Goal: Communication & Community: Answer question/provide support

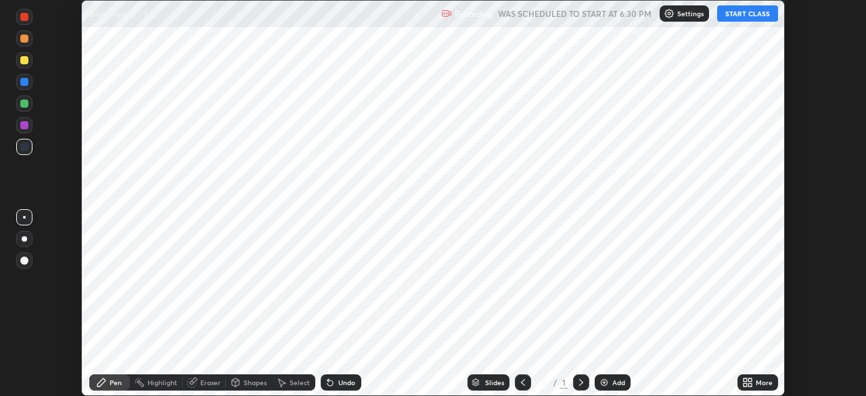
scroll to position [396, 865]
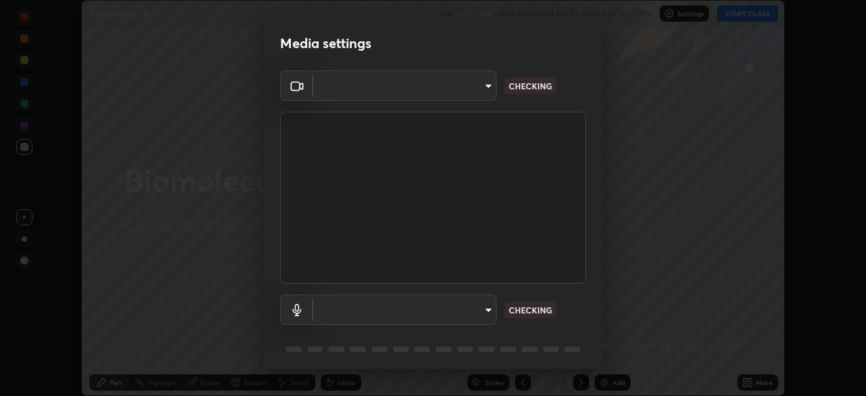
type input "e5f32b9a37d83756d2696e8423a1893a7de7eefef83412cf73fe4da3c4688103"
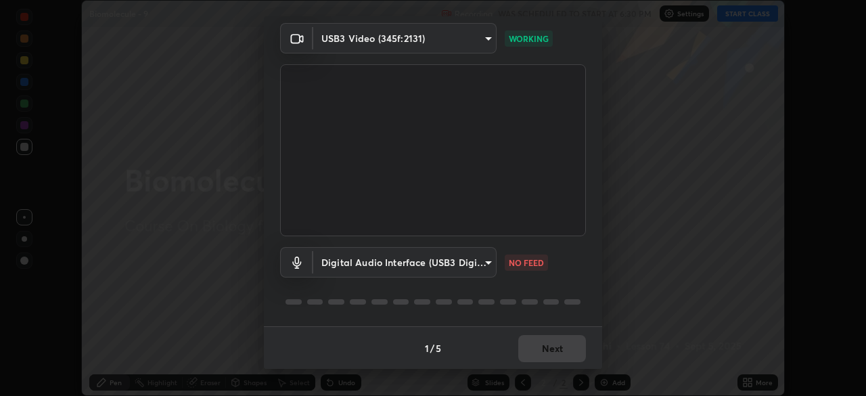
scroll to position [16, 0]
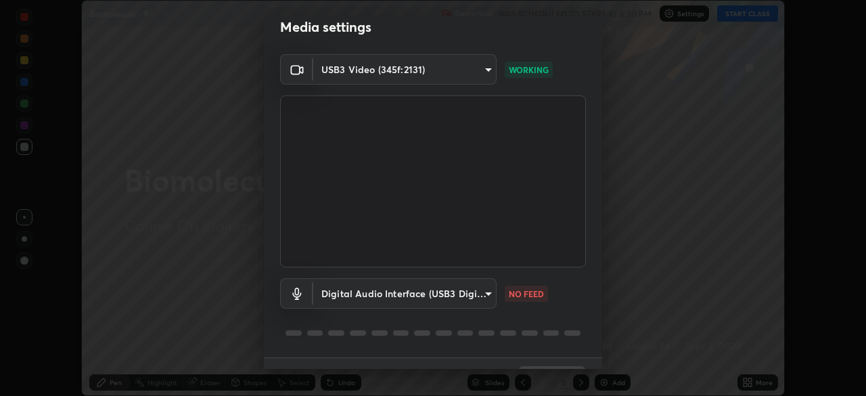
click at [450, 297] on body "Erase all Biomolecule - 9 Recording WAS SCHEDULED TO START AT 6:30 PM Settings …" at bounding box center [433, 198] width 866 height 396
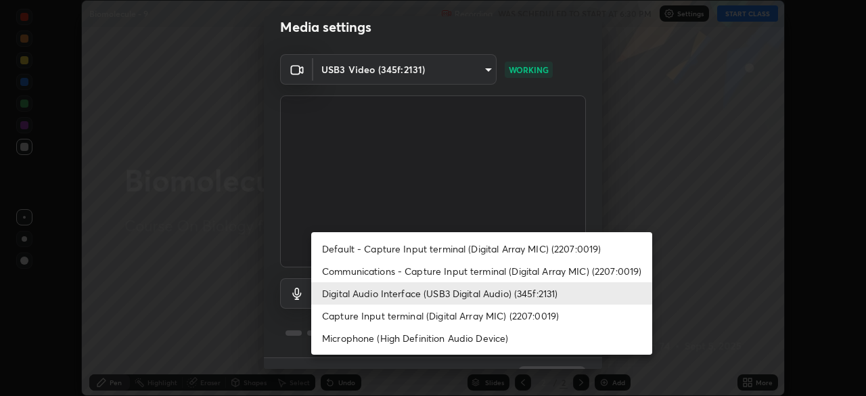
click at [427, 294] on li "Digital Audio Interface (USB3 Digital Audio) (345f:2131)" at bounding box center [481, 293] width 341 height 22
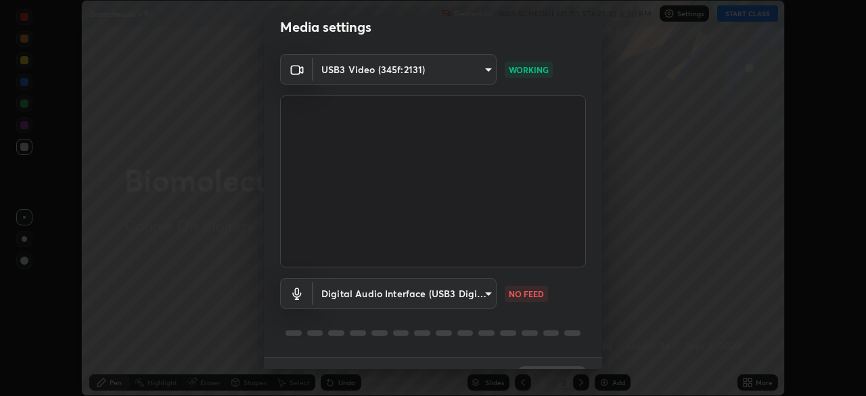
click at [431, 293] on body "Erase all Biomolecule - 9 Recording WAS SCHEDULED TO START AT 6:30 PM Settings …" at bounding box center [433, 198] width 866 height 396
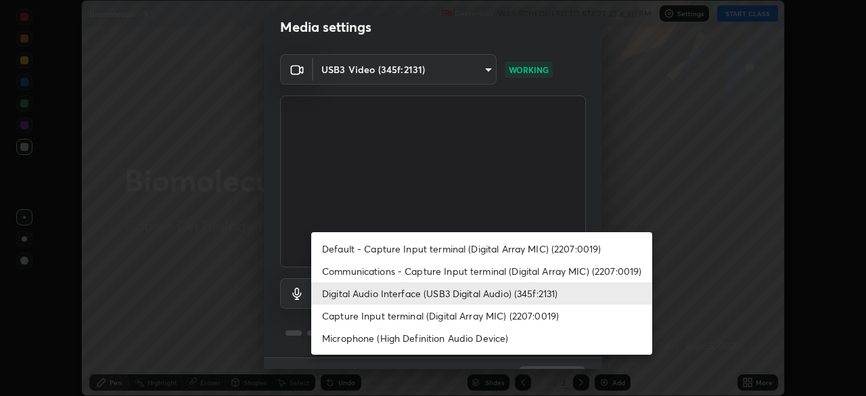
click at [441, 267] on li "Communications - Capture Input terminal (Digital Array MIC) (2207:0019)" at bounding box center [481, 271] width 341 height 22
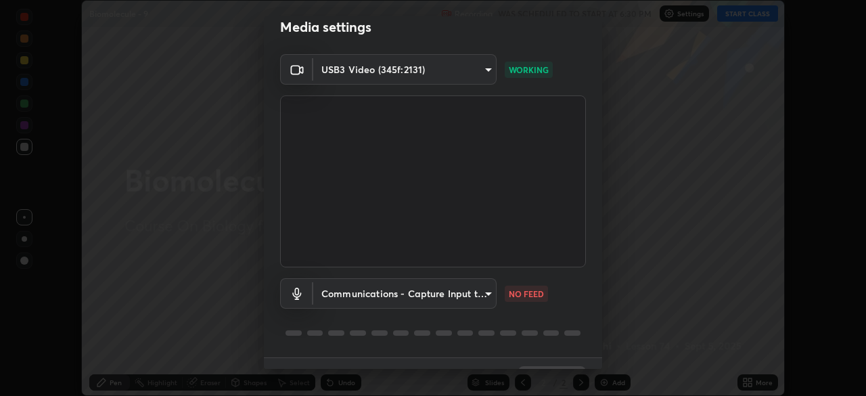
click at [429, 294] on body "Erase all Biomolecule - 9 Recording WAS SCHEDULED TO START AT 6:30 PM Settings …" at bounding box center [433, 198] width 866 height 396
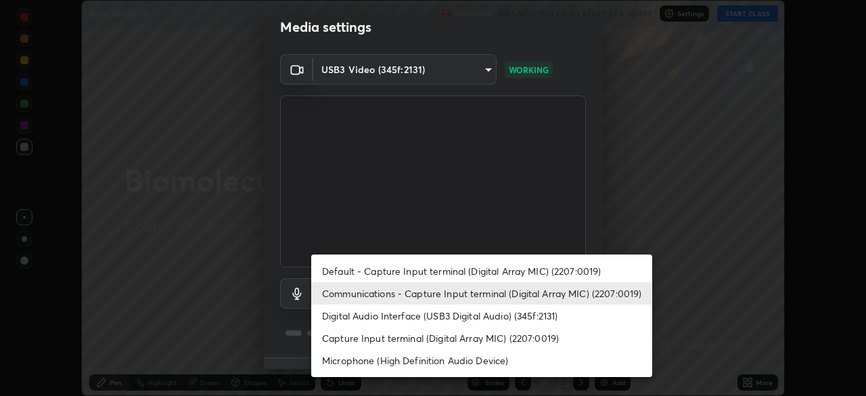
click at [436, 314] on li "Digital Audio Interface (USB3 Digital Audio) (345f:2131)" at bounding box center [481, 315] width 341 height 22
type input "ae0975cef7388746c2778fd6dc2b00d9a595315052e87b14b0d2850c1354851c"
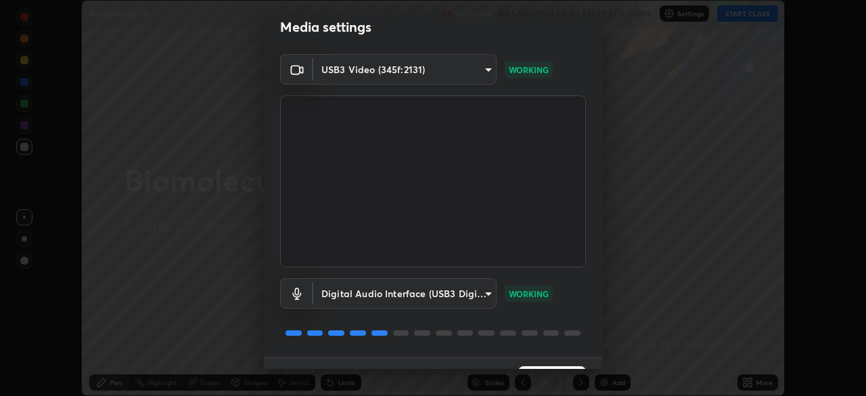
scroll to position [47, 0]
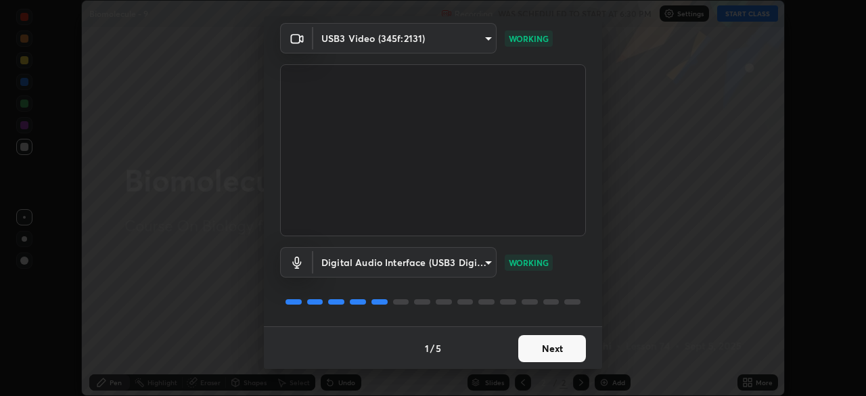
click at [563, 345] on button "Next" at bounding box center [552, 348] width 68 height 27
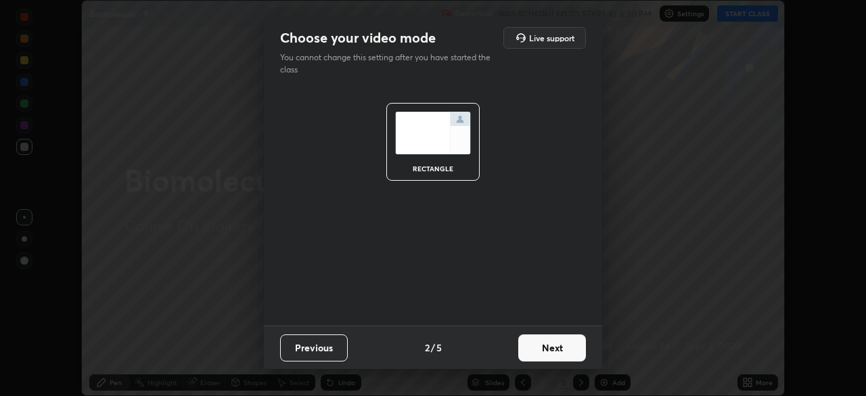
click at [566, 352] on button "Next" at bounding box center [552, 347] width 68 height 27
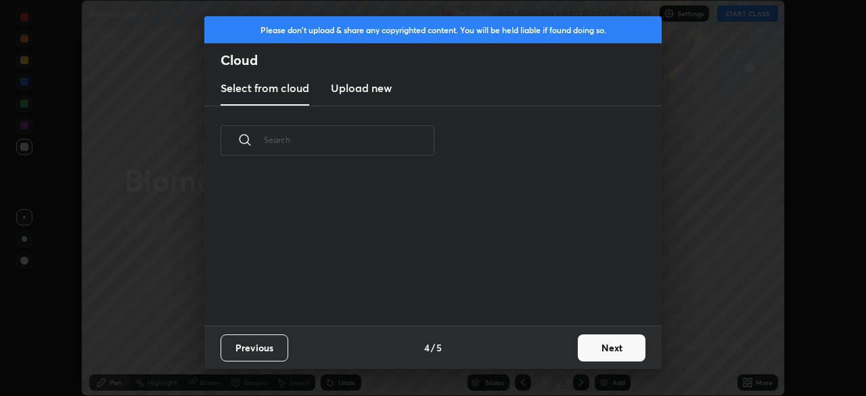
click at [613, 350] on button "Next" at bounding box center [611, 347] width 68 height 27
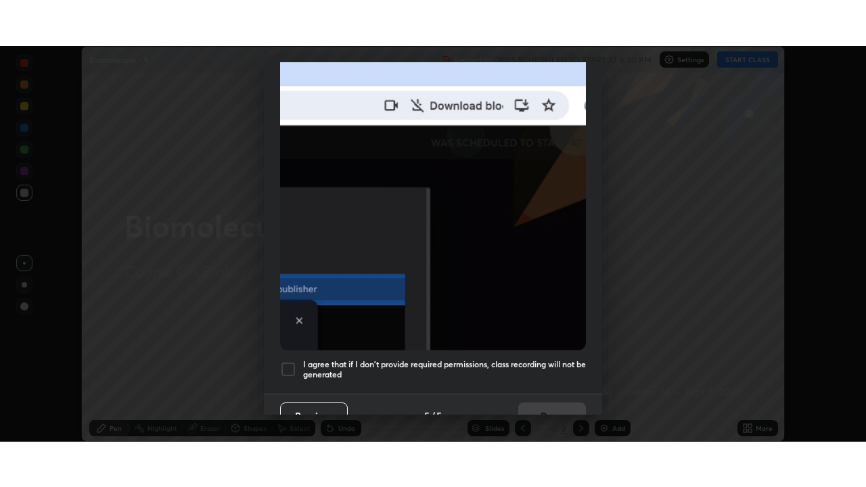
scroll to position [323, 0]
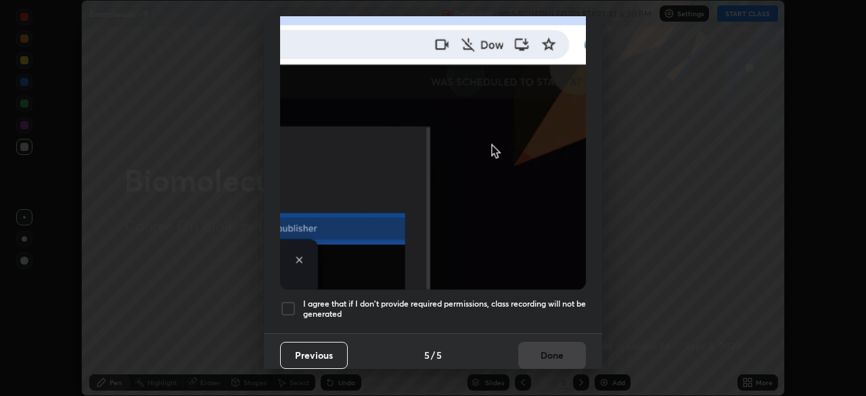
click at [557, 306] on h5 "I agree that if I don't provide required permissions, class recording will not …" at bounding box center [444, 308] width 283 height 21
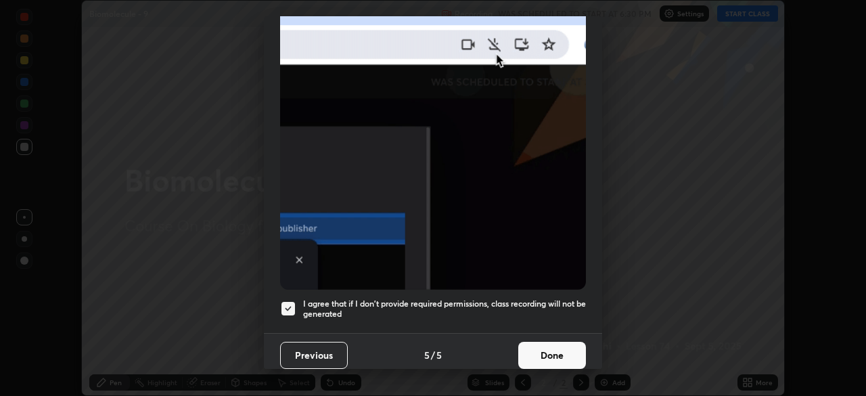
click at [563, 348] on button "Done" at bounding box center [552, 354] width 68 height 27
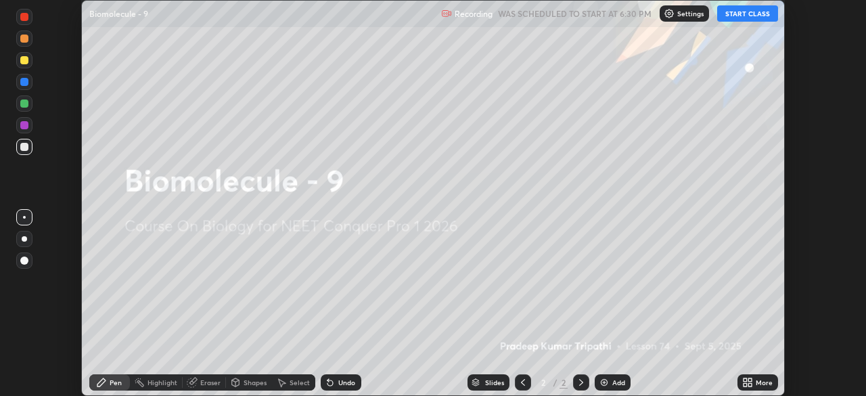
click at [749, 384] on icon at bounding box center [749, 384] width 3 height 3
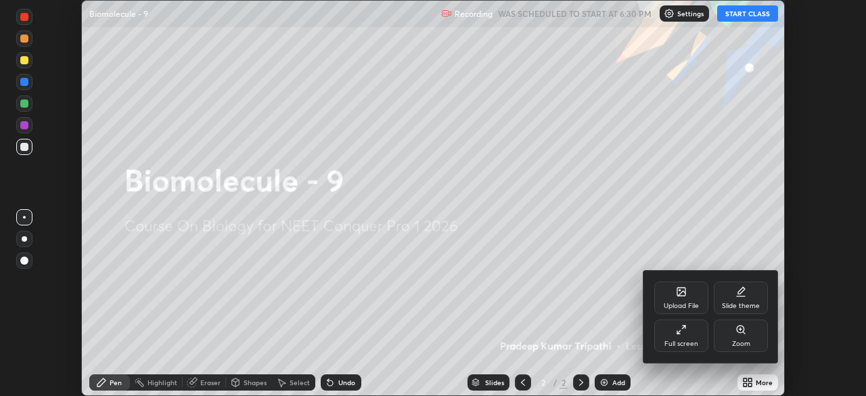
click at [696, 334] on div "Full screen" at bounding box center [681, 335] width 54 height 32
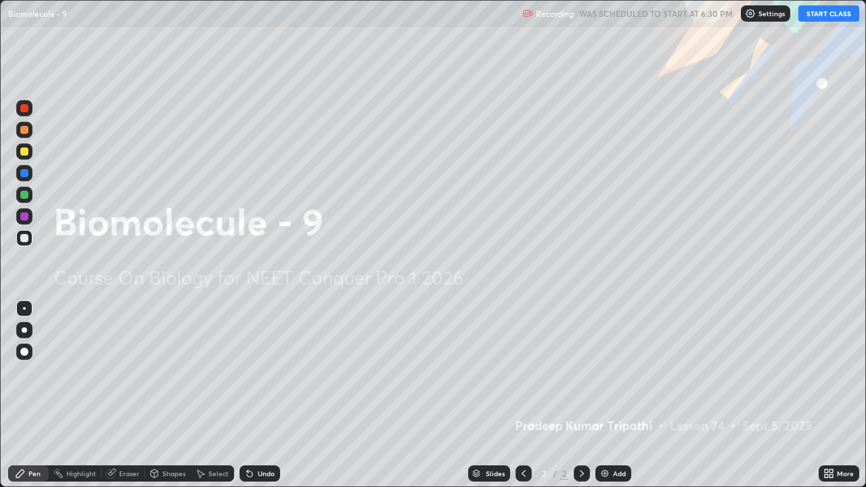
scroll to position [487, 866]
click at [825, 11] on button "START CLASS" at bounding box center [828, 13] width 61 height 16
click at [605, 395] on img at bounding box center [604, 473] width 11 height 11
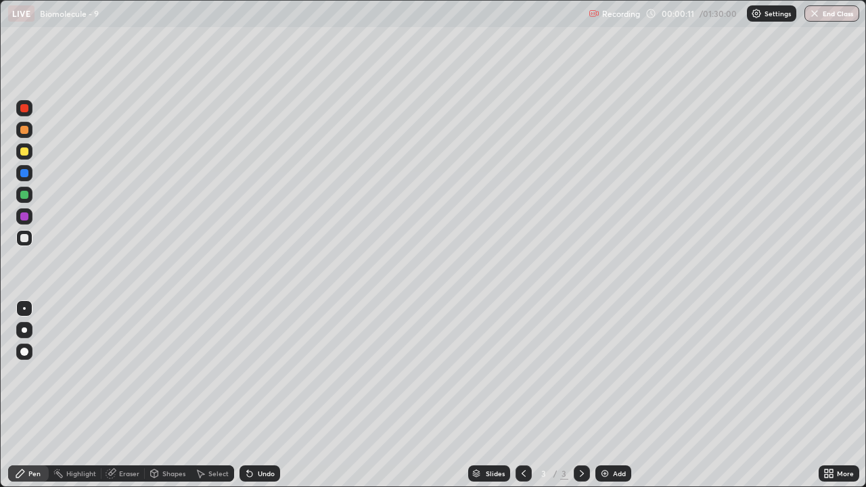
click at [26, 153] on div at bounding box center [24, 151] width 8 height 8
click at [34, 395] on div "Pen" at bounding box center [34, 473] width 12 height 7
click at [26, 331] on div at bounding box center [24, 330] width 16 height 16
click at [171, 395] on div "Shapes" at bounding box center [173, 473] width 23 height 7
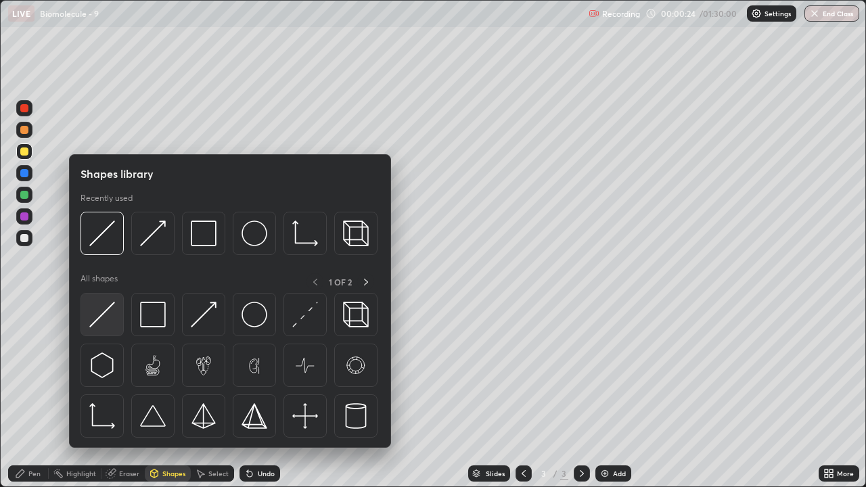
click at [114, 314] on img at bounding box center [102, 315] width 26 height 26
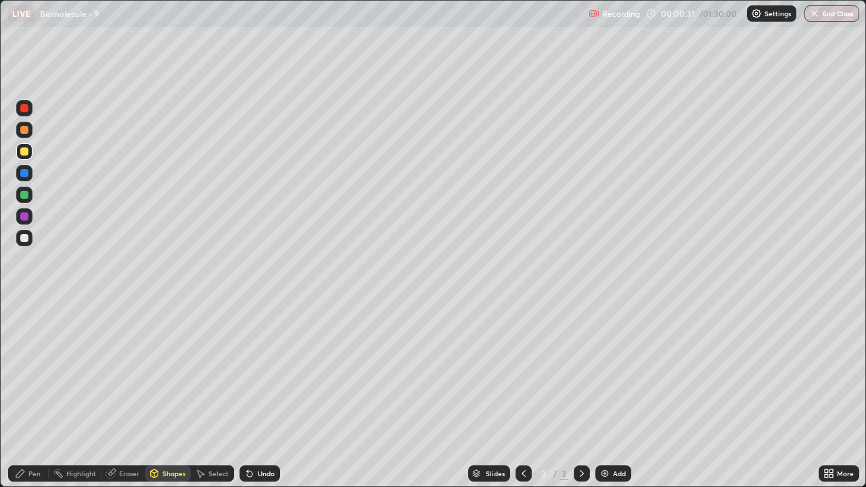
click at [27, 395] on div "Pen" at bounding box center [28, 473] width 41 height 16
click at [24, 153] on div at bounding box center [24, 151] width 8 height 8
click at [170, 395] on div "Shapes" at bounding box center [173, 473] width 23 height 7
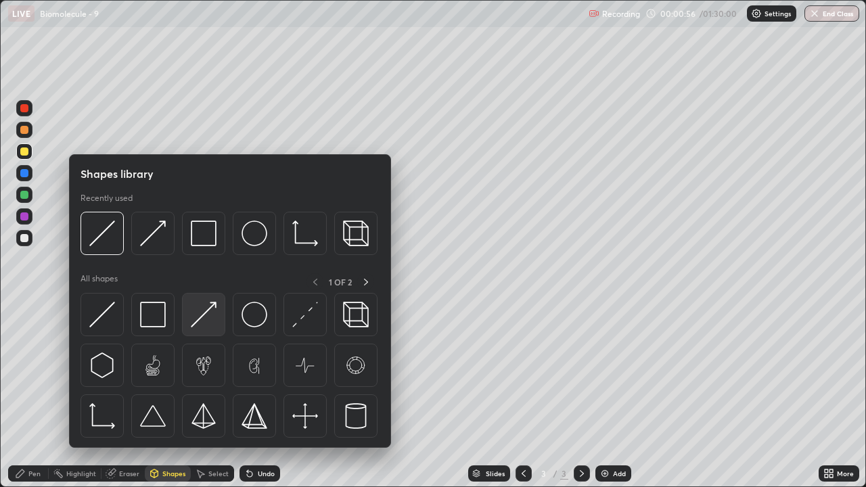
click at [200, 320] on img at bounding box center [204, 315] width 26 height 26
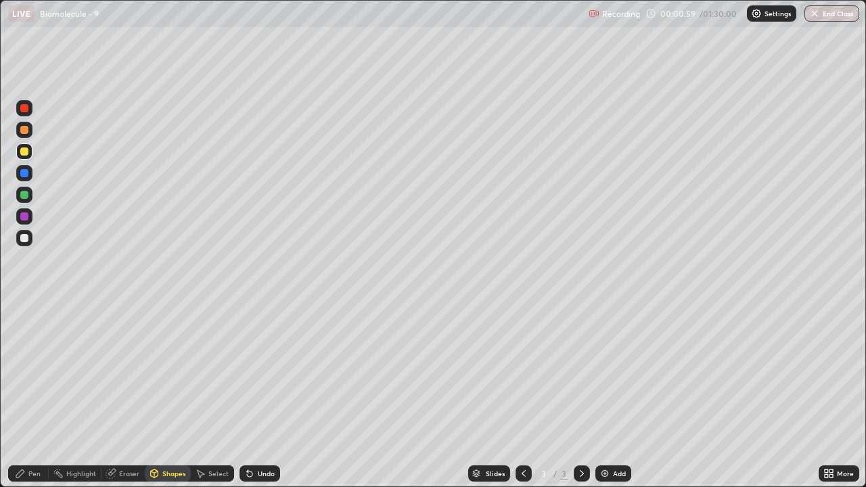
click at [25, 238] on div at bounding box center [24, 238] width 8 height 8
click at [30, 395] on div "Pen" at bounding box center [34, 473] width 12 height 7
click at [129, 395] on div "Eraser" at bounding box center [129, 473] width 20 height 7
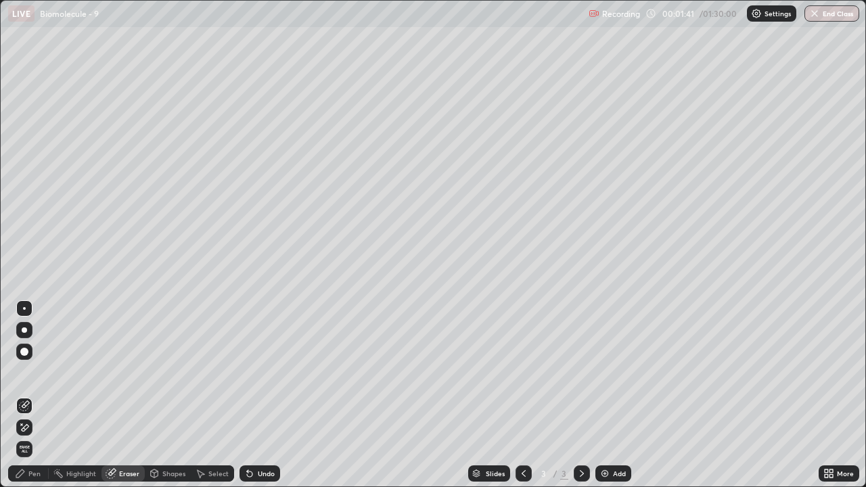
click at [167, 395] on div "Shapes" at bounding box center [173, 473] width 23 height 7
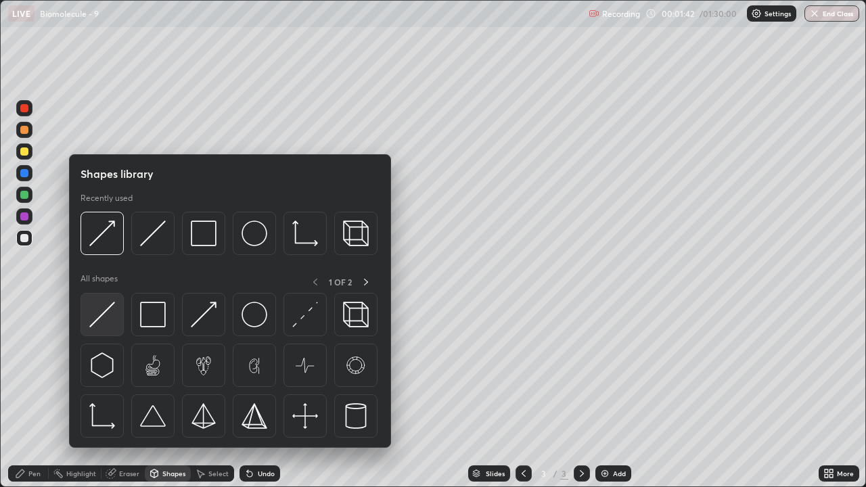
click at [114, 316] on img at bounding box center [102, 315] width 26 height 26
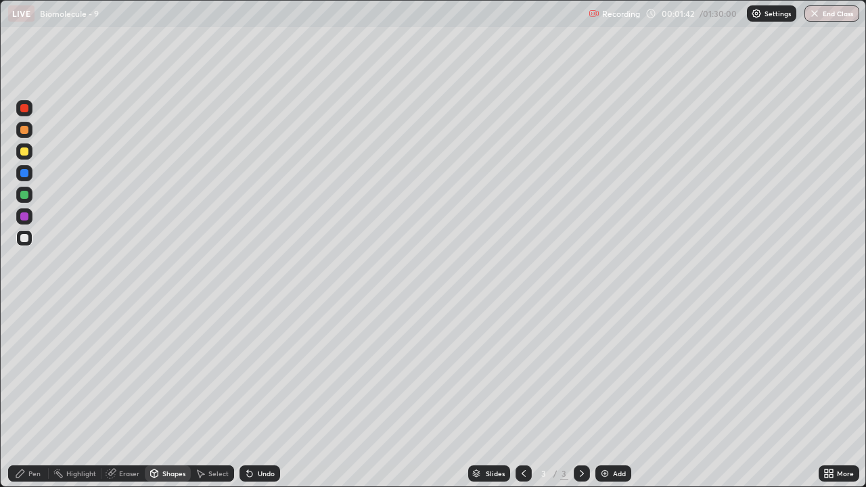
click at [27, 155] on div at bounding box center [24, 151] width 16 height 16
click at [26, 133] on div at bounding box center [24, 130] width 8 height 8
click at [32, 395] on div "Pen" at bounding box center [34, 473] width 12 height 7
click at [30, 395] on div "Pen" at bounding box center [28, 473] width 41 height 16
click at [26, 152] on div at bounding box center [24, 151] width 8 height 8
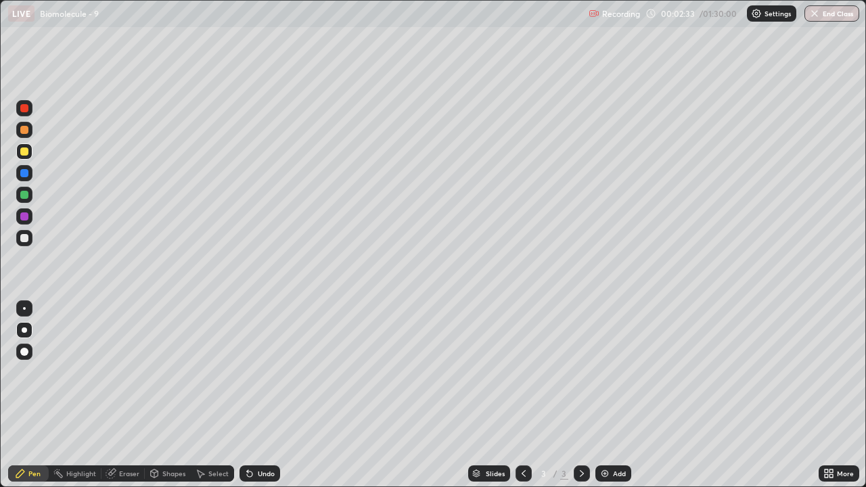
click at [167, 395] on div "Shapes" at bounding box center [173, 473] width 23 height 7
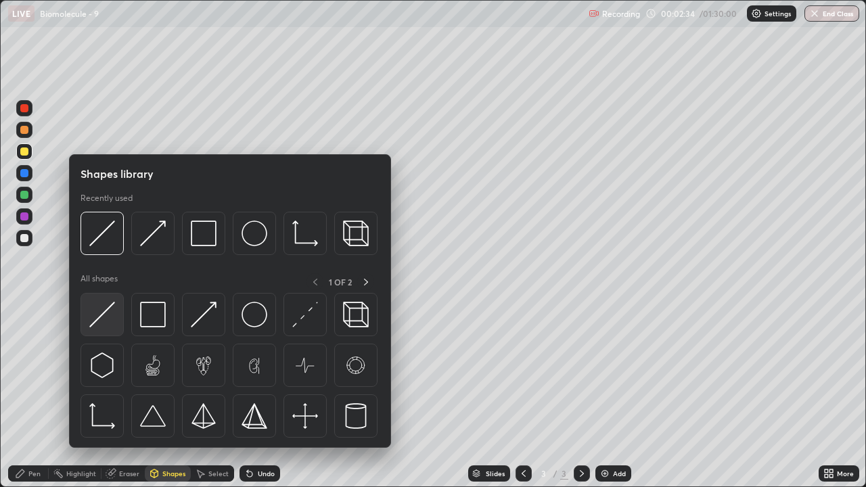
click at [114, 319] on img at bounding box center [102, 315] width 26 height 26
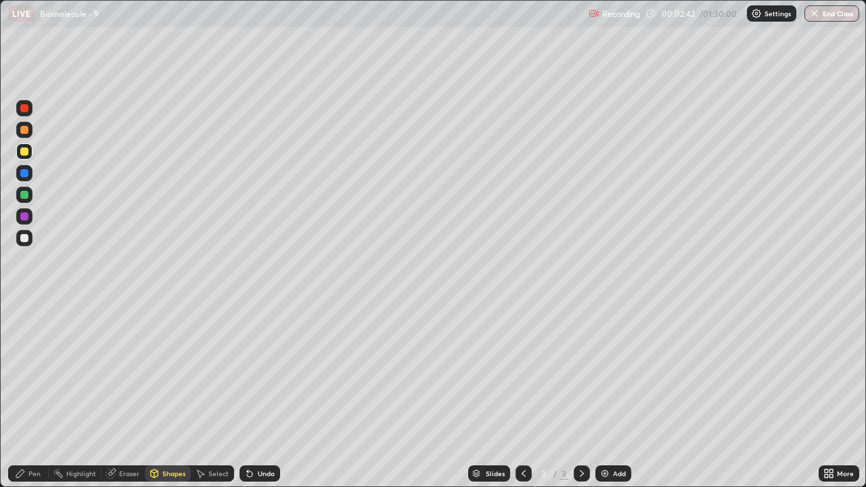
click at [26, 133] on div at bounding box center [24, 130] width 8 height 8
click at [131, 395] on div "Eraser" at bounding box center [129, 473] width 20 height 7
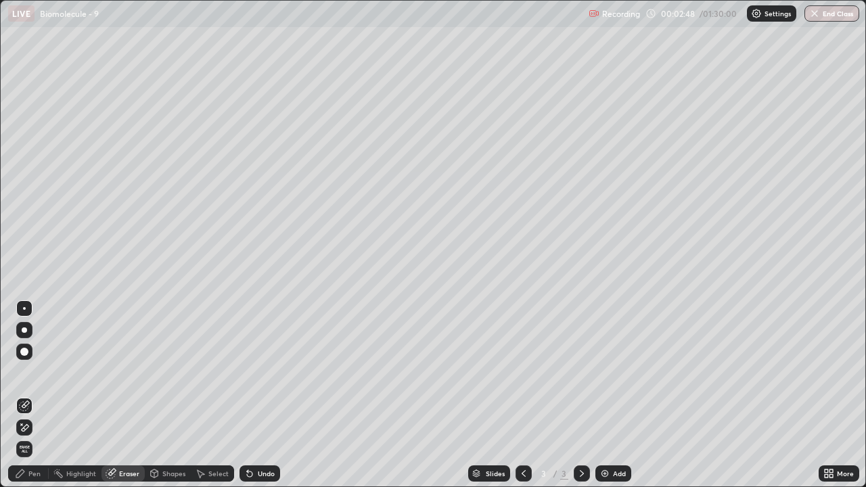
click at [37, 395] on div "Pen" at bounding box center [34, 473] width 12 height 7
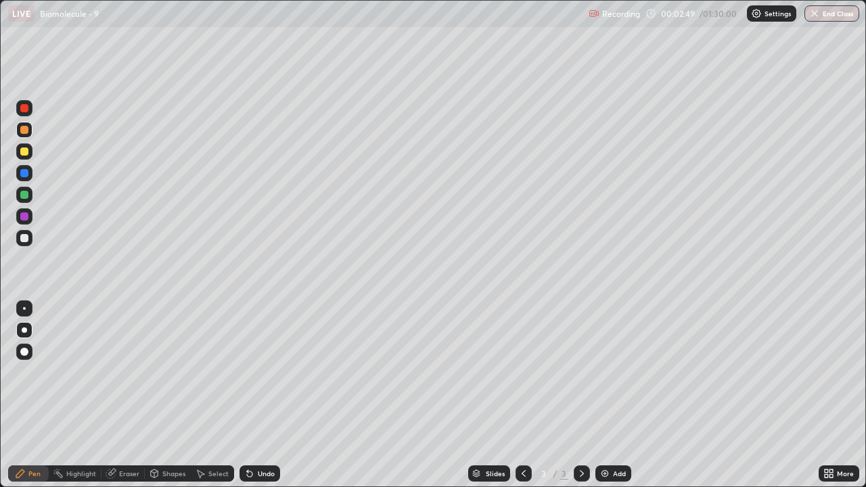
click at [24, 218] on div at bounding box center [24, 216] width 8 height 8
click at [24, 152] on div at bounding box center [24, 151] width 8 height 8
click at [23, 136] on div at bounding box center [24, 130] width 16 height 16
click at [176, 395] on div "Shapes" at bounding box center [173, 473] width 23 height 7
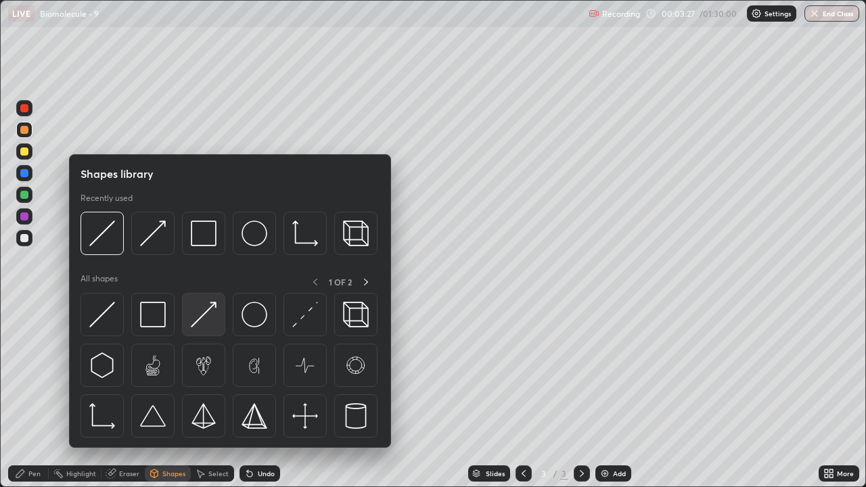
click at [216, 318] on div at bounding box center [203, 314] width 43 height 43
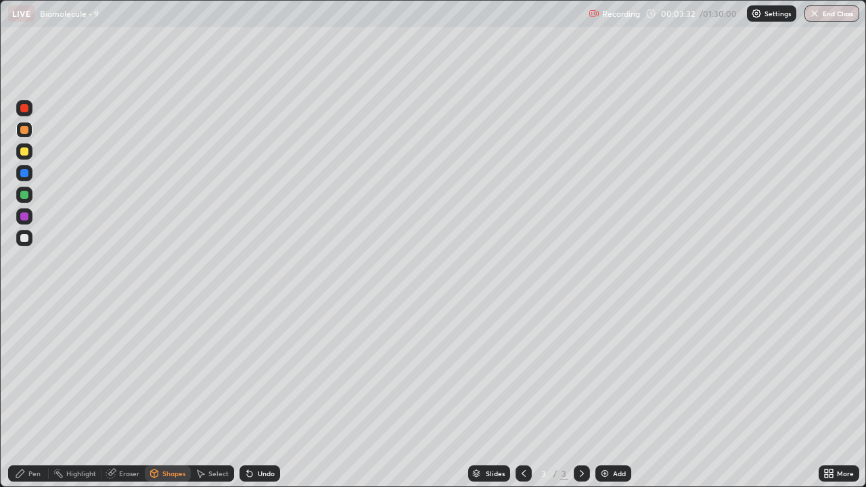
click at [31, 395] on div "Pen" at bounding box center [34, 473] width 12 height 7
click at [24, 238] on div at bounding box center [24, 238] width 8 height 8
click at [152, 395] on icon at bounding box center [154, 473] width 7 height 8
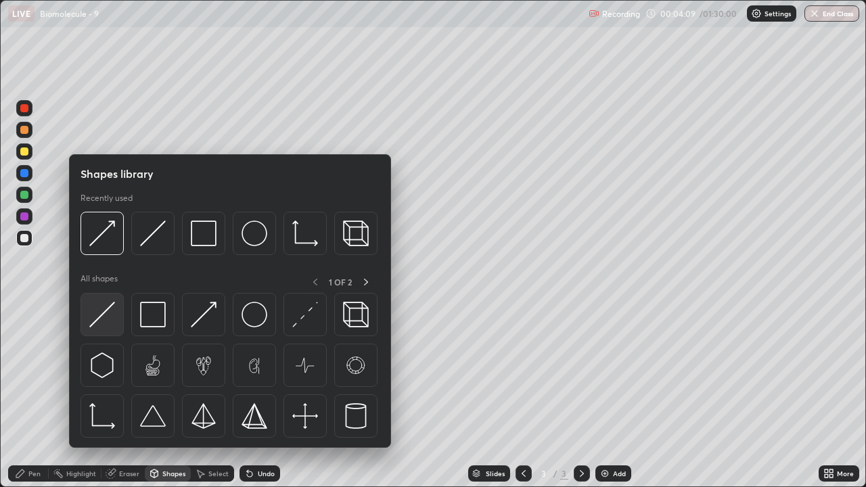
click at [107, 327] on div at bounding box center [101, 314] width 43 height 43
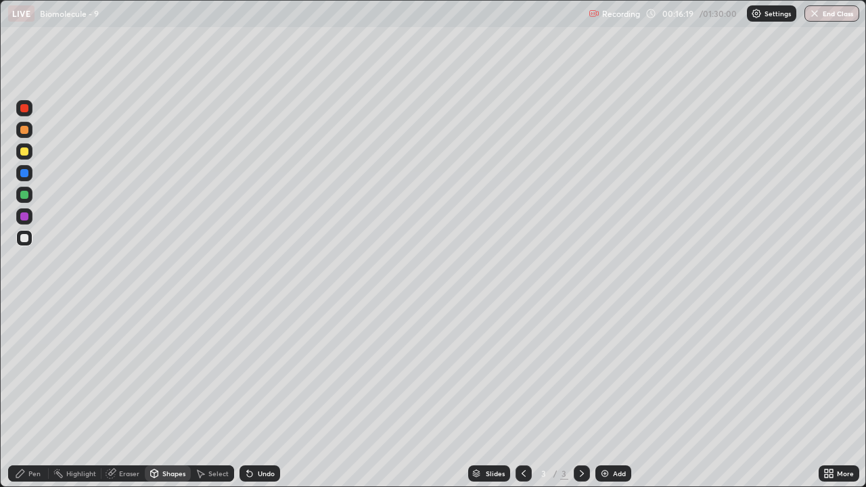
click at [34, 395] on div "Pen" at bounding box center [34, 473] width 12 height 7
click at [168, 395] on div "Shapes" at bounding box center [173, 473] width 23 height 7
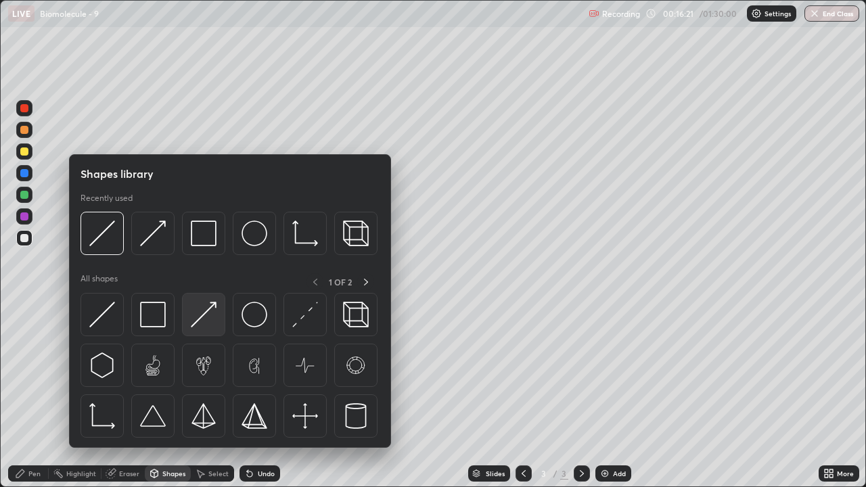
click at [204, 323] on img at bounding box center [204, 315] width 26 height 26
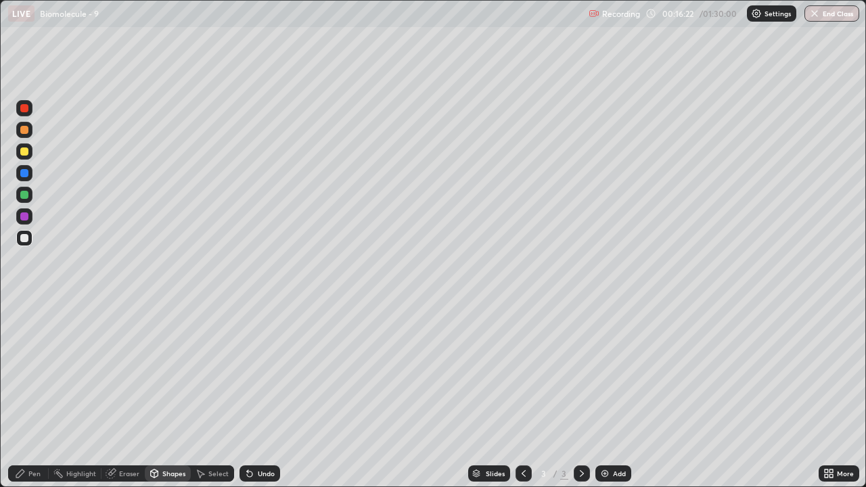
click at [24, 241] on div at bounding box center [24, 238] width 8 height 8
click at [124, 395] on div "Eraser" at bounding box center [129, 473] width 20 height 7
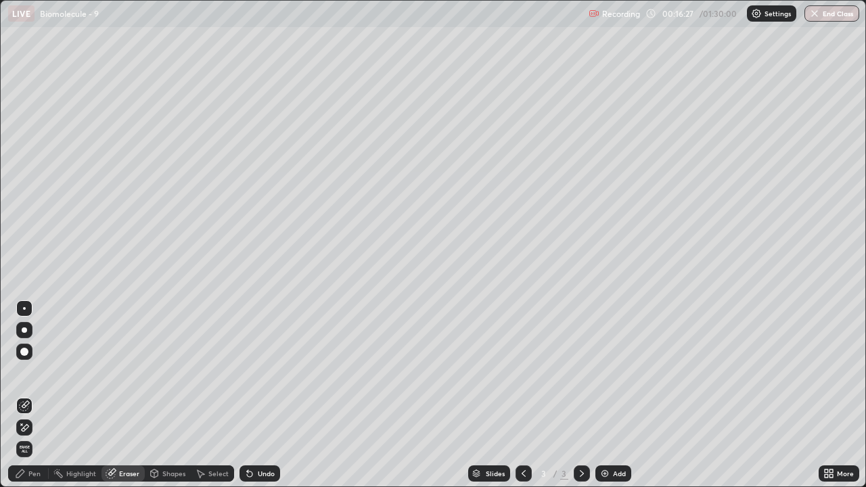
click at [34, 395] on div "Pen" at bounding box center [34, 473] width 12 height 7
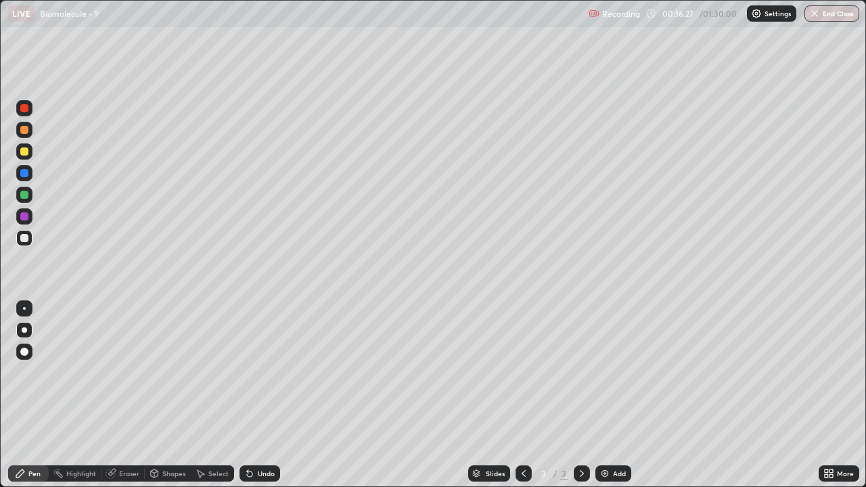
click at [34, 395] on div "Pen" at bounding box center [34, 473] width 12 height 7
click at [26, 156] on div at bounding box center [24, 151] width 16 height 16
click at [26, 241] on div at bounding box center [24, 238] width 8 height 8
click at [176, 395] on div "Shapes" at bounding box center [173, 473] width 23 height 7
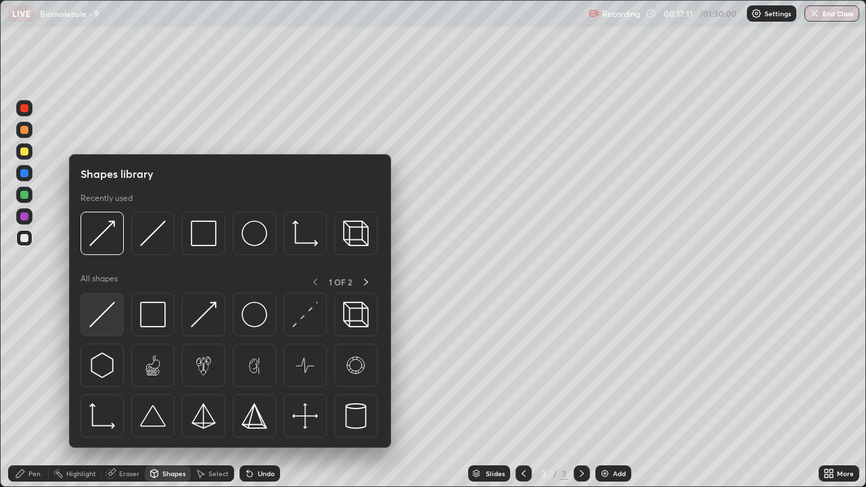
click at [116, 322] on div at bounding box center [101, 314] width 43 height 43
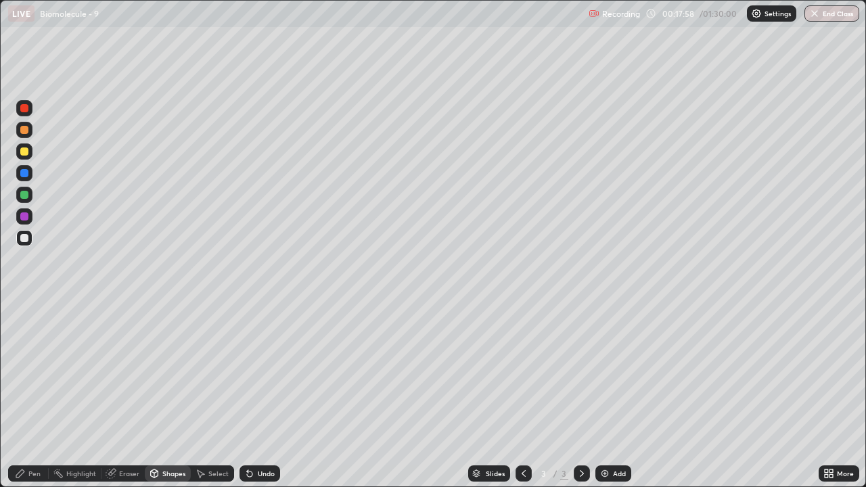
click at [37, 395] on div "Pen" at bounding box center [28, 473] width 41 height 16
click at [24, 241] on div at bounding box center [24, 238] width 8 height 8
click at [23, 153] on div at bounding box center [24, 151] width 8 height 8
click at [41, 395] on div "Pen" at bounding box center [28, 473] width 41 height 16
click at [166, 395] on div "Shapes" at bounding box center [168, 473] width 46 height 16
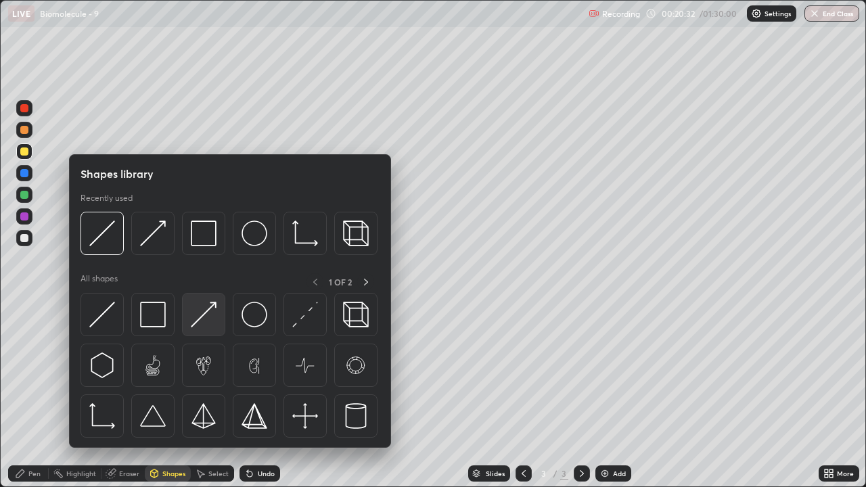
click at [202, 325] on img at bounding box center [204, 315] width 26 height 26
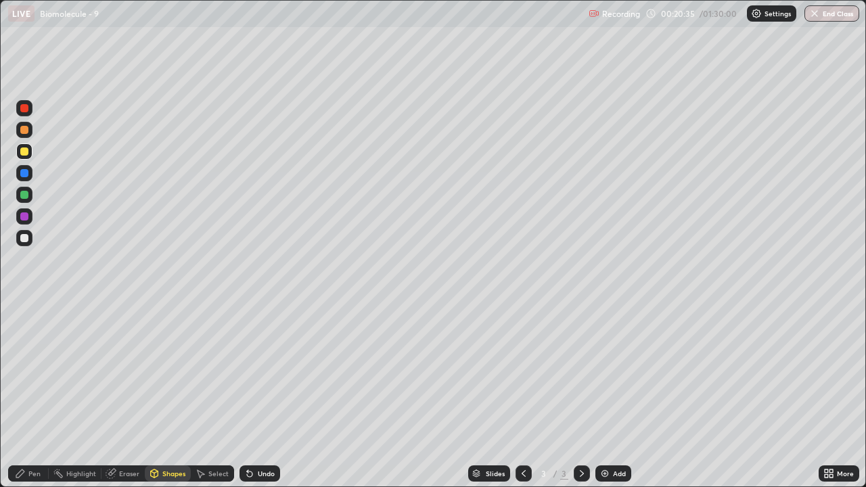
click at [32, 395] on div "Pen" at bounding box center [34, 473] width 12 height 7
click at [24, 238] on div at bounding box center [24, 238] width 8 height 8
click at [39, 395] on div "Pen" at bounding box center [34, 473] width 12 height 7
click at [27, 155] on div at bounding box center [24, 151] width 8 height 8
click at [173, 395] on div "Shapes" at bounding box center [168, 473] width 46 height 16
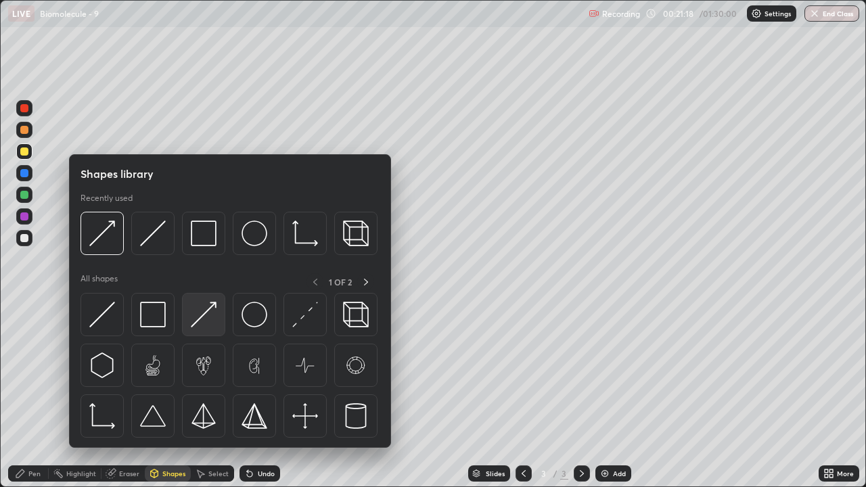
click at [207, 325] on img at bounding box center [204, 315] width 26 height 26
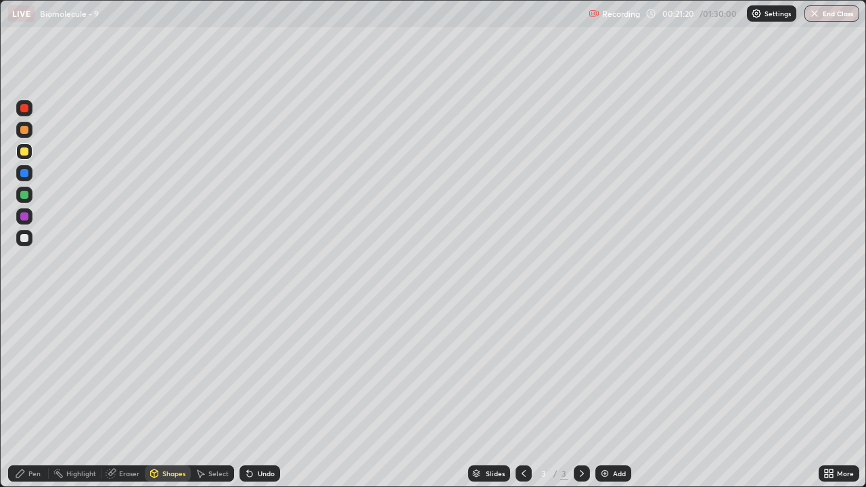
click at [32, 395] on div "Pen" at bounding box center [34, 473] width 12 height 7
click at [24, 239] on div at bounding box center [24, 238] width 8 height 8
click at [162, 395] on div "Shapes" at bounding box center [173, 473] width 23 height 7
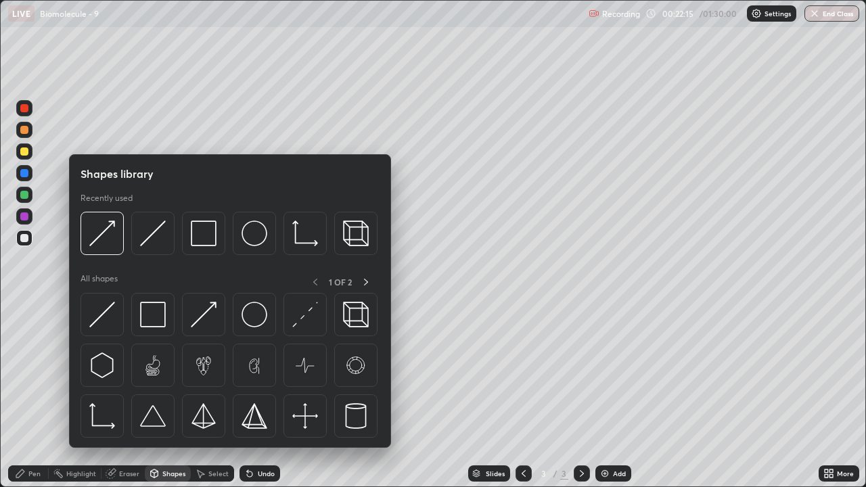
click at [30, 395] on div "Pen" at bounding box center [34, 473] width 12 height 7
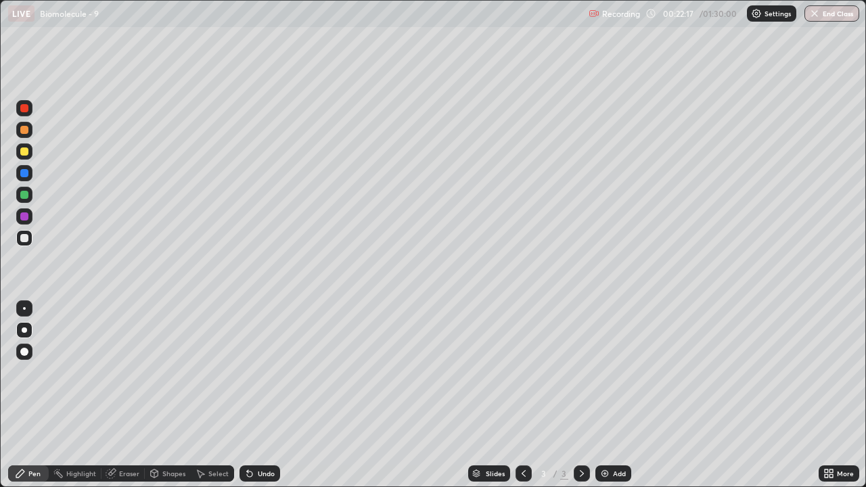
click at [24, 155] on div at bounding box center [24, 151] width 8 height 8
click at [24, 238] on div at bounding box center [24, 238] width 8 height 8
click at [163, 395] on div "Shapes" at bounding box center [173, 473] width 23 height 7
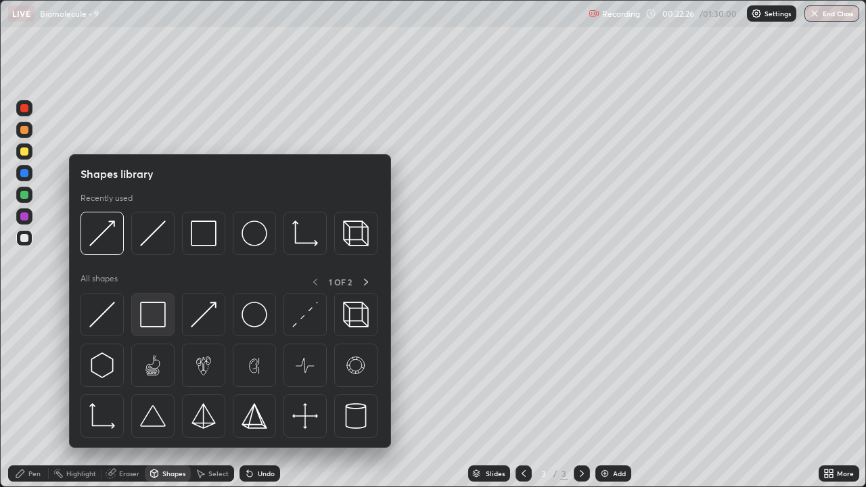
click at [145, 319] on img at bounding box center [153, 315] width 26 height 26
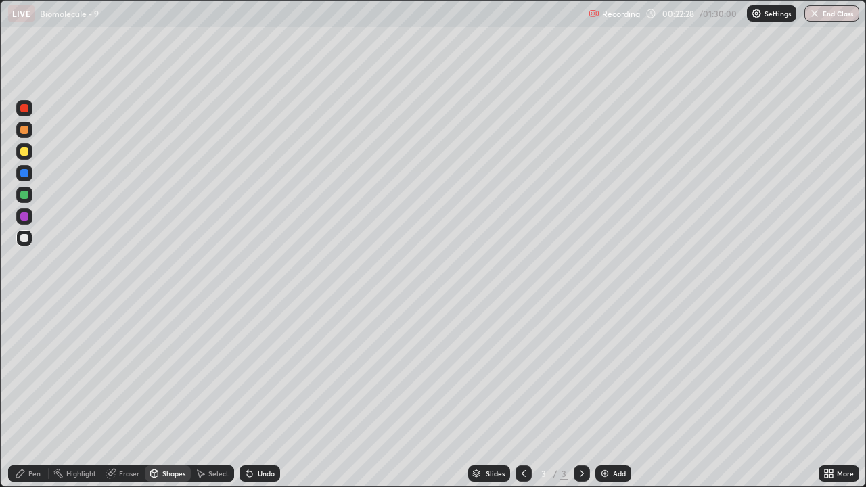
click at [166, 395] on div "Shapes" at bounding box center [173, 473] width 23 height 7
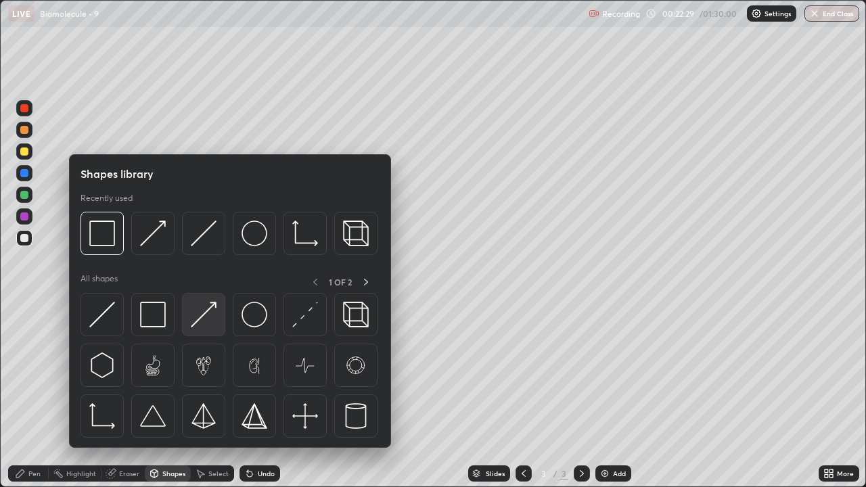
click at [204, 324] on img at bounding box center [204, 315] width 26 height 26
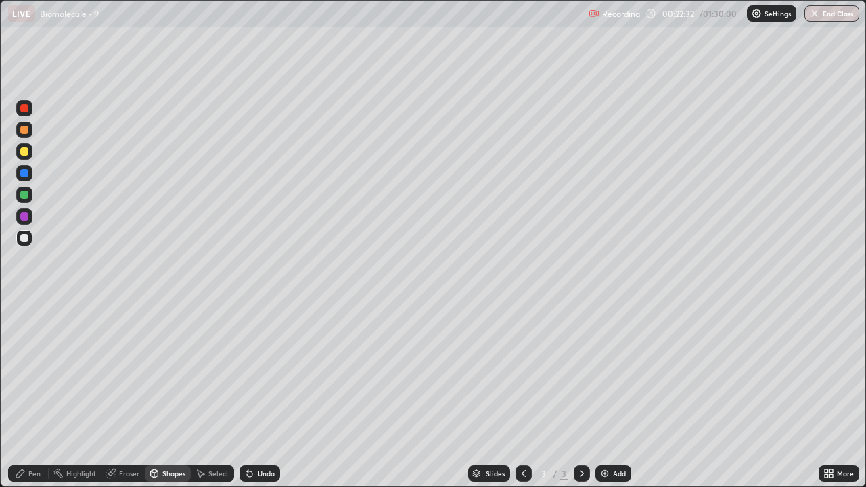
click at [29, 395] on div "Pen" at bounding box center [28, 473] width 41 height 16
click at [24, 135] on div at bounding box center [24, 130] width 16 height 16
click at [22, 193] on div at bounding box center [24, 195] width 8 height 8
click at [185, 395] on div "Shapes" at bounding box center [168, 473] width 46 height 16
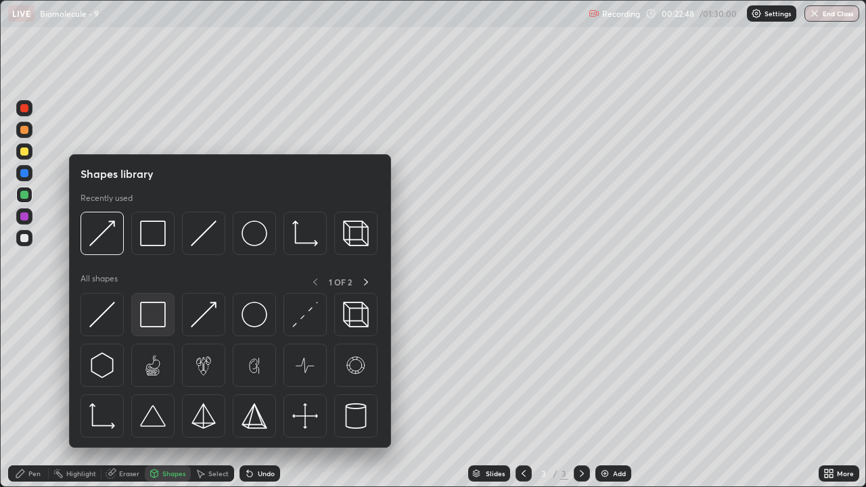
click at [162, 319] on img at bounding box center [153, 315] width 26 height 26
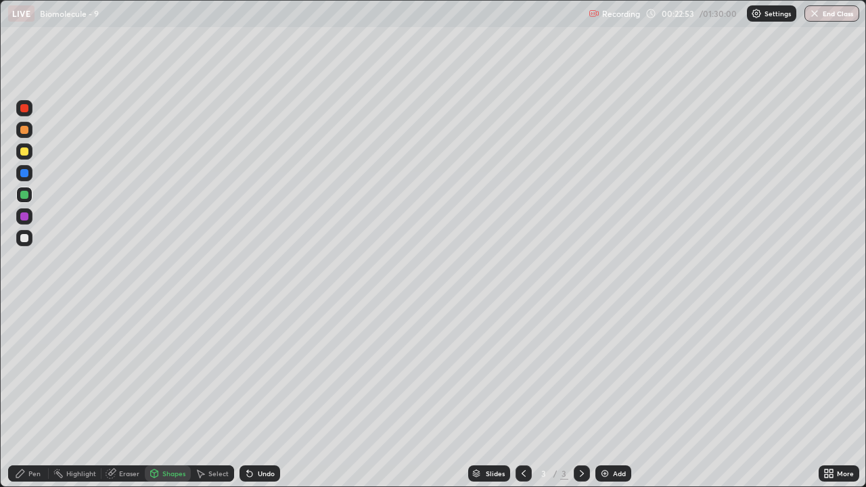
click at [171, 395] on div "Shapes" at bounding box center [173, 473] width 23 height 7
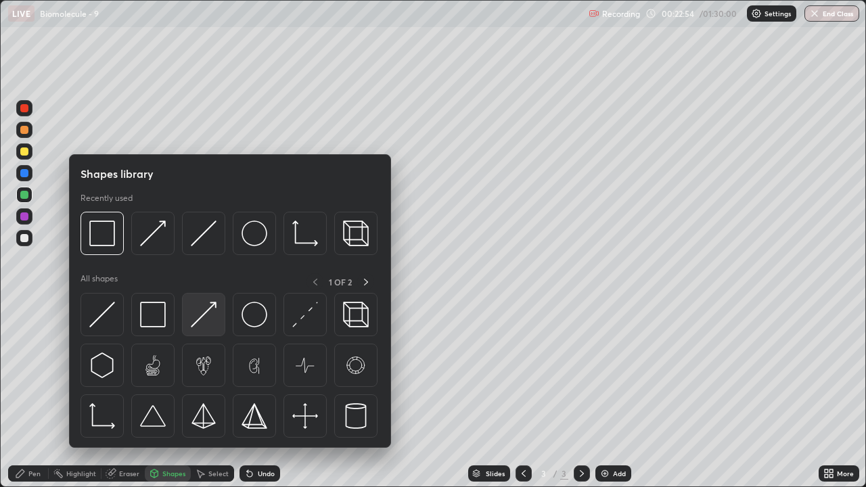
click at [202, 321] on img at bounding box center [204, 315] width 26 height 26
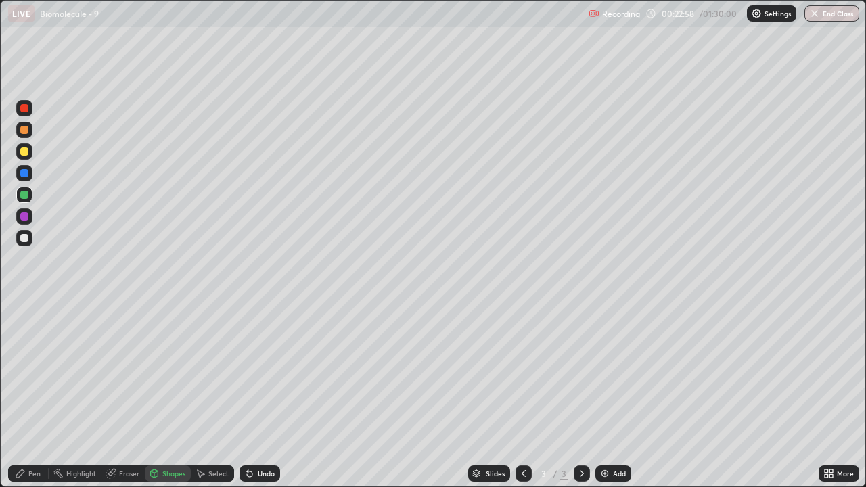
click at [35, 395] on div "Pen" at bounding box center [34, 473] width 12 height 7
click at [26, 238] on div at bounding box center [24, 238] width 8 height 8
click at [177, 395] on div "Shapes" at bounding box center [168, 473] width 46 height 27
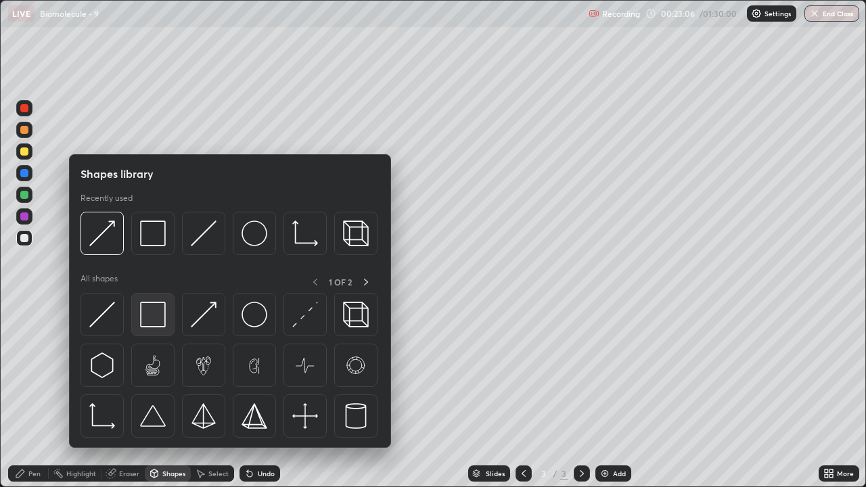
click at [160, 312] on img at bounding box center [153, 315] width 26 height 26
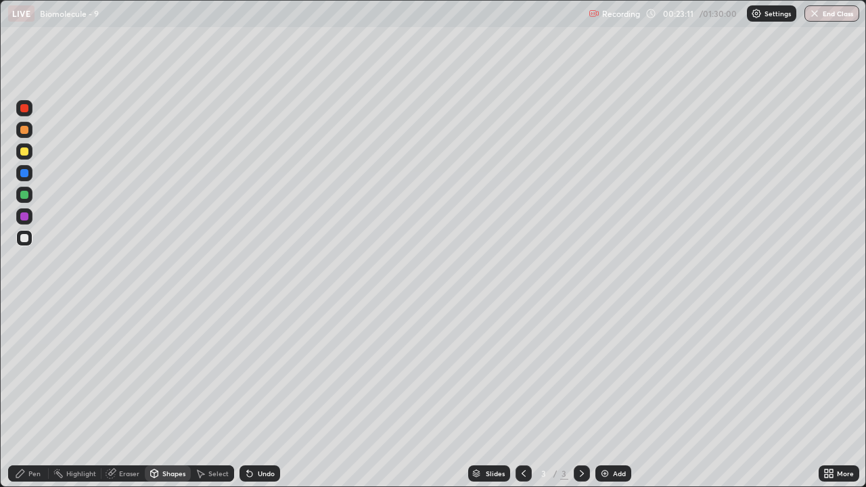
click at [24, 130] on div at bounding box center [24, 130] width 8 height 8
click at [126, 395] on div "Eraser" at bounding box center [122, 473] width 43 height 16
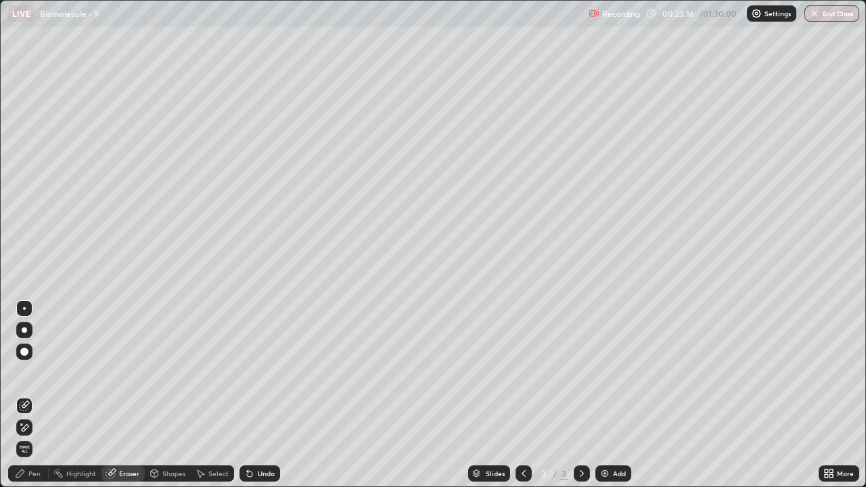
click at [41, 395] on div "Pen" at bounding box center [28, 473] width 41 height 16
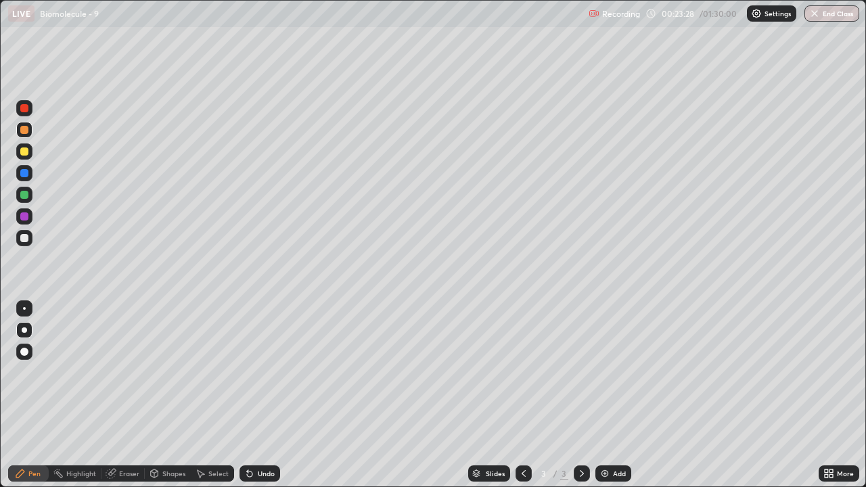
click at [24, 152] on div at bounding box center [24, 151] width 8 height 8
click at [174, 395] on div "Shapes" at bounding box center [173, 473] width 23 height 7
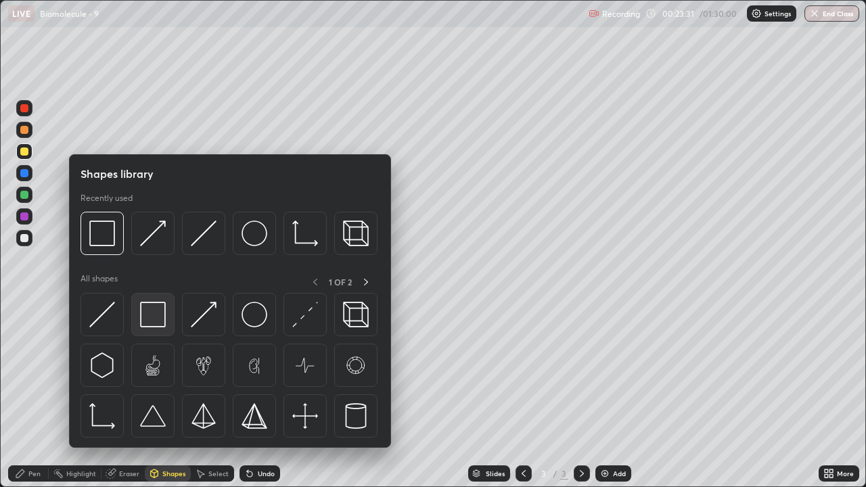
click at [153, 321] on img at bounding box center [153, 315] width 26 height 26
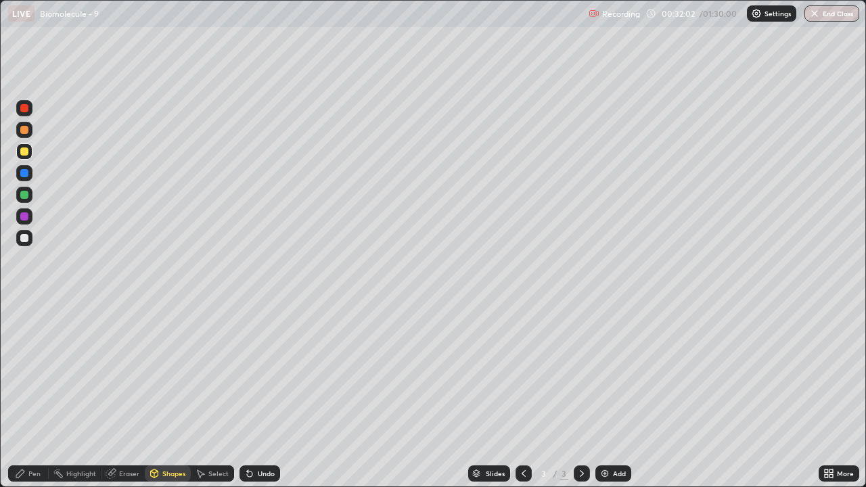
click at [25, 243] on div at bounding box center [24, 238] width 16 height 16
click at [167, 395] on div "Shapes" at bounding box center [173, 473] width 23 height 7
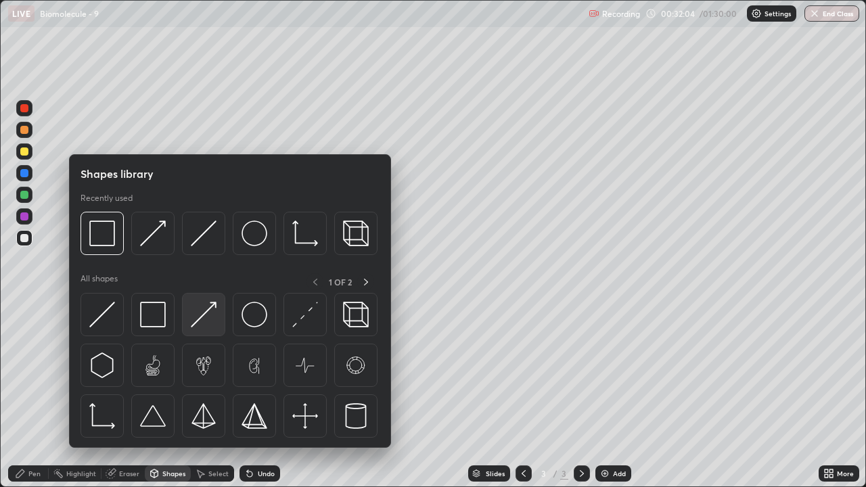
click at [209, 325] on img at bounding box center [204, 315] width 26 height 26
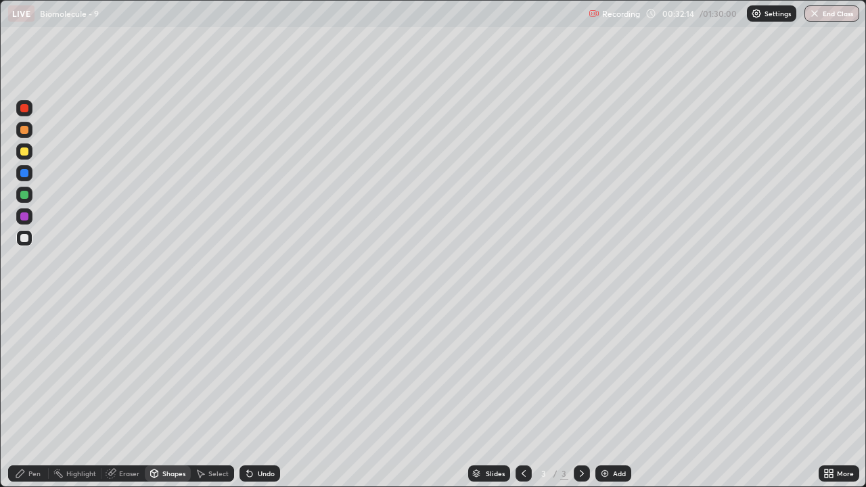
click at [26, 395] on div "Pen" at bounding box center [28, 473] width 41 height 16
click at [34, 395] on div "Pen" at bounding box center [28, 473] width 41 height 16
click at [22, 237] on div at bounding box center [24, 238] width 8 height 8
click at [35, 395] on div "Pen" at bounding box center [28, 473] width 41 height 16
click at [28, 239] on div at bounding box center [24, 238] width 8 height 8
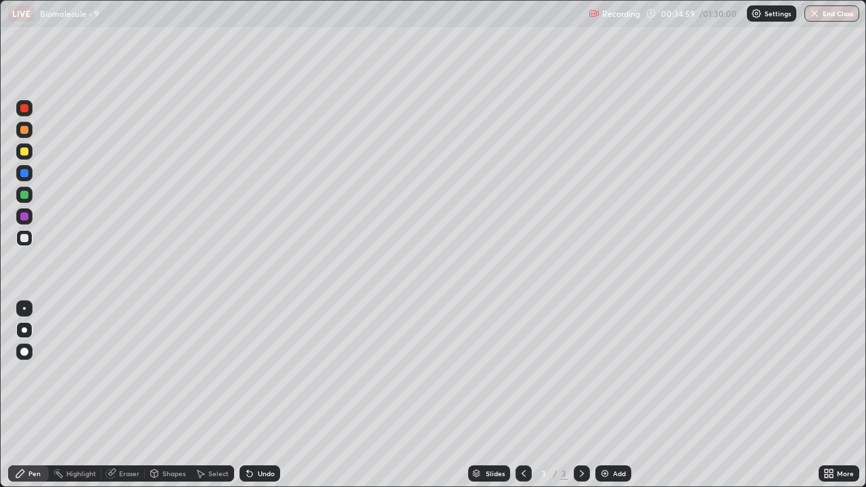
click at [32, 156] on div at bounding box center [24, 152] width 16 height 22
click at [172, 395] on div "Shapes" at bounding box center [168, 473] width 46 height 16
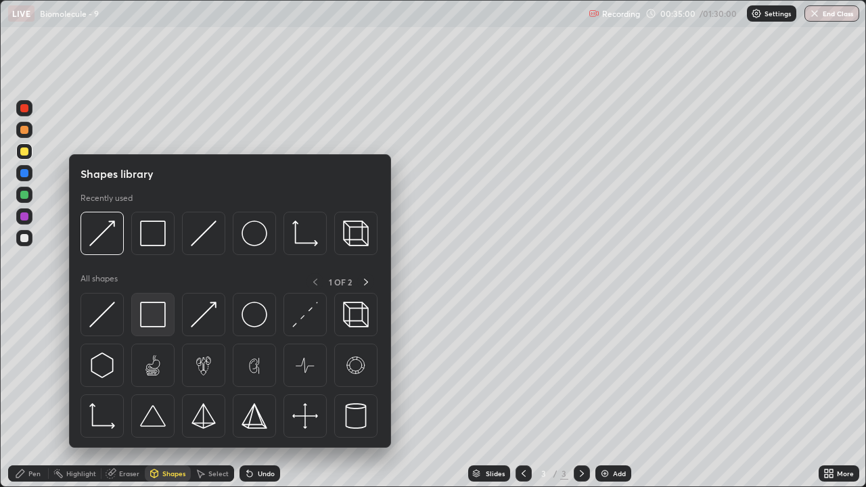
click at [156, 320] on img at bounding box center [153, 315] width 26 height 26
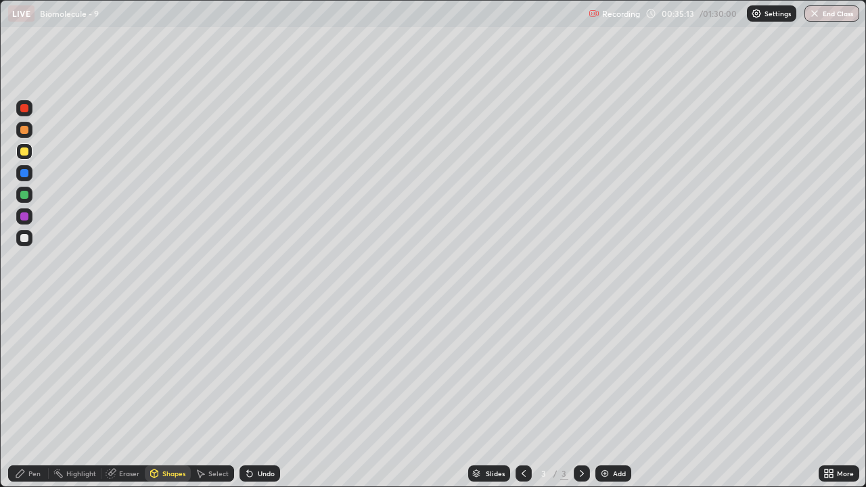
click at [28, 238] on div at bounding box center [24, 238] width 8 height 8
click at [27, 395] on div "Pen" at bounding box center [28, 473] width 41 height 16
click at [23, 155] on div at bounding box center [24, 151] width 8 height 8
click at [170, 395] on div "Shapes" at bounding box center [168, 473] width 46 height 16
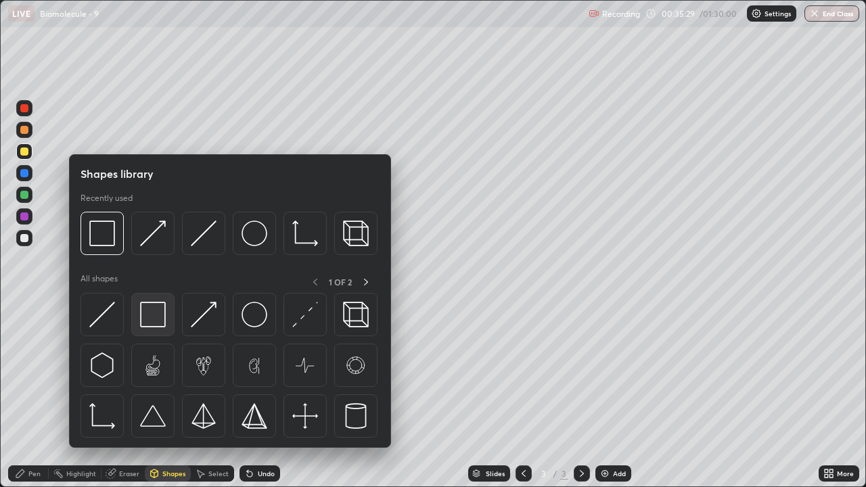
click at [158, 319] on img at bounding box center [153, 315] width 26 height 26
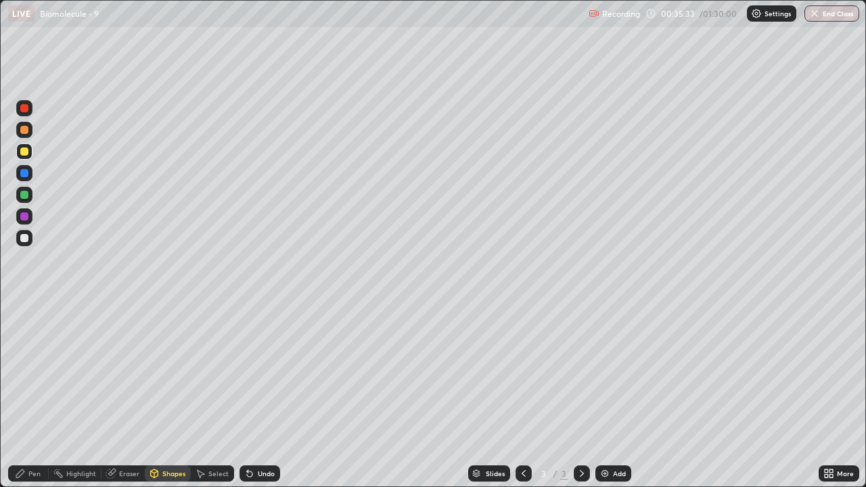
click at [32, 395] on div "Pen" at bounding box center [28, 473] width 41 height 16
click at [27, 158] on div at bounding box center [24, 151] width 16 height 16
click at [28, 239] on div at bounding box center [24, 238] width 16 height 16
click at [170, 395] on div "Shapes" at bounding box center [173, 473] width 23 height 7
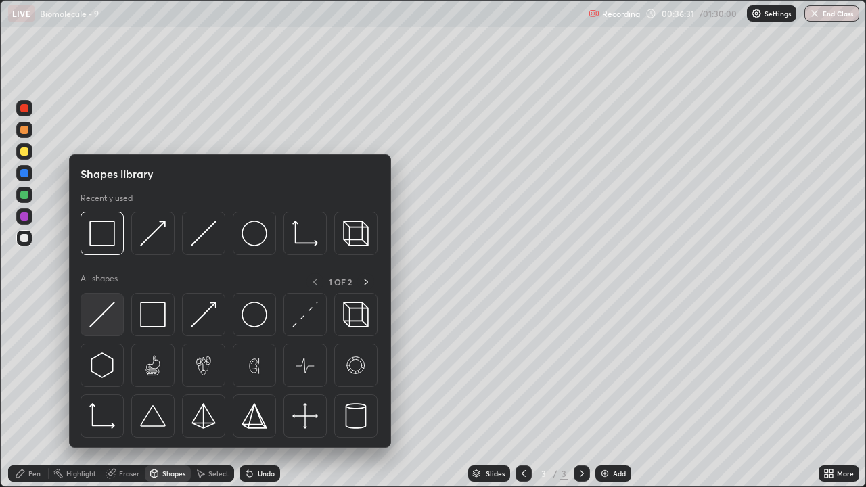
click at [116, 319] on div at bounding box center [101, 314] width 43 height 43
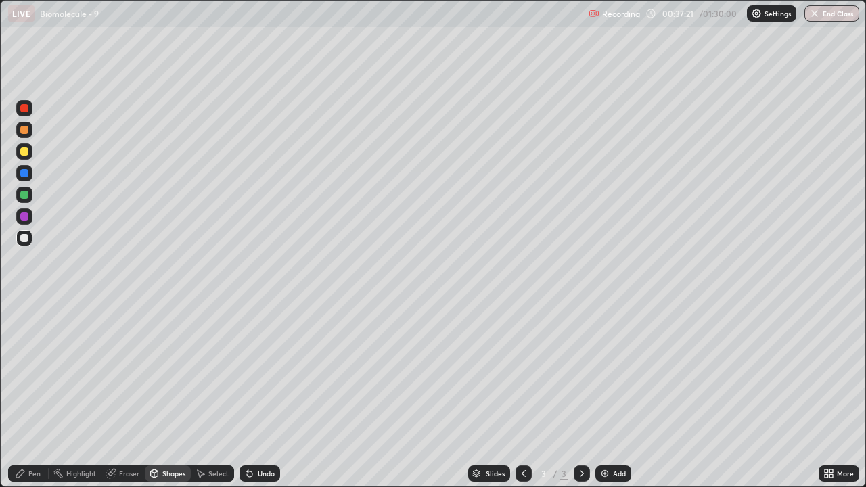
click at [580, 395] on icon at bounding box center [581, 473] width 11 height 11
click at [599, 395] on img at bounding box center [604, 473] width 11 height 11
click at [34, 395] on div "Pen" at bounding box center [34, 473] width 12 height 7
click at [24, 129] on div at bounding box center [24, 130] width 8 height 8
click at [123, 395] on div "Eraser" at bounding box center [122, 473] width 43 height 16
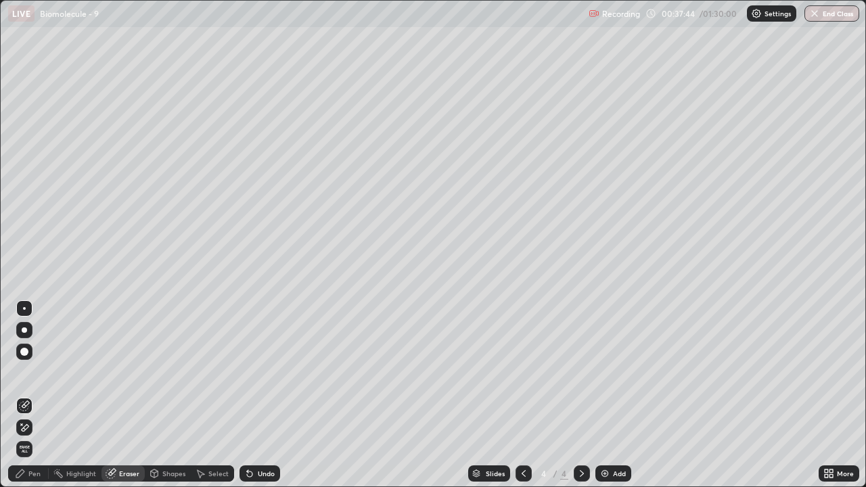
click at [37, 395] on div "Pen" at bounding box center [34, 473] width 12 height 7
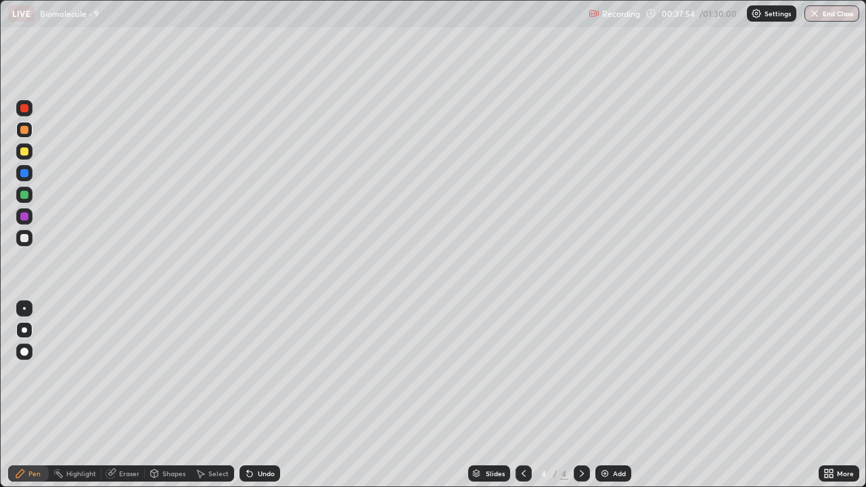
click at [27, 151] on div at bounding box center [24, 151] width 8 height 8
click at [168, 395] on div "Shapes" at bounding box center [173, 473] width 23 height 7
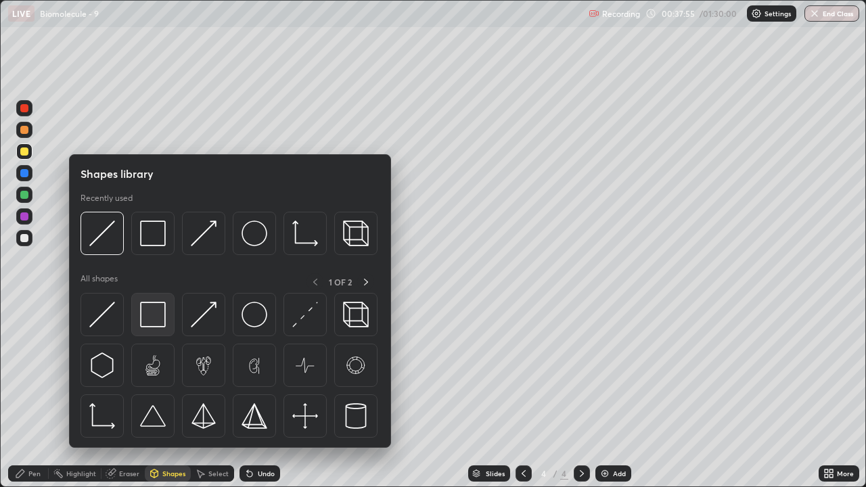
click at [151, 316] on img at bounding box center [153, 315] width 26 height 26
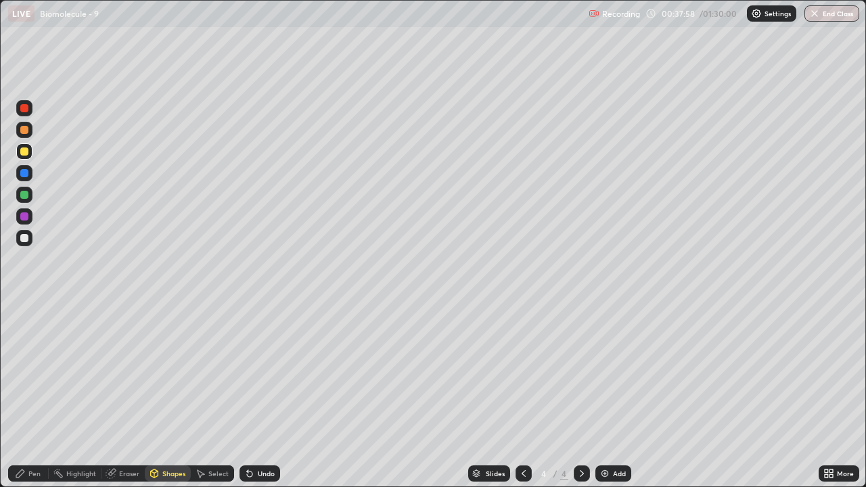
click at [27, 237] on div at bounding box center [24, 238] width 8 height 8
click at [169, 395] on div "Shapes" at bounding box center [173, 473] width 23 height 7
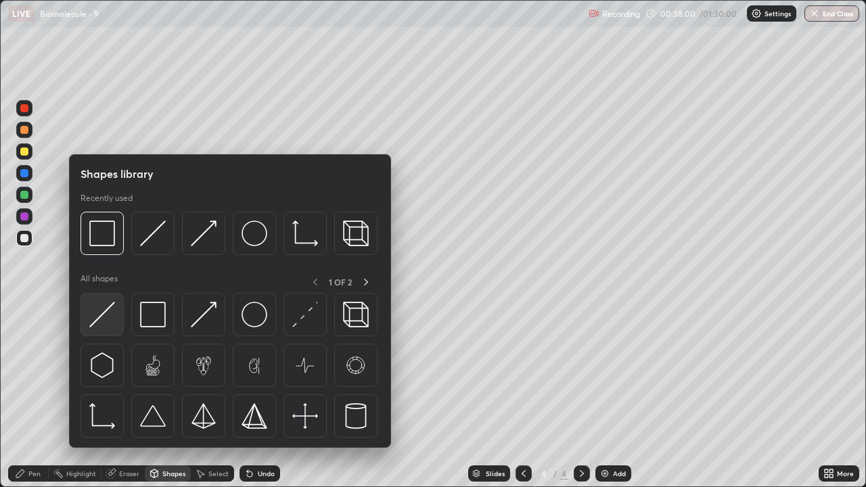
click at [118, 319] on div at bounding box center [101, 314] width 43 height 43
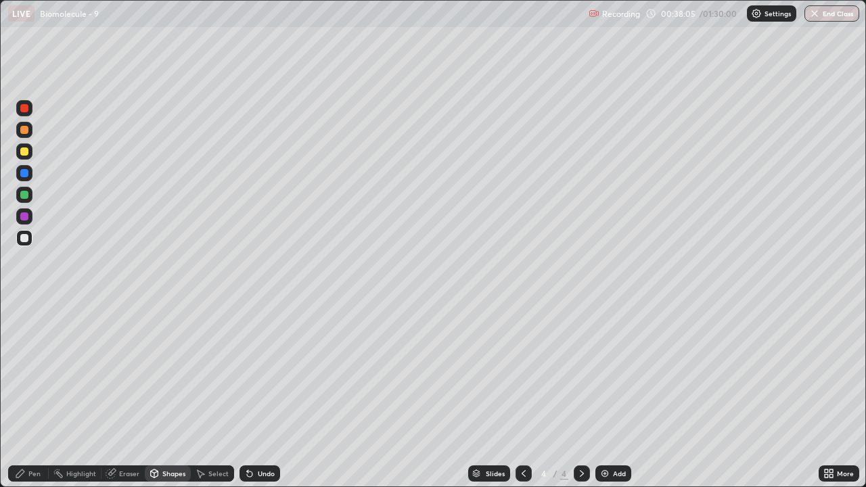
click at [25, 151] on div at bounding box center [24, 151] width 8 height 8
click at [34, 395] on div "Pen" at bounding box center [34, 473] width 12 height 7
click at [26, 237] on div at bounding box center [24, 238] width 8 height 8
click at [162, 395] on div "Shapes" at bounding box center [173, 473] width 23 height 7
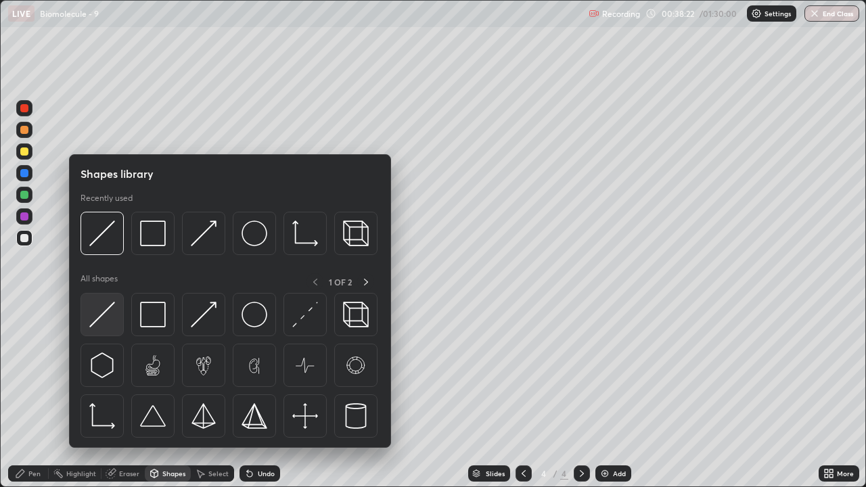
click at [107, 321] on img at bounding box center [102, 315] width 26 height 26
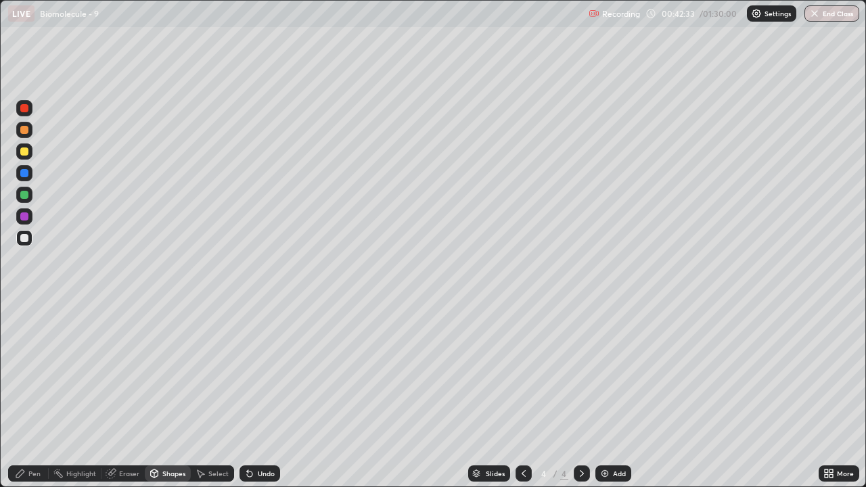
click at [162, 395] on div "Shapes" at bounding box center [173, 473] width 23 height 7
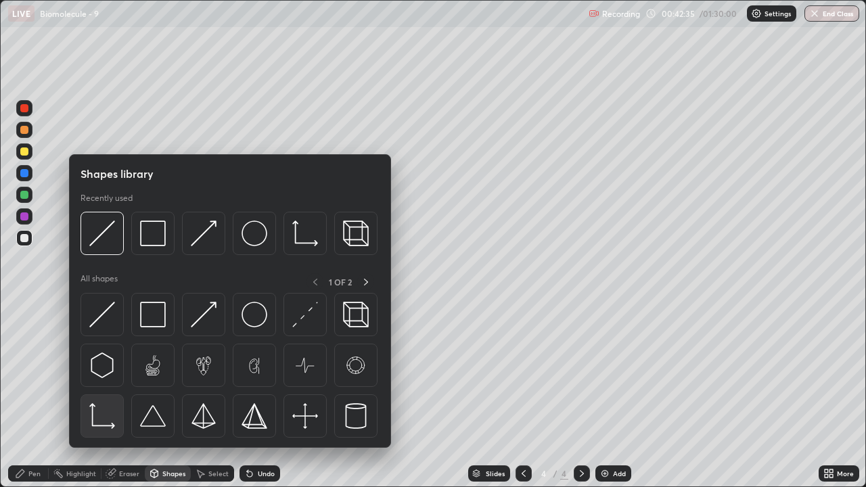
click at [101, 395] on img at bounding box center [102, 416] width 26 height 26
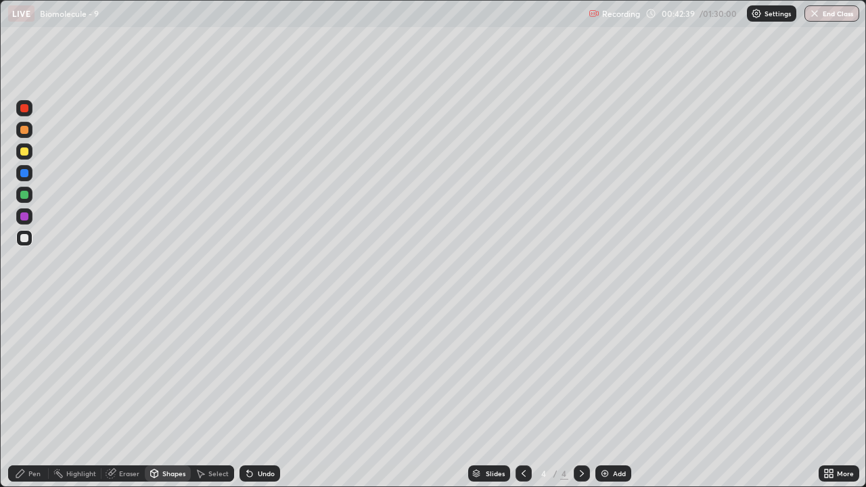
click at [31, 395] on div "Pen" at bounding box center [34, 473] width 12 height 7
click at [32, 395] on div "Pen" at bounding box center [34, 473] width 12 height 7
click at [26, 152] on div at bounding box center [24, 151] width 8 height 8
click at [32, 395] on div "Pen" at bounding box center [34, 473] width 12 height 7
click at [128, 395] on div "Eraser" at bounding box center [129, 473] width 20 height 7
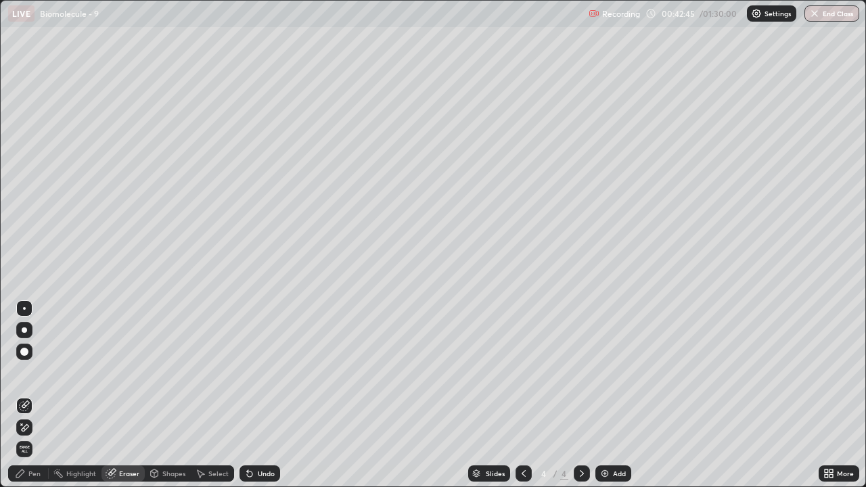
click at [165, 395] on div "Shapes" at bounding box center [173, 473] width 23 height 7
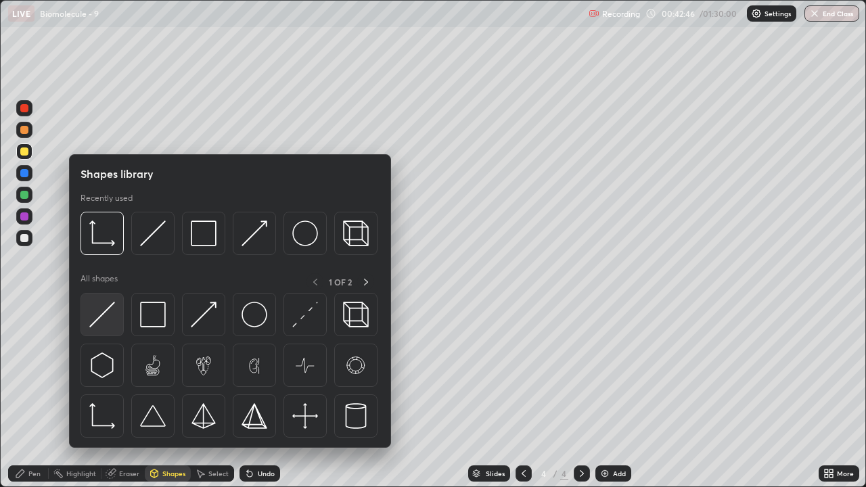
click at [101, 324] on img at bounding box center [102, 315] width 26 height 26
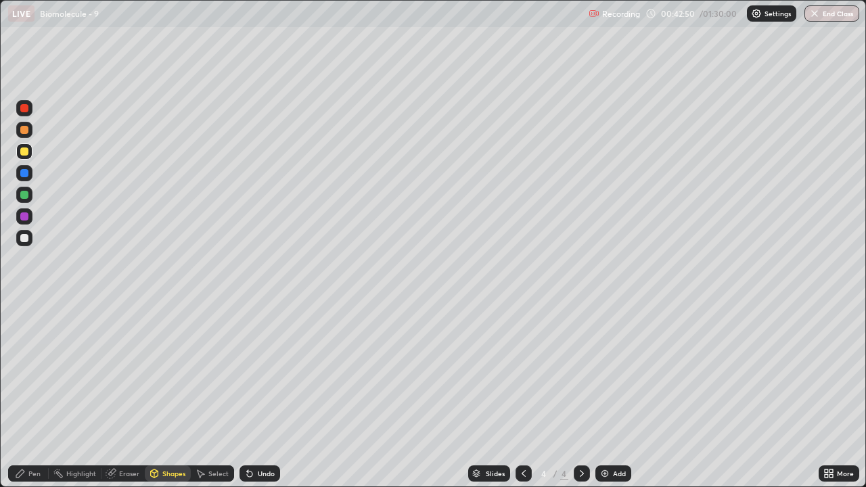
click at [26, 152] on div at bounding box center [24, 151] width 8 height 8
click at [37, 395] on div "Pen" at bounding box center [34, 473] width 12 height 7
click at [24, 152] on div at bounding box center [24, 151] width 8 height 8
click at [164, 395] on div "Shapes" at bounding box center [173, 473] width 23 height 7
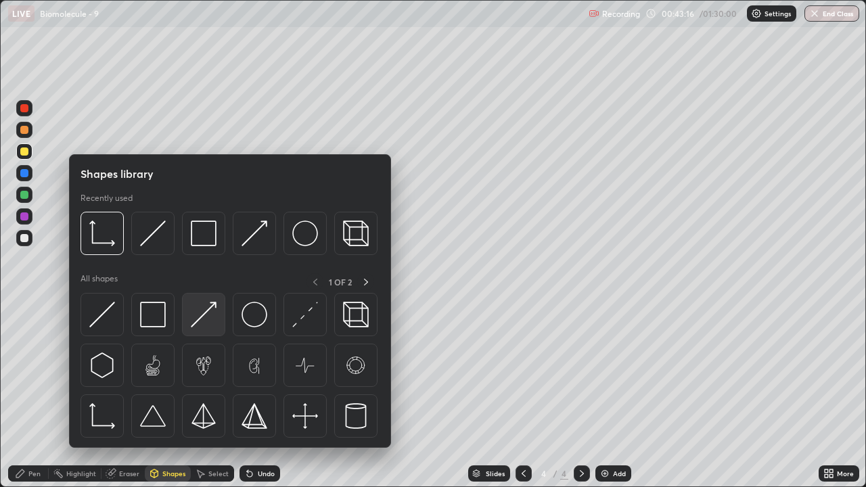
click at [202, 323] on img at bounding box center [204, 315] width 26 height 26
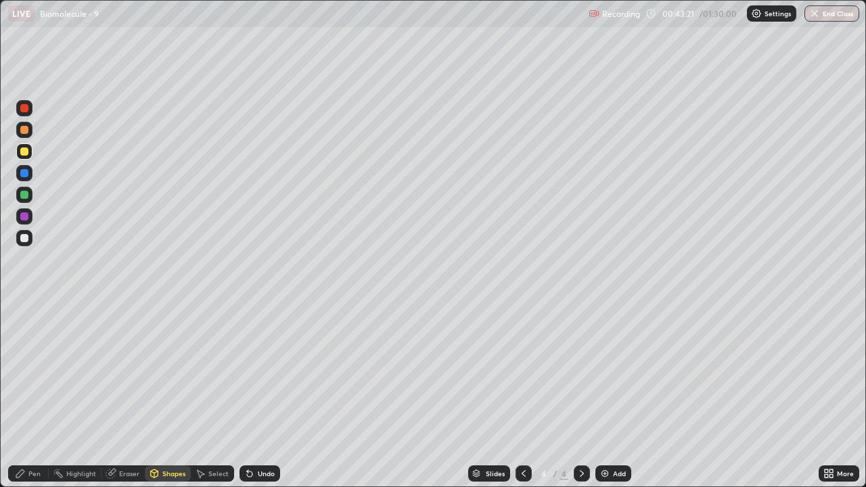
click at [39, 395] on div "Pen" at bounding box center [34, 473] width 12 height 7
click at [41, 395] on div "Pen" at bounding box center [28, 473] width 41 height 16
click at [26, 132] on div at bounding box center [24, 130] width 8 height 8
click at [27, 197] on div at bounding box center [24, 195] width 8 height 8
click at [126, 395] on div "Eraser" at bounding box center [129, 473] width 20 height 7
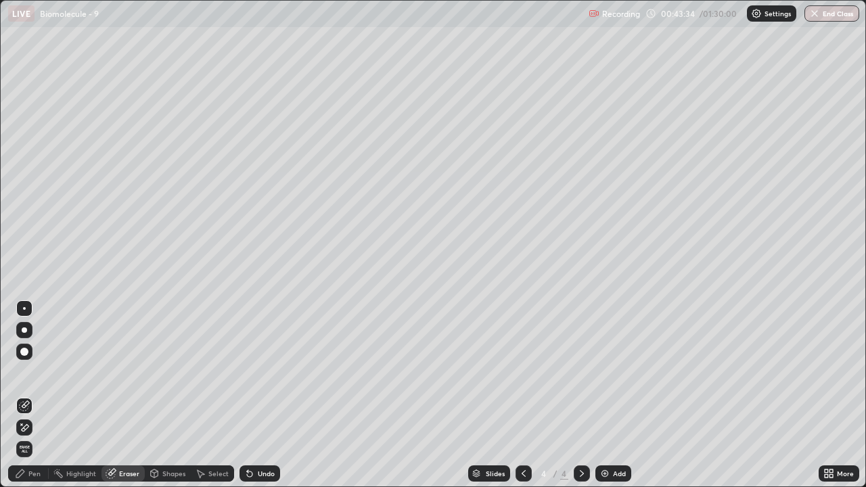
click at [168, 395] on div "Shapes" at bounding box center [173, 473] width 23 height 7
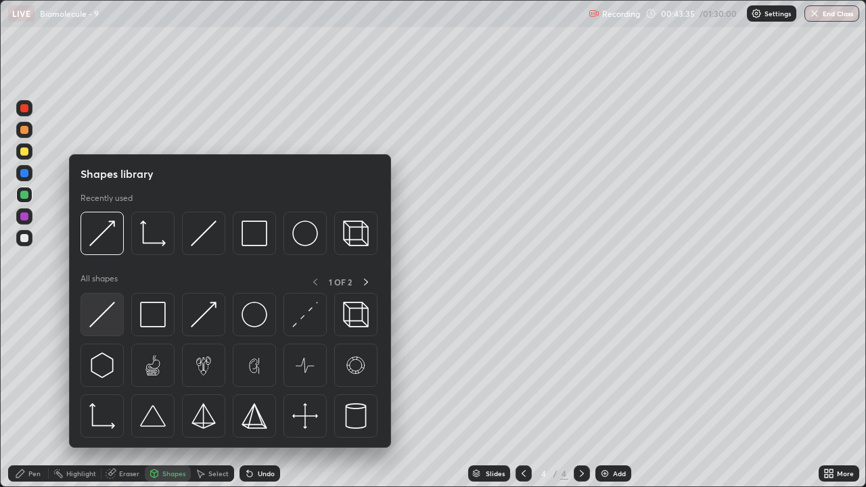
click at [110, 321] on img at bounding box center [102, 315] width 26 height 26
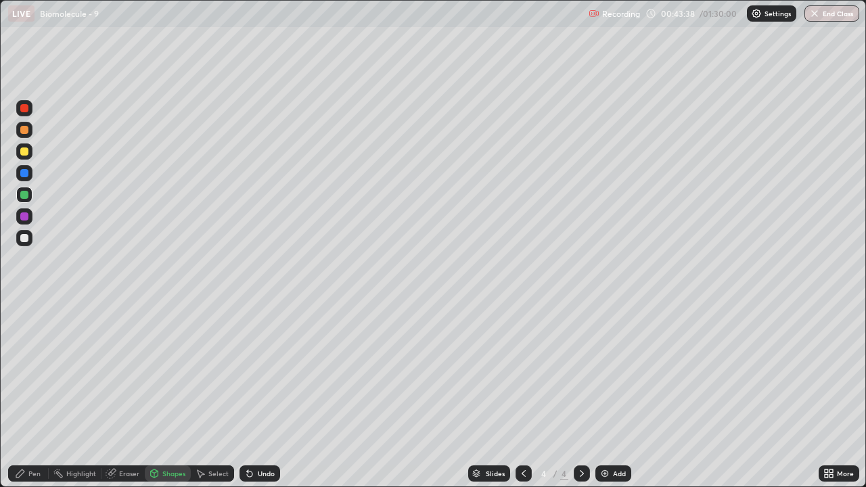
click at [32, 395] on div "Pen" at bounding box center [28, 473] width 41 height 16
click at [168, 395] on div "Shapes" at bounding box center [173, 473] width 23 height 7
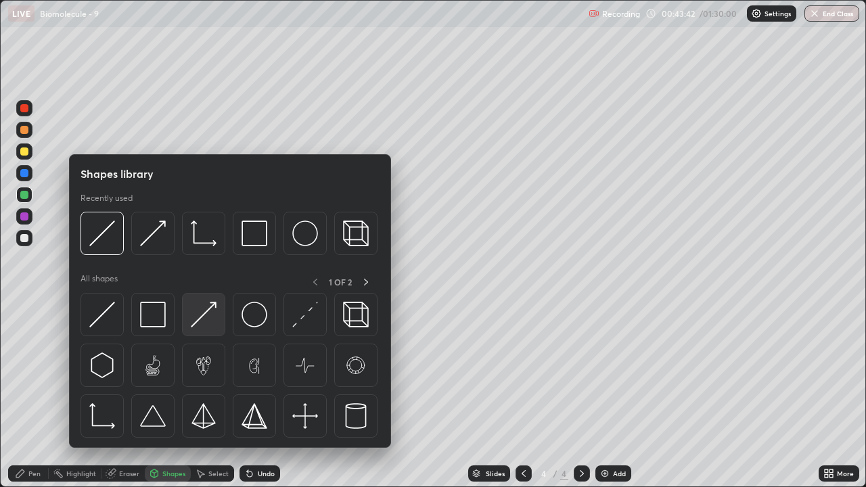
click at [207, 321] on img at bounding box center [204, 315] width 26 height 26
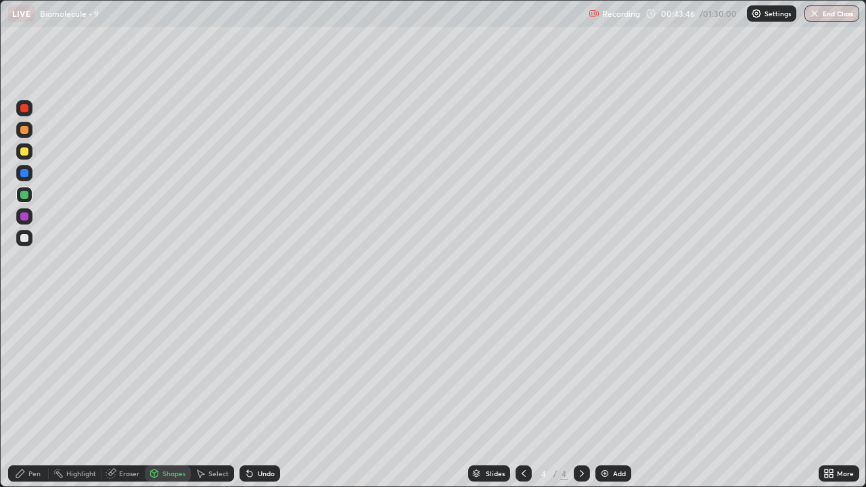
click at [30, 395] on div "Pen" at bounding box center [34, 473] width 12 height 7
click at [26, 241] on div at bounding box center [24, 238] width 8 height 8
click at [164, 395] on div "Shapes" at bounding box center [173, 473] width 23 height 7
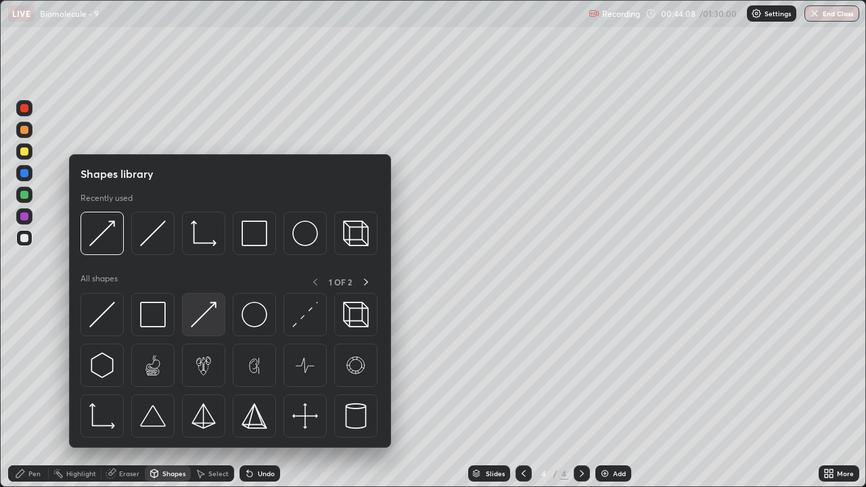
click at [200, 321] on img at bounding box center [204, 315] width 26 height 26
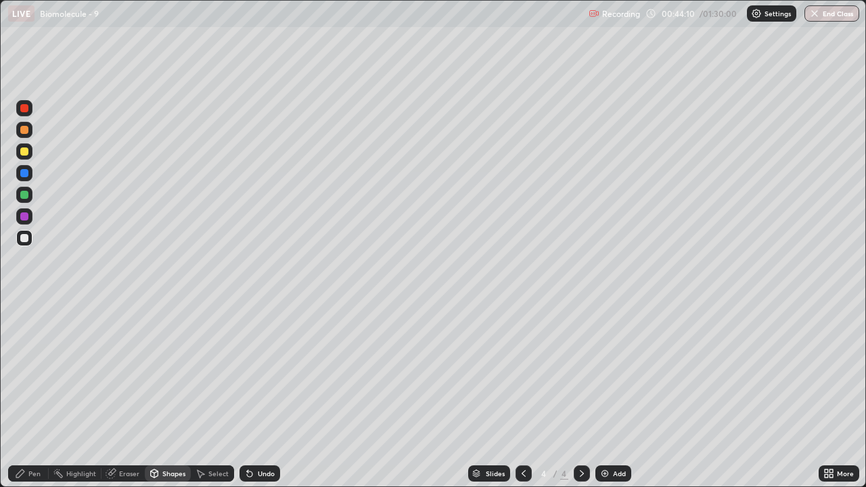
click at [39, 395] on div "Pen" at bounding box center [34, 473] width 12 height 7
click at [126, 395] on div "Eraser" at bounding box center [129, 473] width 20 height 7
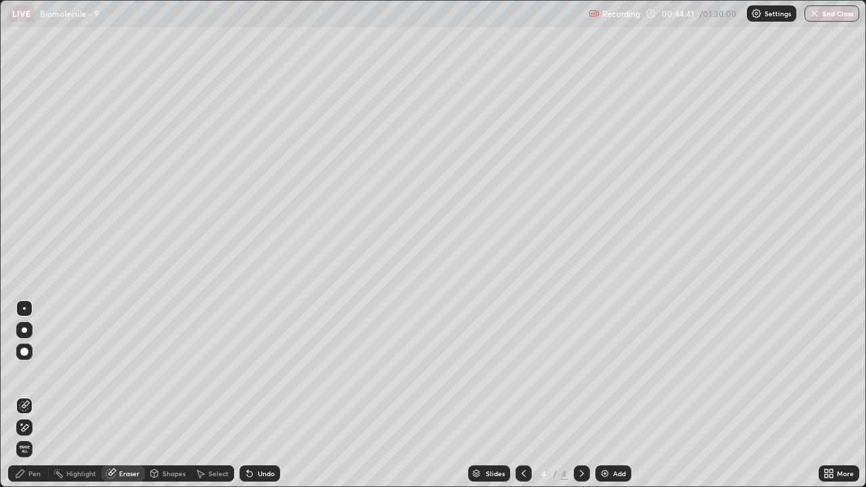
click at [162, 395] on div "Shapes" at bounding box center [173, 473] width 23 height 7
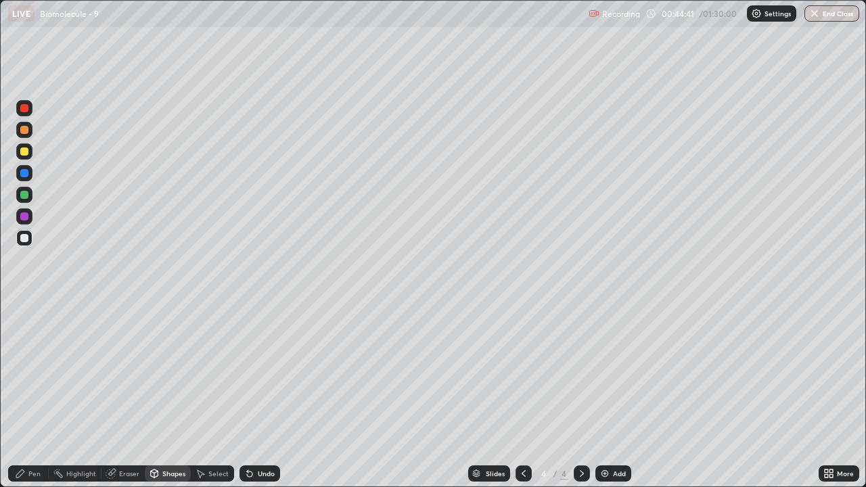
click at [123, 395] on div "Eraser" at bounding box center [129, 473] width 20 height 7
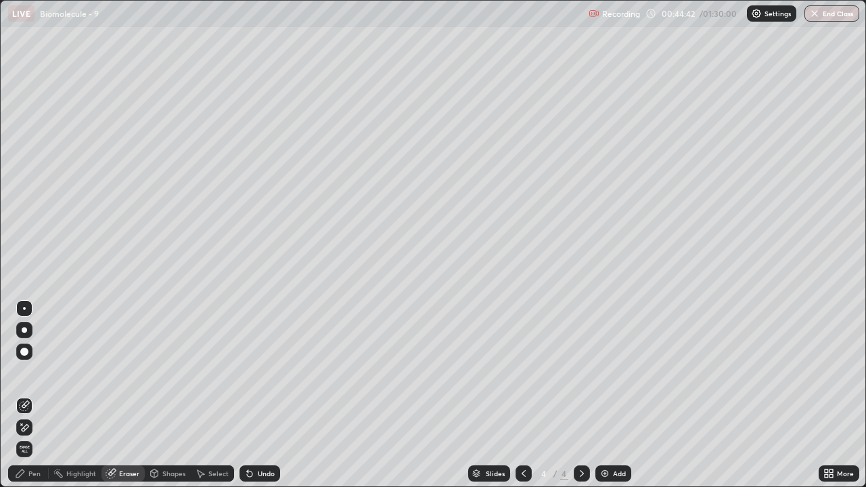
click at [26, 395] on icon at bounding box center [24, 427] width 11 height 11
click at [34, 395] on div "Pen" at bounding box center [34, 473] width 12 height 7
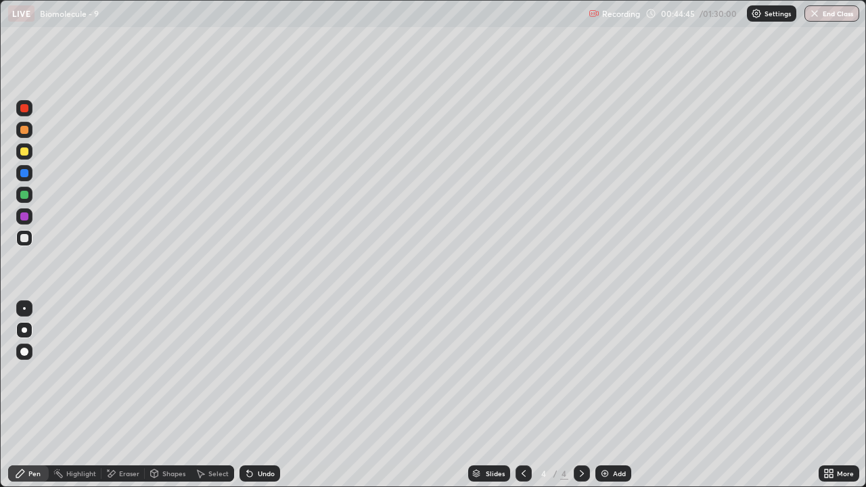
click at [26, 131] on div at bounding box center [24, 130] width 8 height 8
click at [169, 395] on div "Shapes" at bounding box center [173, 473] width 23 height 7
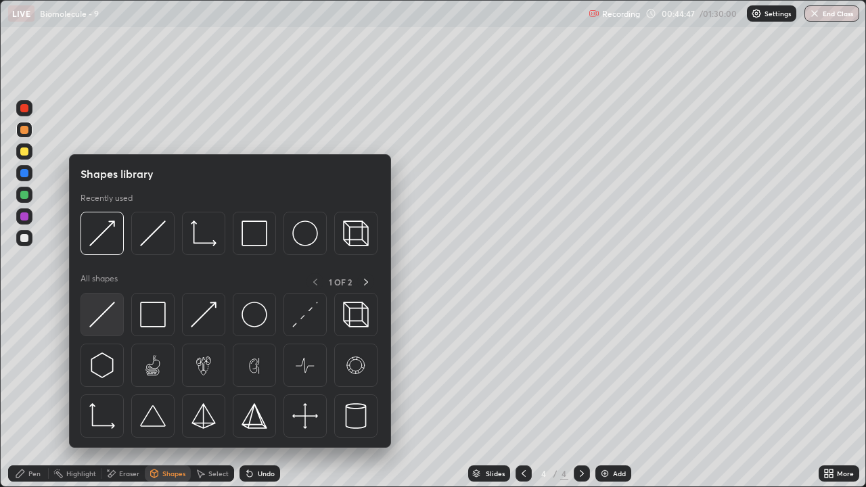
click at [108, 325] on img at bounding box center [102, 315] width 26 height 26
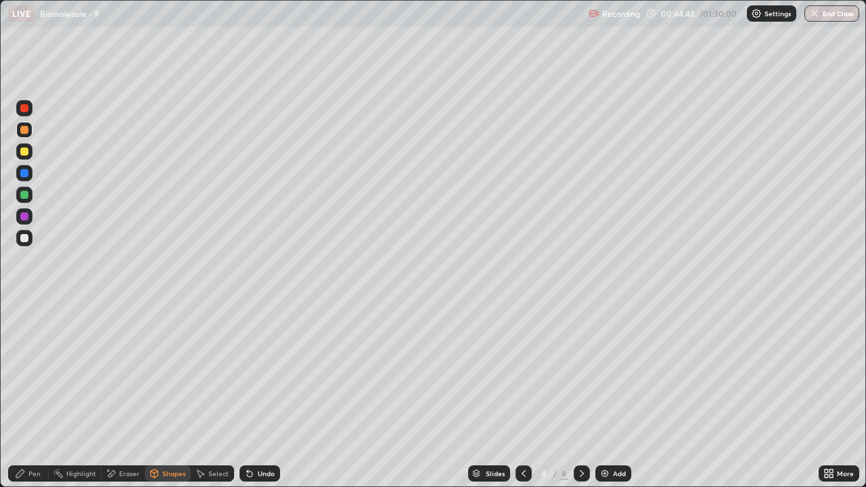
click at [32, 395] on div "Pen" at bounding box center [34, 473] width 12 height 7
click at [164, 395] on div "Shapes" at bounding box center [173, 473] width 23 height 7
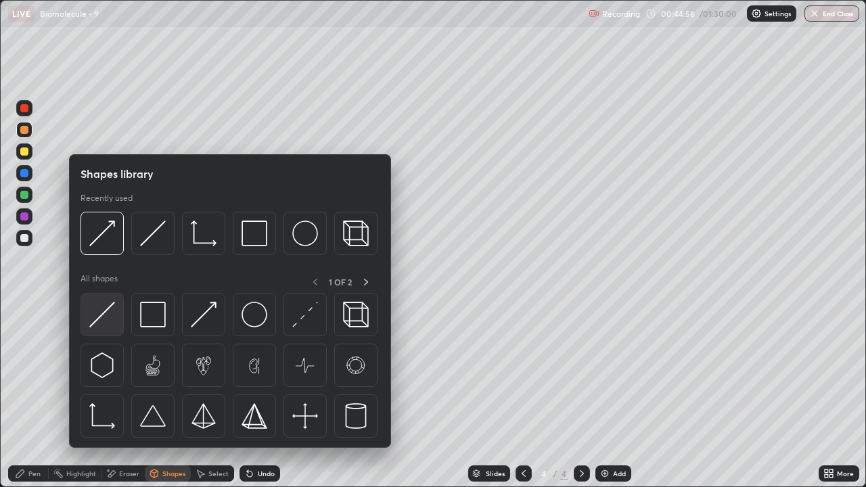
click at [103, 325] on img at bounding box center [102, 315] width 26 height 26
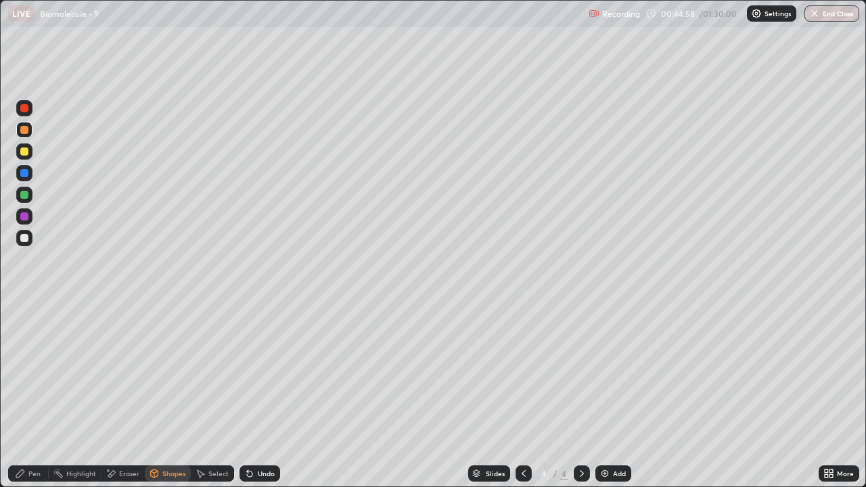
click at [168, 395] on div "Shapes" at bounding box center [173, 473] width 23 height 7
click at [28, 239] on div at bounding box center [24, 238] width 8 height 8
click at [168, 395] on div "Shapes" at bounding box center [173, 473] width 23 height 7
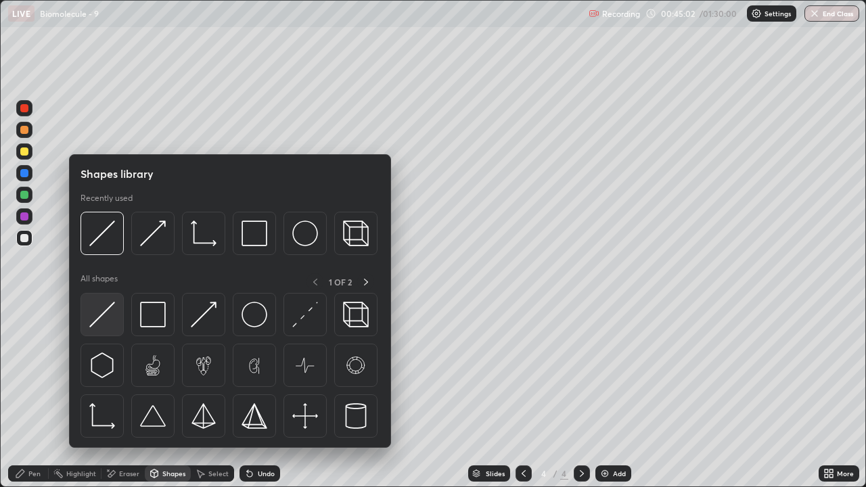
click at [112, 319] on img at bounding box center [102, 315] width 26 height 26
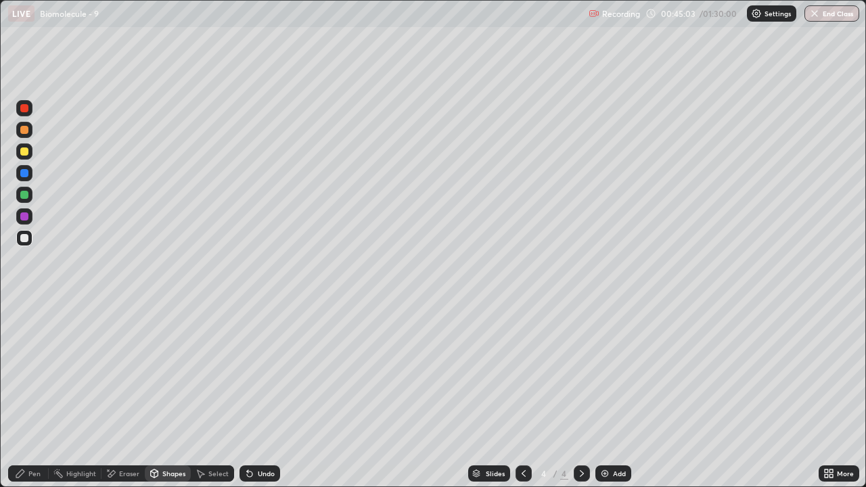
click at [166, 395] on div "Shapes" at bounding box center [173, 473] width 23 height 7
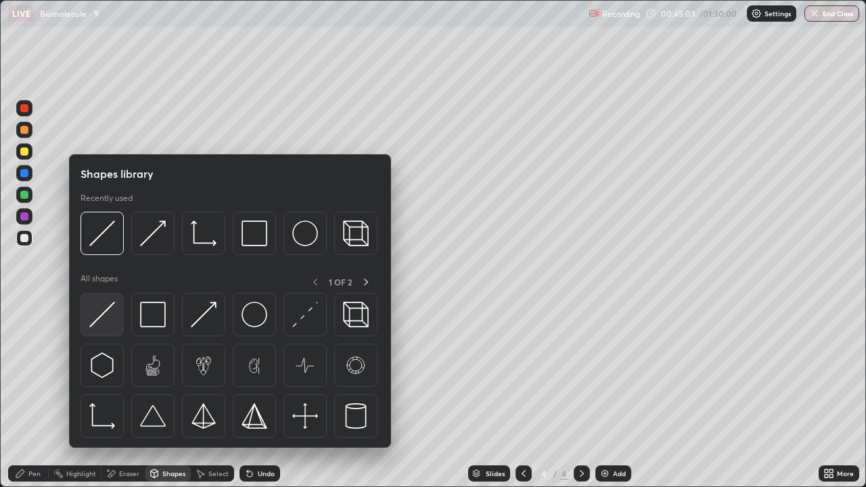
click at [109, 322] on img at bounding box center [102, 315] width 26 height 26
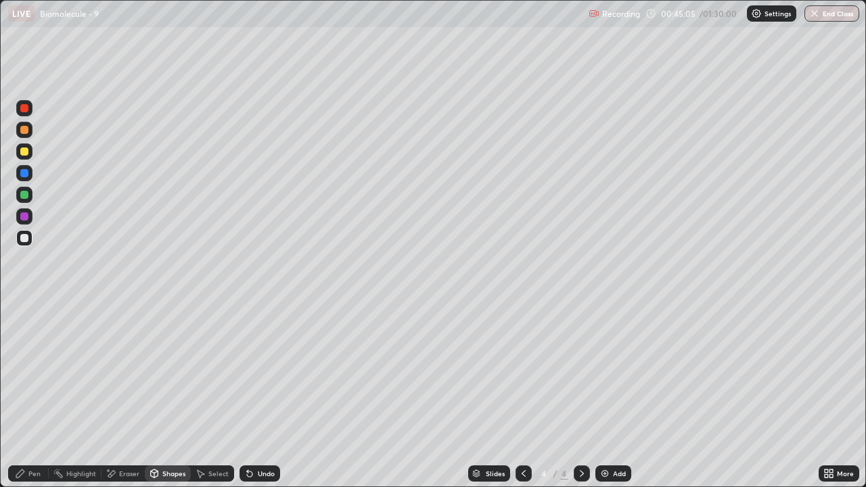
click at [25, 151] on div at bounding box center [24, 151] width 8 height 8
click at [124, 395] on div "Eraser" at bounding box center [129, 473] width 20 height 7
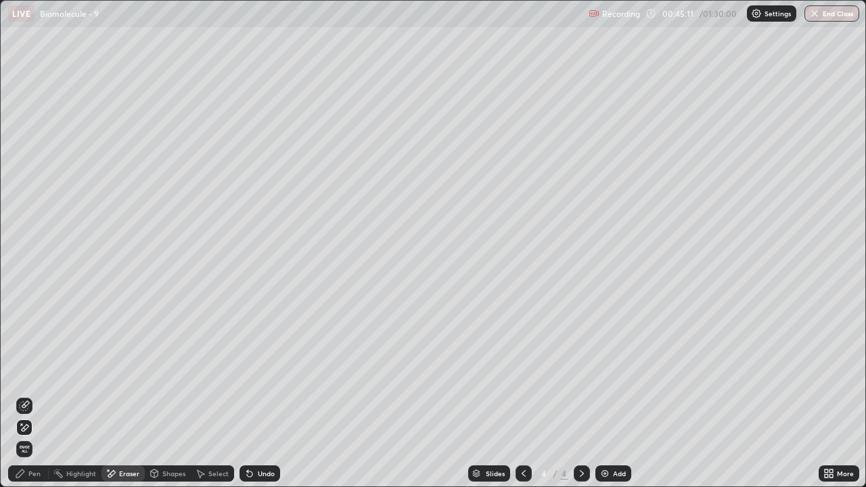
click at [23, 395] on icon at bounding box center [24, 405] width 11 height 11
click at [38, 395] on div "Pen" at bounding box center [34, 473] width 12 height 7
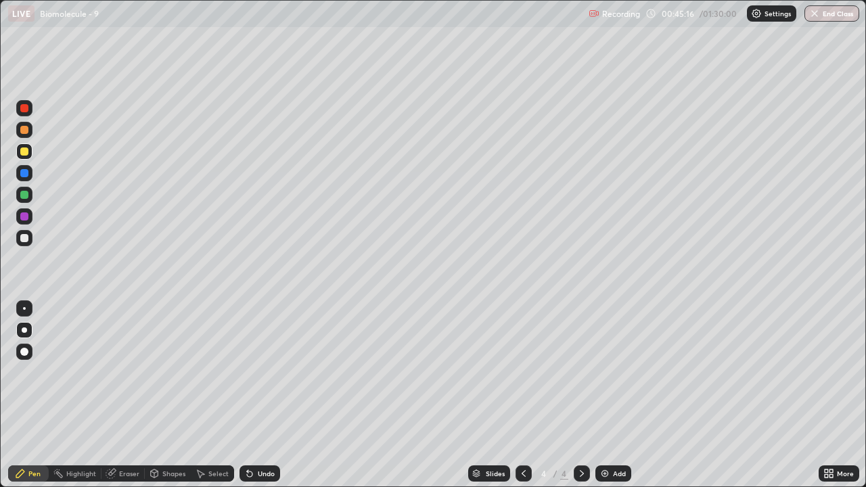
click at [26, 218] on div at bounding box center [24, 216] width 8 height 8
click at [168, 395] on div "Shapes" at bounding box center [173, 473] width 23 height 7
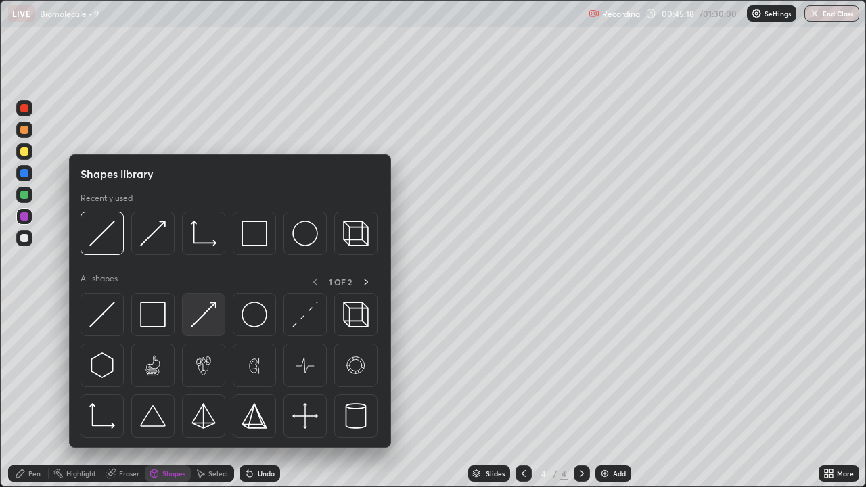
click at [207, 321] on img at bounding box center [204, 315] width 26 height 26
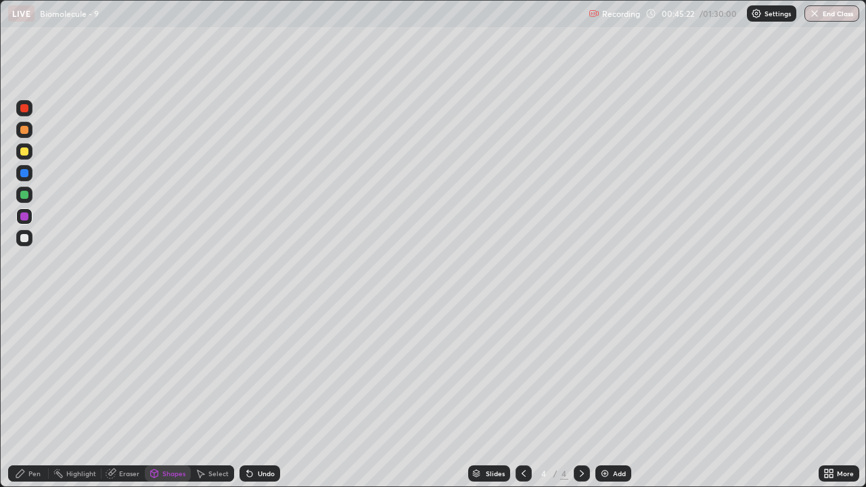
click at [34, 395] on div "Pen" at bounding box center [34, 473] width 12 height 7
click at [27, 154] on div at bounding box center [24, 151] width 8 height 8
click at [26, 132] on div at bounding box center [24, 130] width 8 height 8
click at [164, 395] on div "Shapes" at bounding box center [173, 473] width 23 height 7
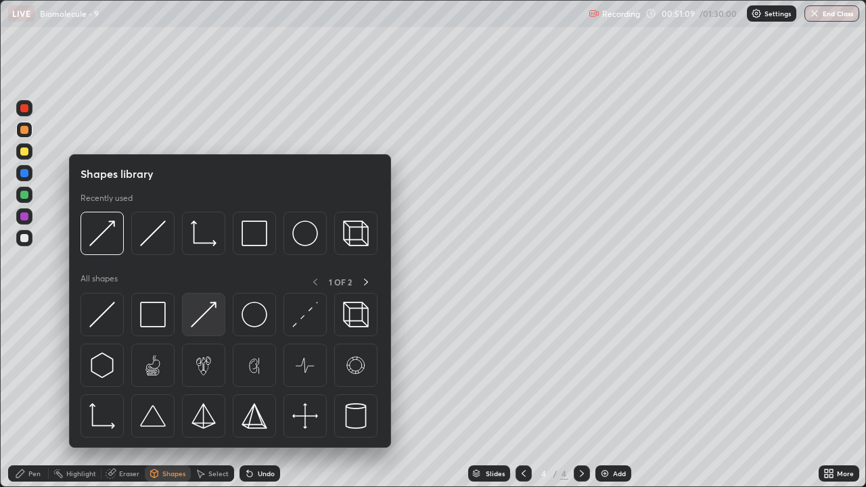
click at [203, 322] on img at bounding box center [204, 315] width 26 height 26
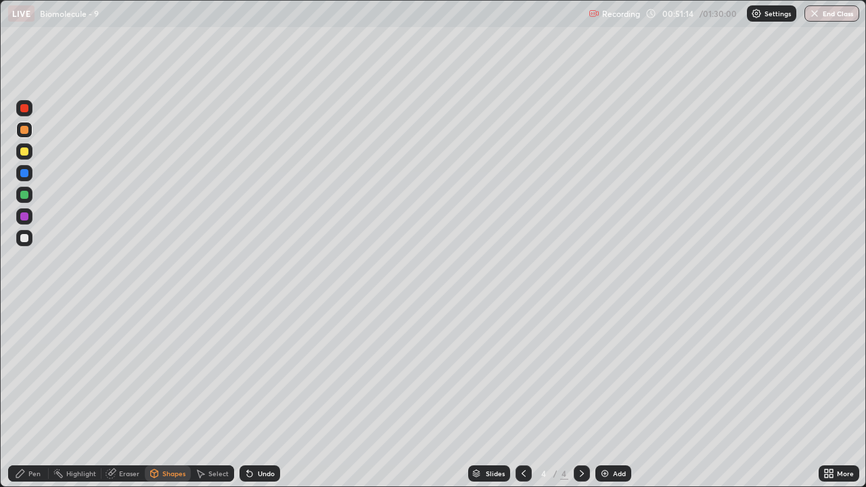
click at [34, 395] on div "Pen" at bounding box center [34, 473] width 12 height 7
click at [159, 395] on div "Shapes" at bounding box center [168, 473] width 46 height 16
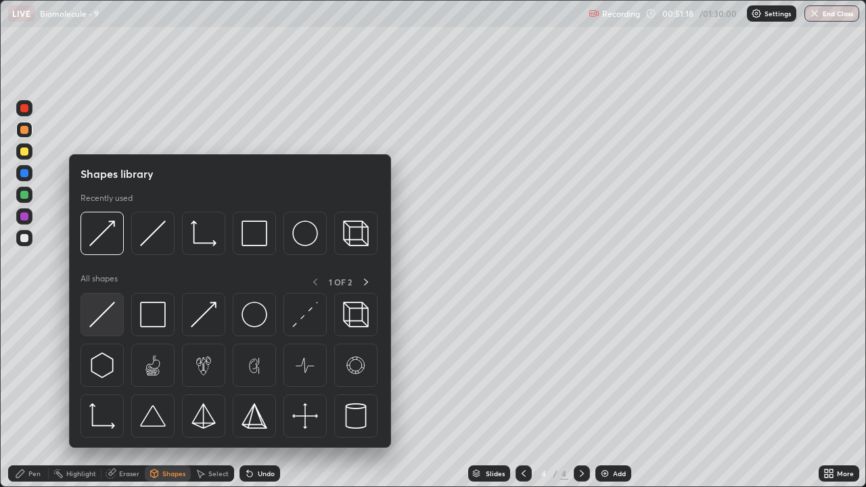
click at [103, 323] on img at bounding box center [102, 315] width 26 height 26
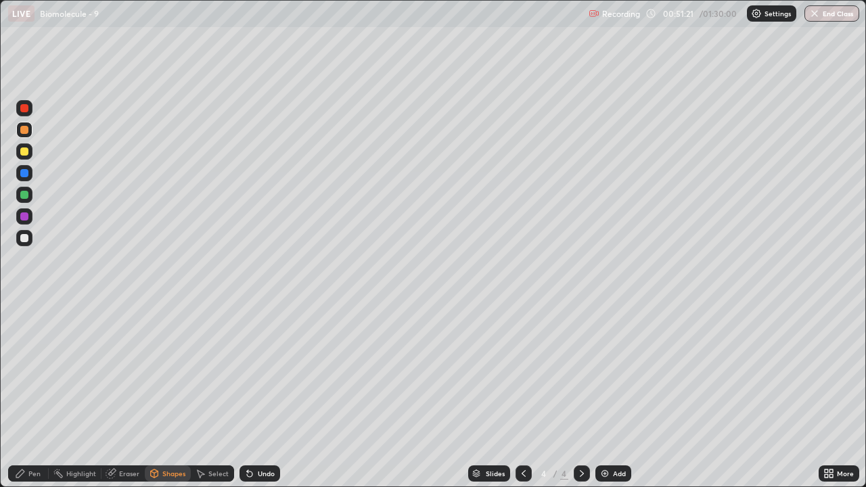
click at [123, 395] on div "Eraser" at bounding box center [129, 473] width 20 height 7
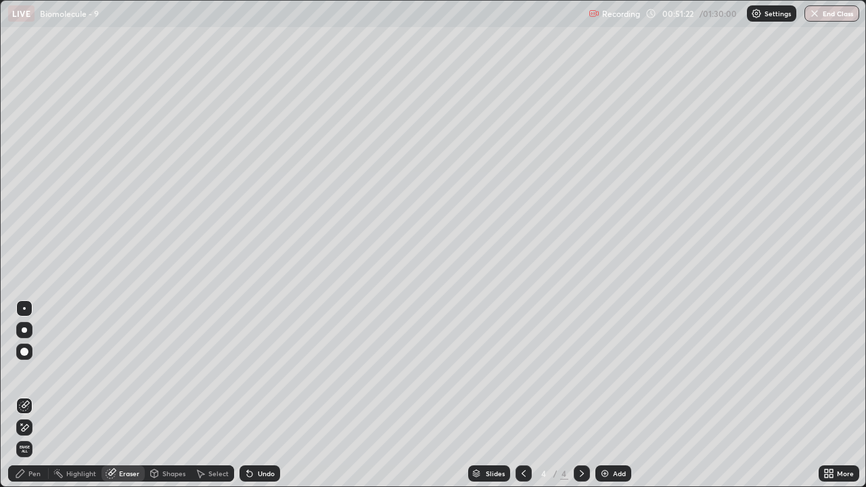
click at [26, 395] on icon at bounding box center [24, 405] width 11 height 11
click at [24, 395] on div "Pen" at bounding box center [28, 473] width 41 height 16
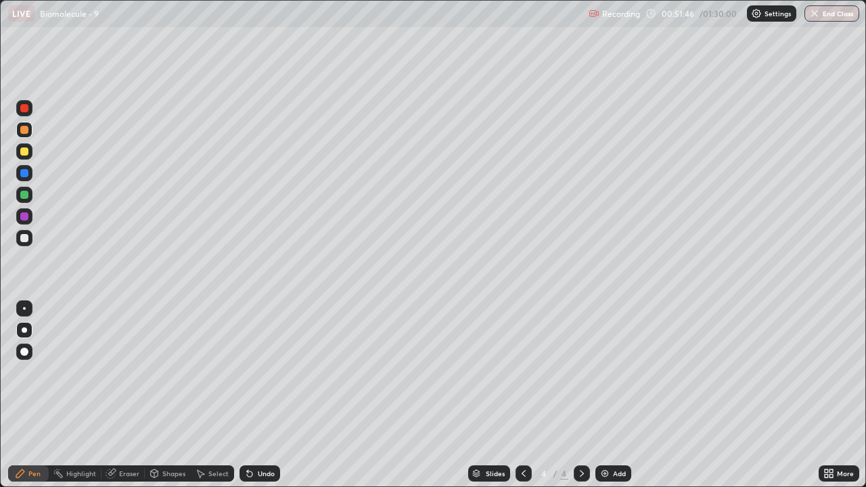
click at [161, 395] on div "Shapes" at bounding box center [168, 473] width 46 height 16
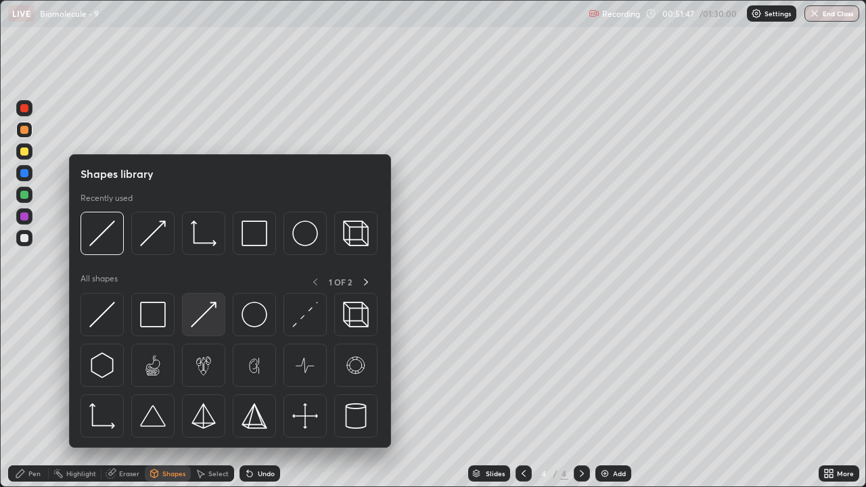
click at [198, 318] on img at bounding box center [204, 315] width 26 height 26
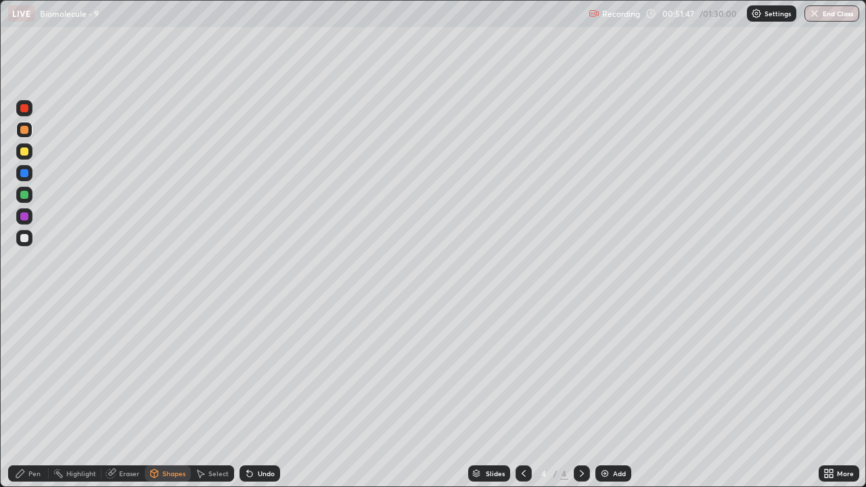
click at [24, 216] on div at bounding box center [24, 216] width 8 height 8
click at [47, 395] on div "Pen" at bounding box center [28, 473] width 41 height 16
click at [37, 395] on div "Pen" at bounding box center [34, 473] width 12 height 7
click at [29, 395] on div "Pen" at bounding box center [34, 473] width 12 height 7
click at [23, 155] on div at bounding box center [24, 151] width 8 height 8
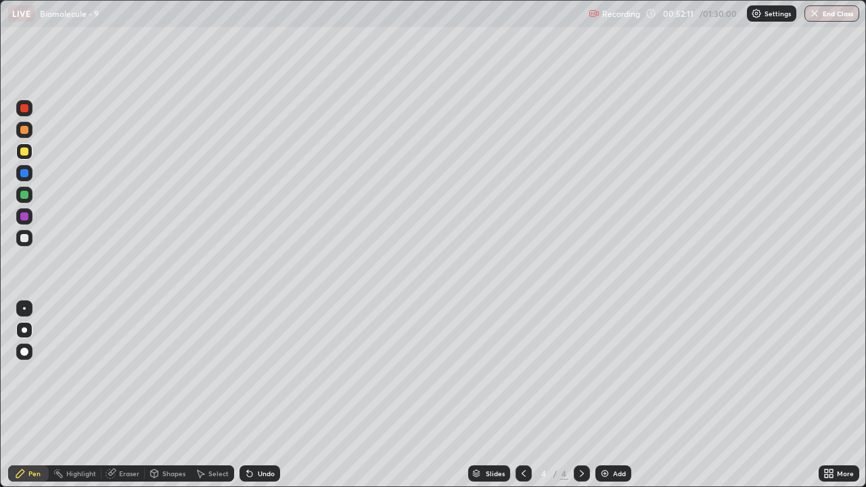
click at [26, 239] on div at bounding box center [24, 238] width 8 height 8
click at [170, 395] on div "Shapes" at bounding box center [173, 473] width 23 height 7
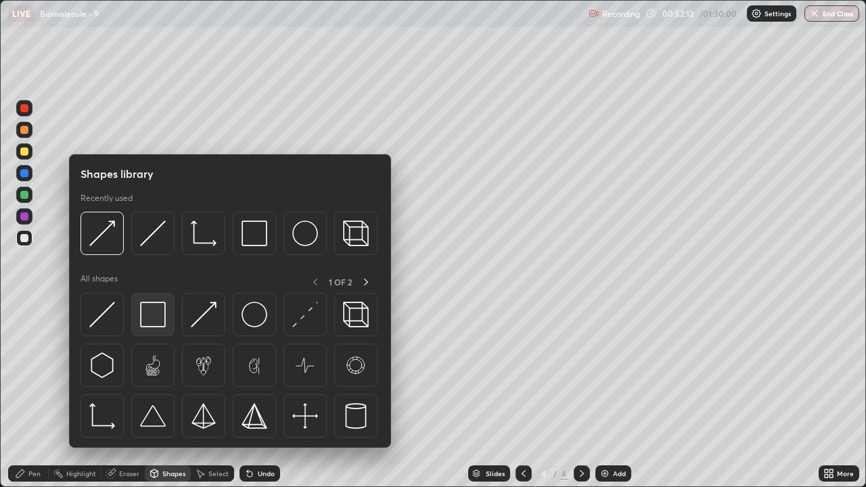
click at [157, 314] on img at bounding box center [153, 315] width 26 height 26
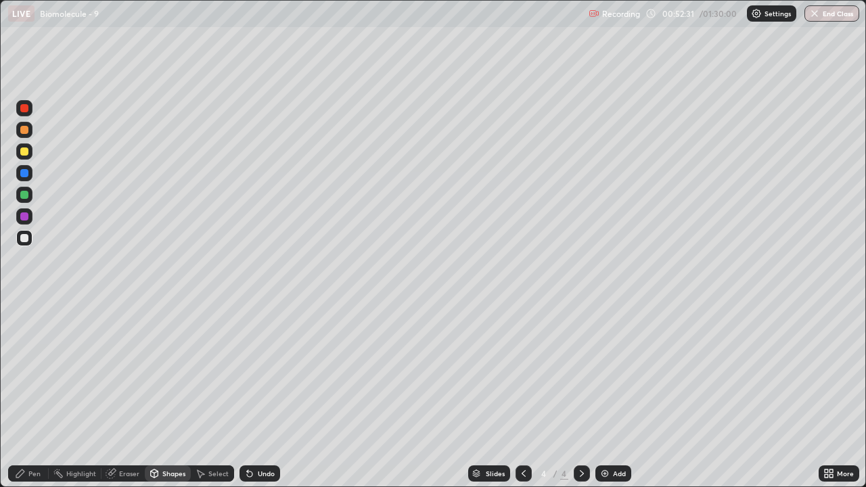
click at [37, 395] on div "Pen" at bounding box center [28, 473] width 41 height 16
click at [24, 153] on div at bounding box center [24, 151] width 8 height 8
click at [124, 395] on div "Eraser" at bounding box center [129, 473] width 20 height 7
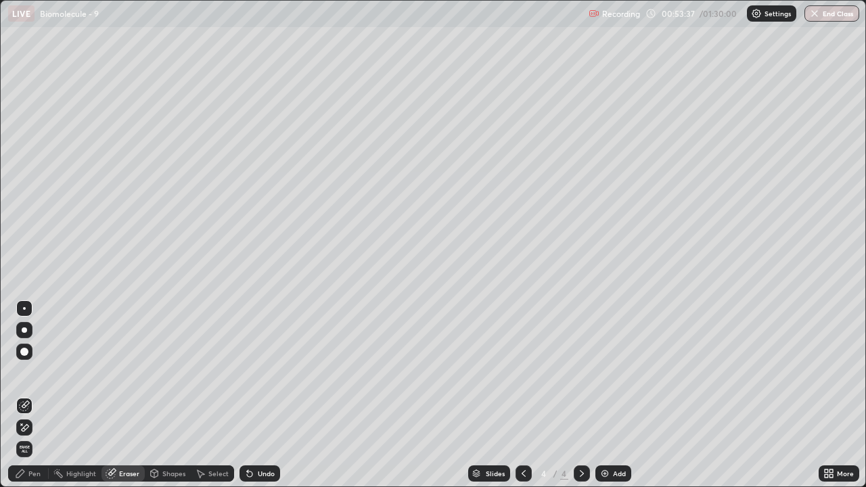
click at [31, 395] on div "Pen" at bounding box center [28, 473] width 41 height 16
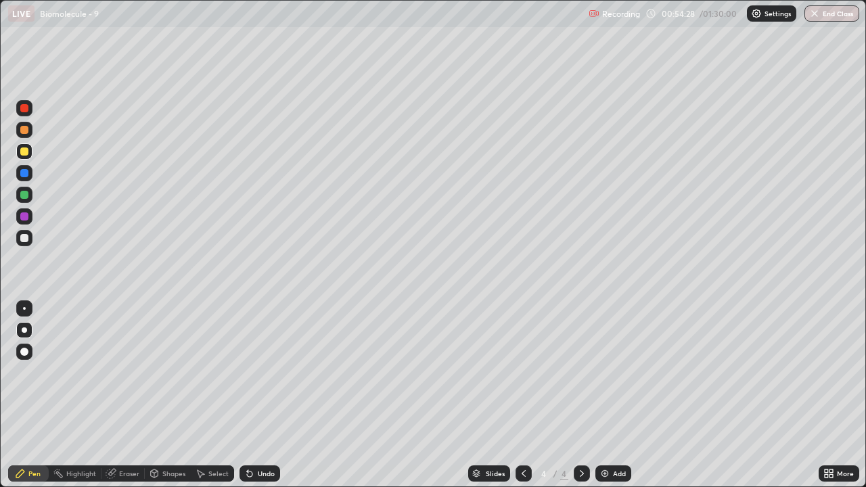
click at [169, 395] on div "Shapes" at bounding box center [173, 473] width 23 height 7
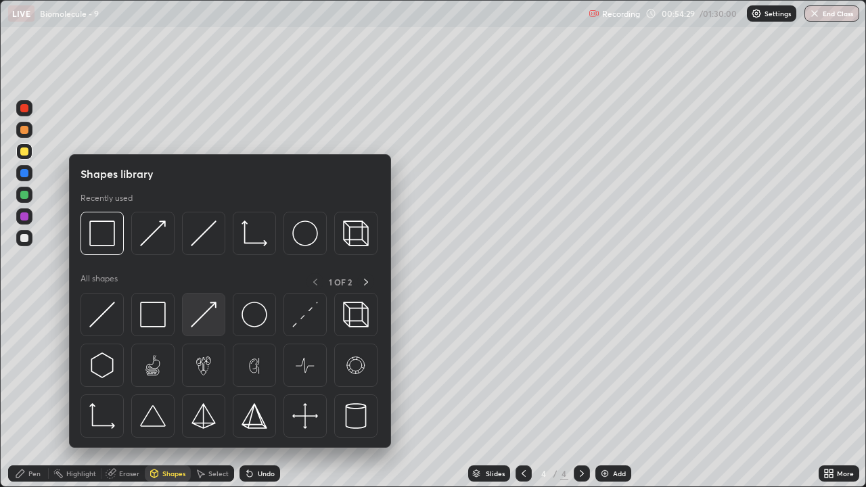
click at [206, 319] on img at bounding box center [204, 315] width 26 height 26
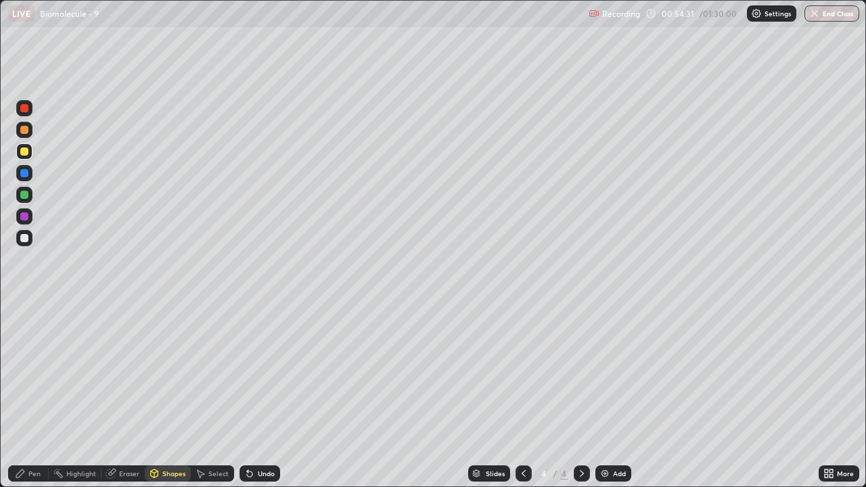
click at [34, 395] on div "Pen" at bounding box center [28, 473] width 41 height 16
click at [24, 130] on div at bounding box center [24, 130] width 8 height 8
click at [25, 196] on div at bounding box center [24, 195] width 8 height 8
click at [37, 395] on div "Pen" at bounding box center [34, 473] width 12 height 7
click at [166, 395] on div "Shapes" at bounding box center [173, 473] width 23 height 7
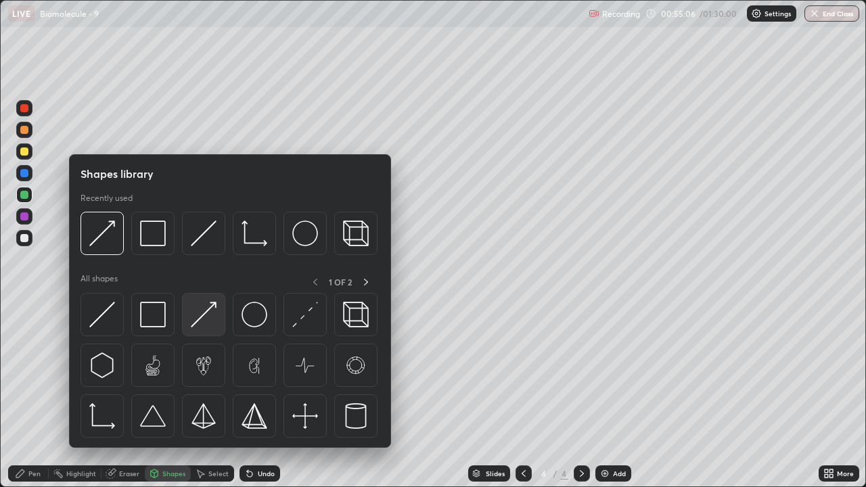
click at [204, 325] on img at bounding box center [204, 315] width 26 height 26
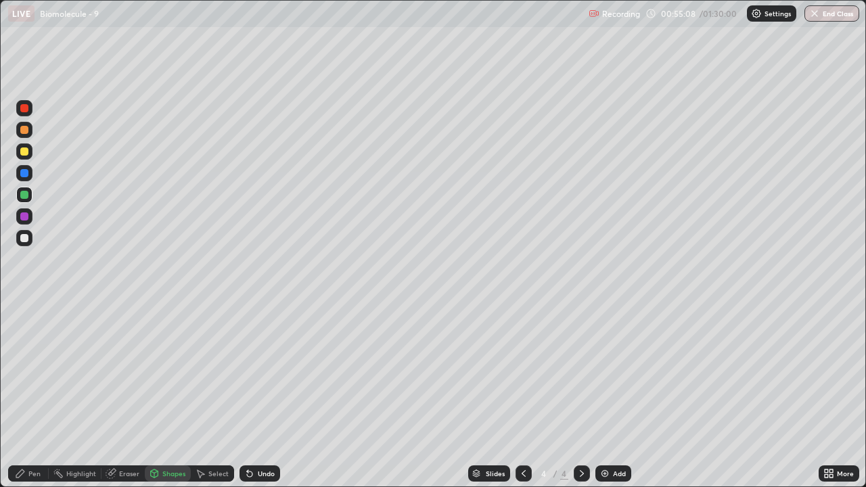
click at [28, 395] on div "Pen" at bounding box center [34, 473] width 12 height 7
click at [23, 196] on div at bounding box center [24, 195] width 8 height 8
click at [164, 395] on div "Shapes" at bounding box center [173, 473] width 23 height 7
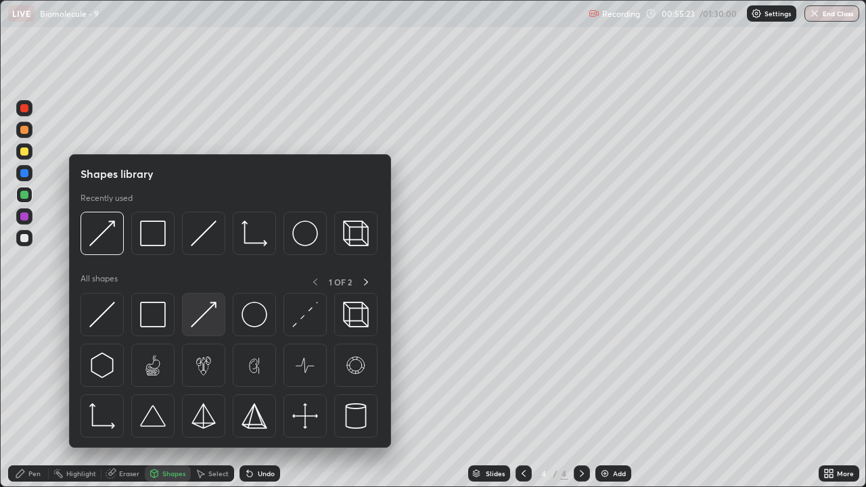
click at [202, 321] on img at bounding box center [204, 315] width 26 height 26
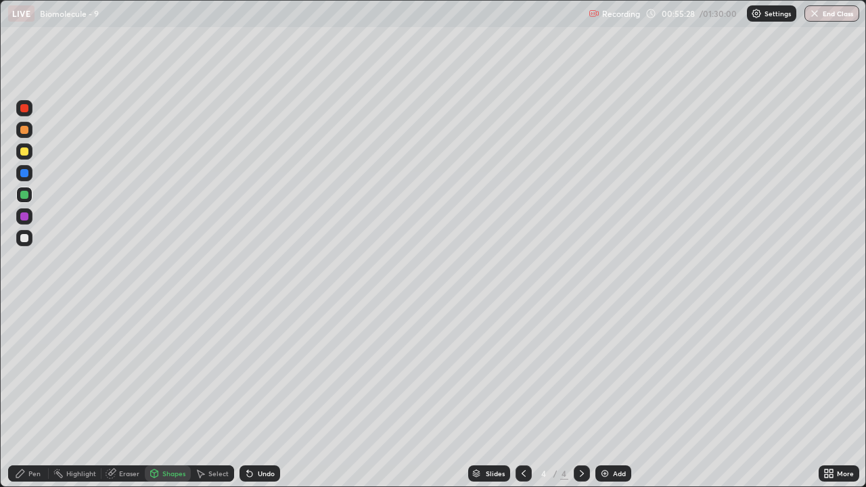
click at [35, 395] on div "Pen" at bounding box center [34, 473] width 12 height 7
click at [24, 195] on div at bounding box center [24, 195] width 8 height 8
click at [25, 114] on div at bounding box center [24, 108] width 16 height 16
click at [128, 395] on div "Eraser" at bounding box center [129, 473] width 20 height 7
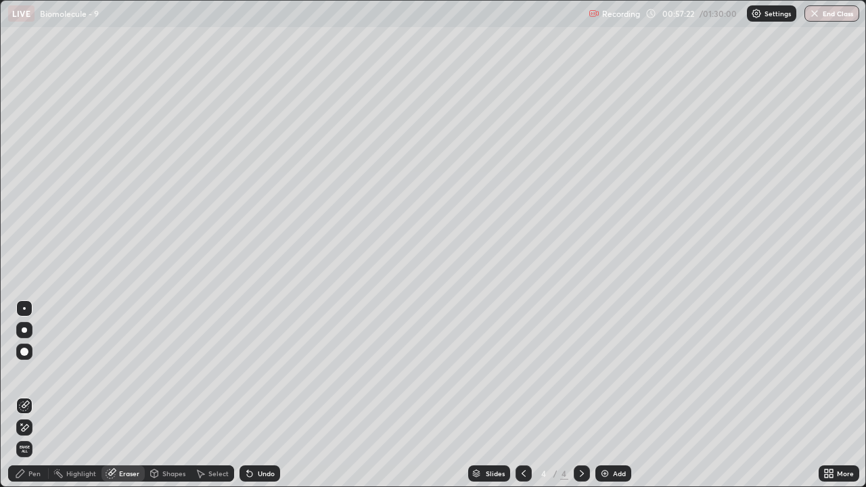
click at [170, 395] on div "Shapes" at bounding box center [173, 473] width 23 height 7
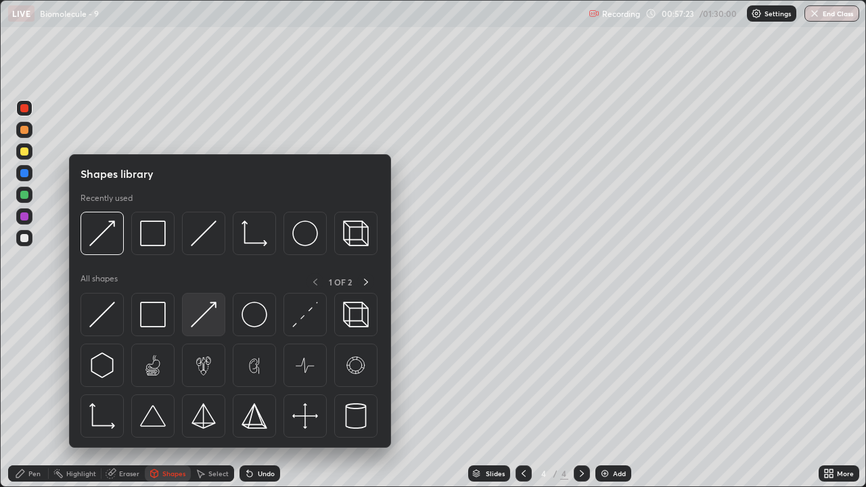
click at [200, 321] on img at bounding box center [204, 315] width 26 height 26
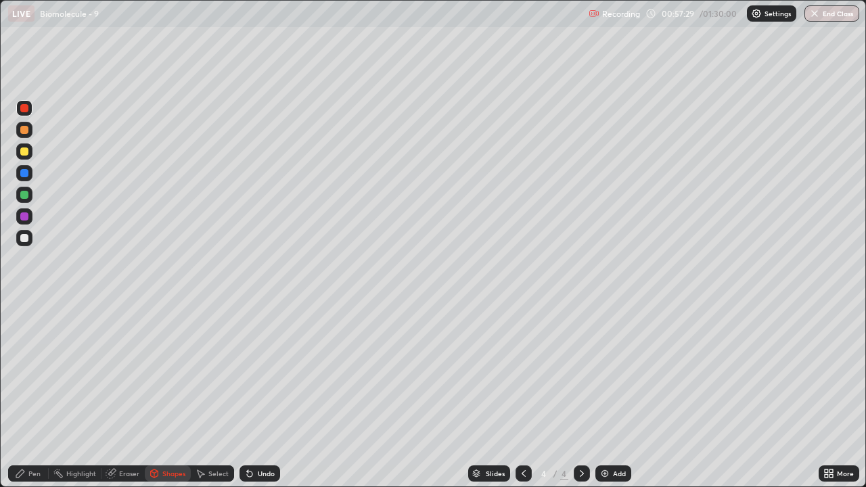
click at [28, 395] on div "Pen" at bounding box center [28, 473] width 41 height 16
click at [130, 395] on div "Eraser" at bounding box center [129, 473] width 20 height 7
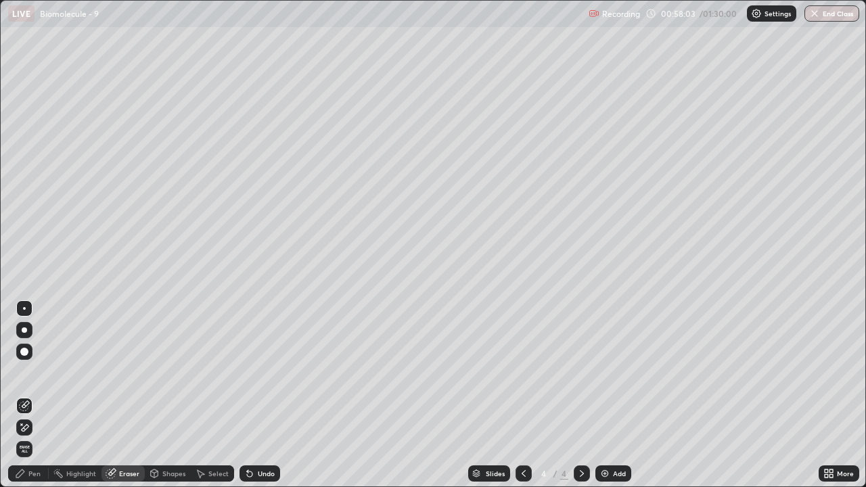
click at [28, 395] on icon at bounding box center [24, 427] width 11 height 11
click at [247, 395] on icon at bounding box center [249, 473] width 5 height 5
click at [28, 395] on div "Pen" at bounding box center [28, 473] width 41 height 16
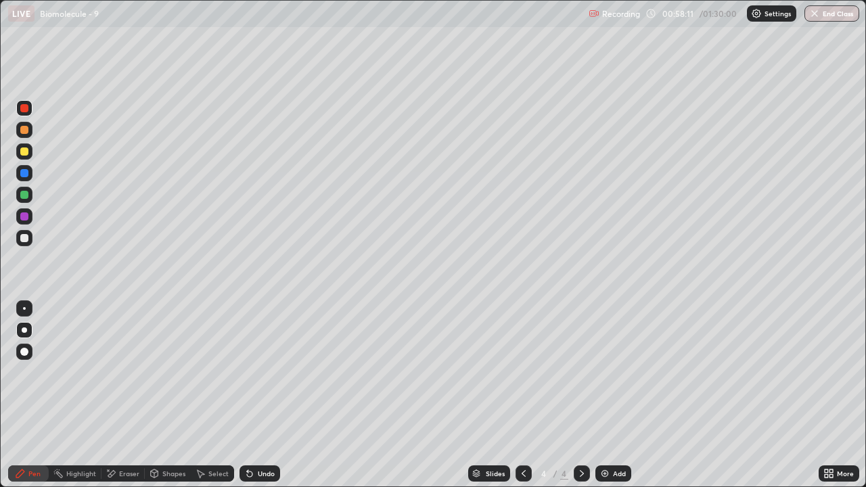
click at [24, 154] on div at bounding box center [24, 151] width 8 height 8
click at [121, 395] on div "Eraser" at bounding box center [129, 473] width 20 height 7
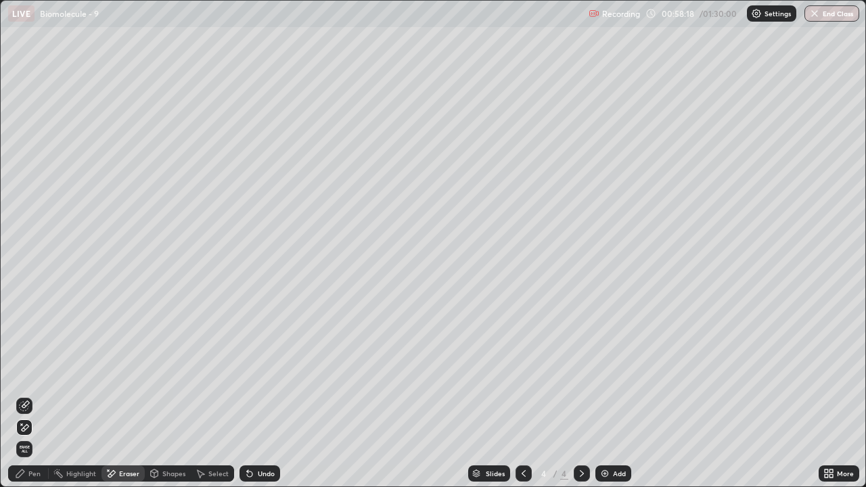
click at [29, 395] on div "Pen" at bounding box center [34, 473] width 12 height 7
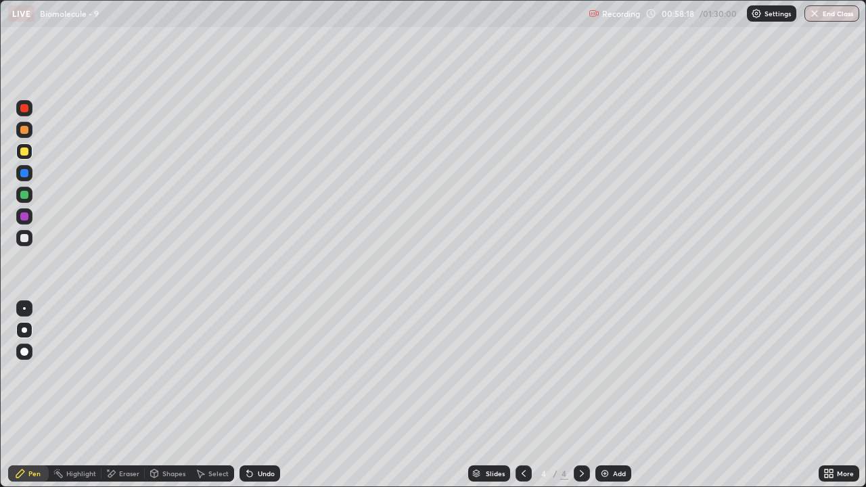
click at [31, 395] on div "Pen" at bounding box center [34, 473] width 12 height 7
click at [26, 151] on div at bounding box center [24, 151] width 8 height 8
click at [23, 153] on div at bounding box center [24, 151] width 8 height 8
click at [32, 395] on div "Pen" at bounding box center [34, 473] width 12 height 7
click at [26, 241] on div at bounding box center [24, 238] width 8 height 8
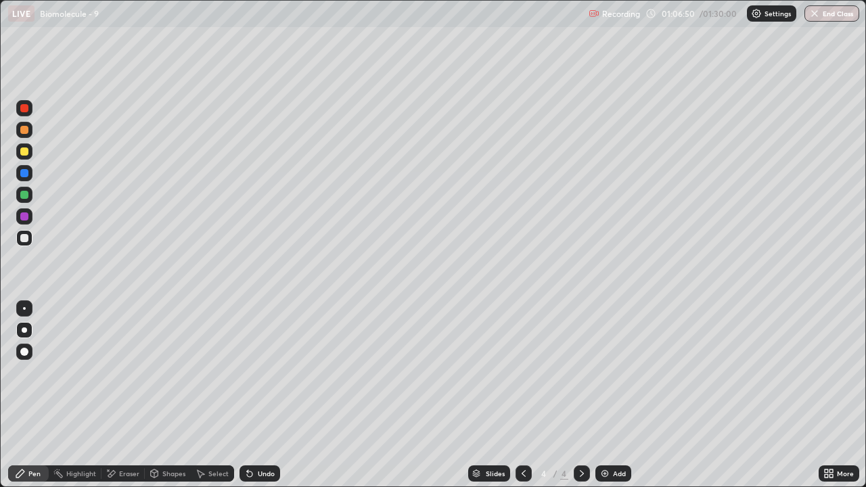
click at [31, 395] on div "Pen" at bounding box center [34, 473] width 12 height 7
click at [24, 238] on div at bounding box center [24, 238] width 8 height 8
click at [24, 157] on div at bounding box center [24, 151] width 16 height 16
click at [23, 239] on div at bounding box center [24, 238] width 8 height 8
click at [174, 395] on div "Shapes" at bounding box center [173, 473] width 23 height 7
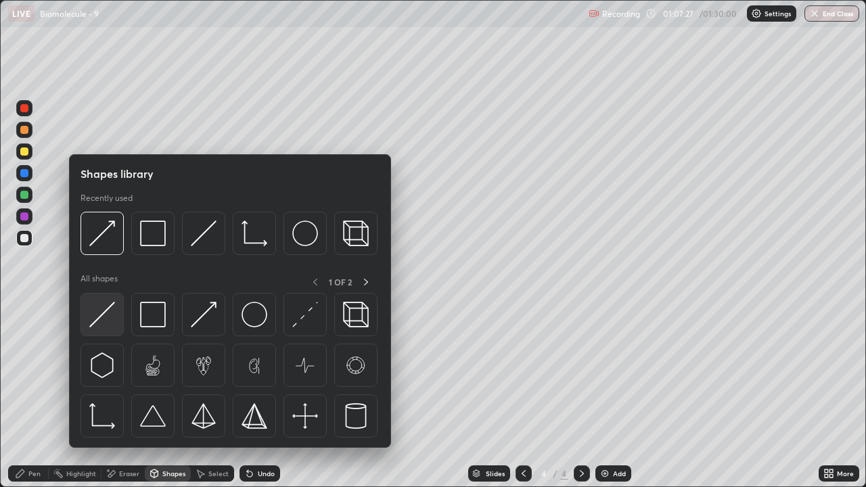
click at [105, 320] on img at bounding box center [102, 315] width 26 height 26
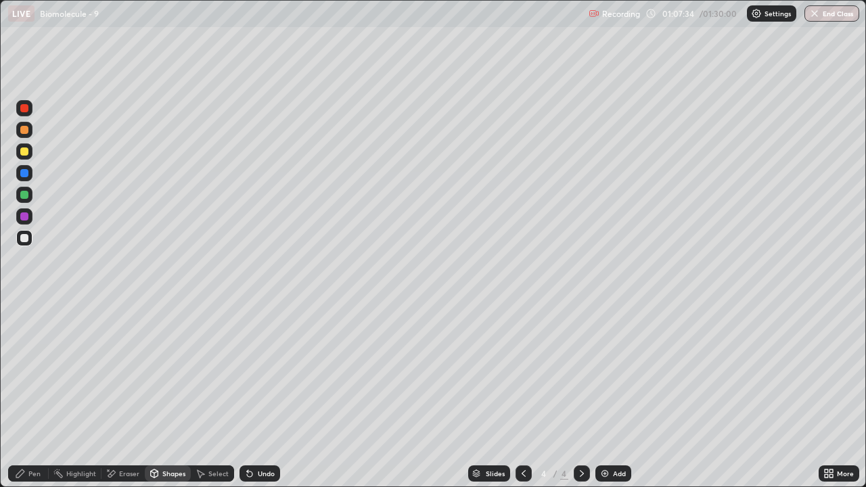
click at [24, 130] on div at bounding box center [24, 130] width 8 height 8
click at [37, 395] on div "Pen" at bounding box center [34, 473] width 12 height 7
click at [29, 241] on div at bounding box center [24, 238] width 16 height 16
click at [172, 395] on div "Shapes" at bounding box center [173, 473] width 23 height 7
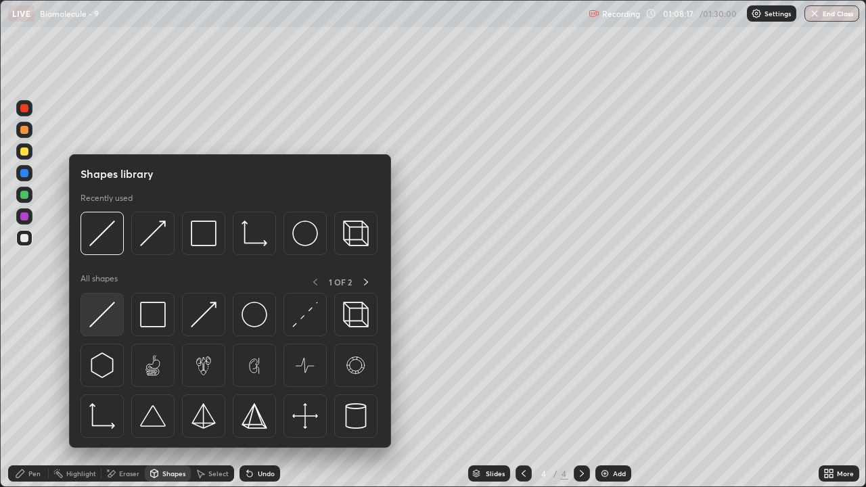
click at [105, 329] on div at bounding box center [101, 314] width 43 height 43
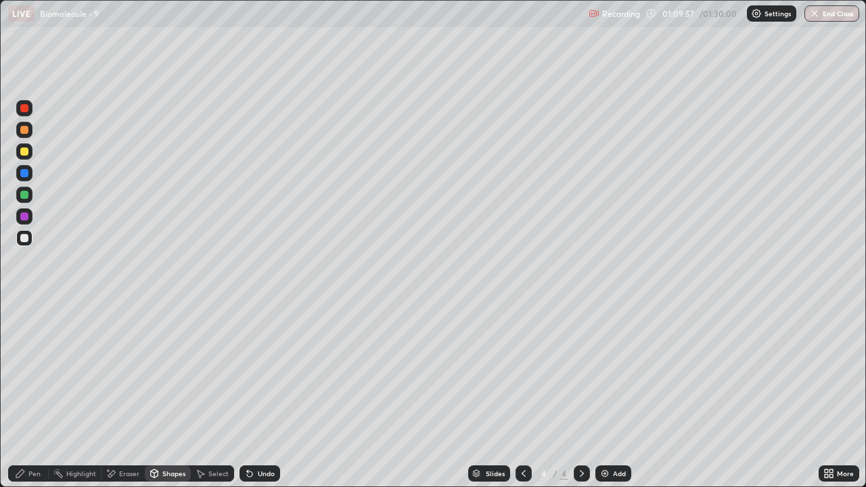
click at [577, 395] on icon at bounding box center [581, 473] width 11 height 11
click at [599, 395] on img at bounding box center [604, 473] width 11 height 11
click at [25, 133] on div at bounding box center [24, 130] width 8 height 8
click at [34, 395] on div "Pen" at bounding box center [28, 473] width 41 height 16
click at [25, 151] on div at bounding box center [24, 151] width 8 height 8
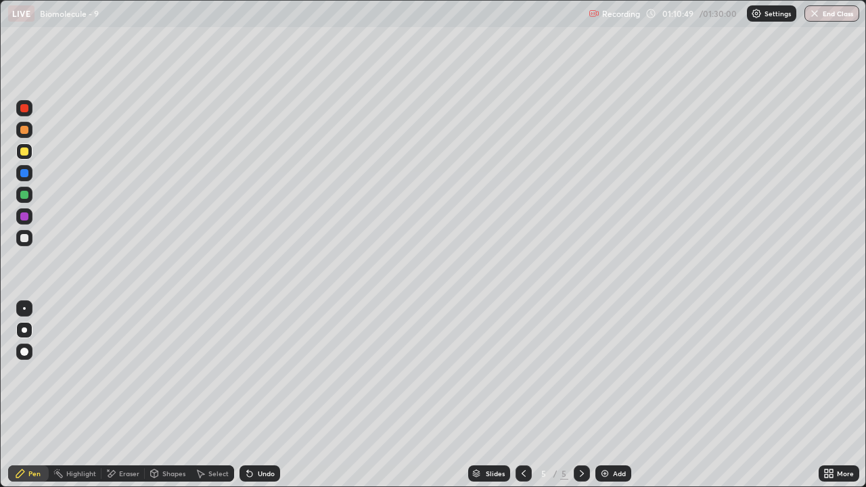
click at [165, 395] on div "Shapes" at bounding box center [173, 473] width 23 height 7
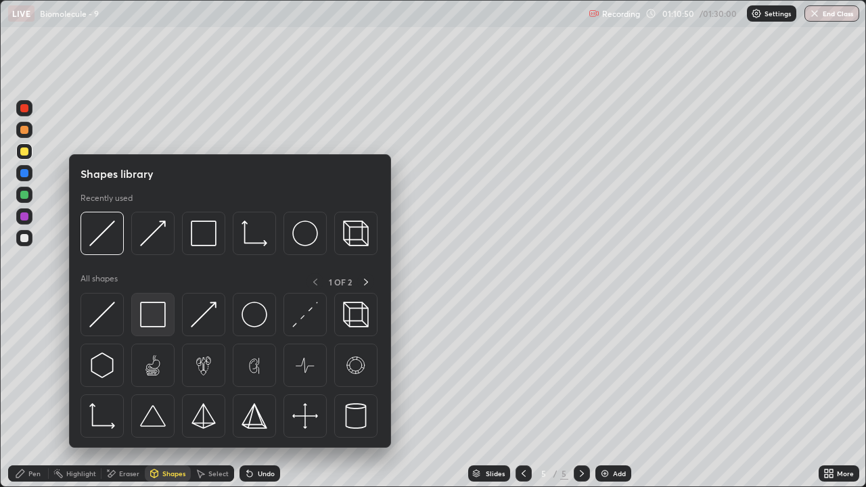
click at [149, 313] on img at bounding box center [153, 315] width 26 height 26
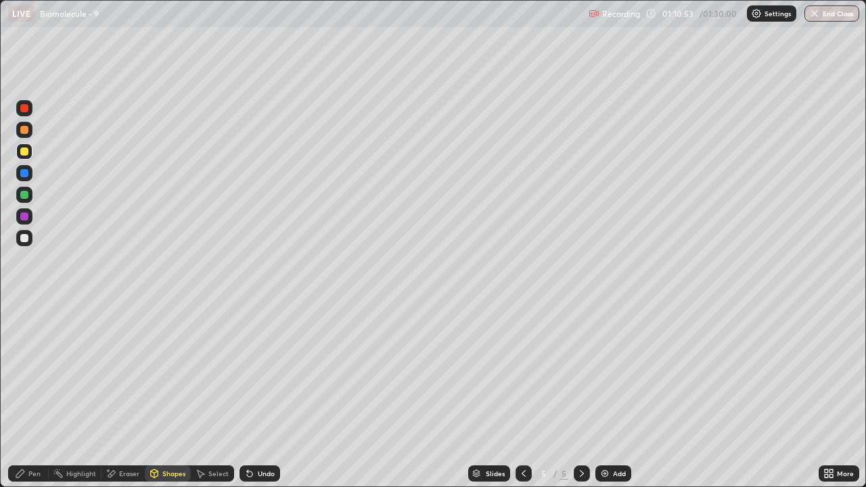
click at [24, 237] on div at bounding box center [24, 238] width 8 height 8
click at [161, 395] on div "Shapes" at bounding box center [168, 473] width 46 height 16
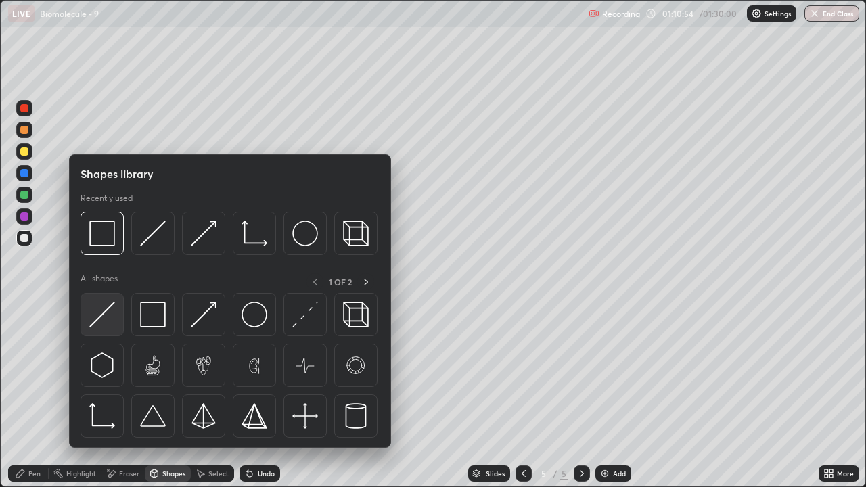
click at [105, 319] on img at bounding box center [102, 315] width 26 height 26
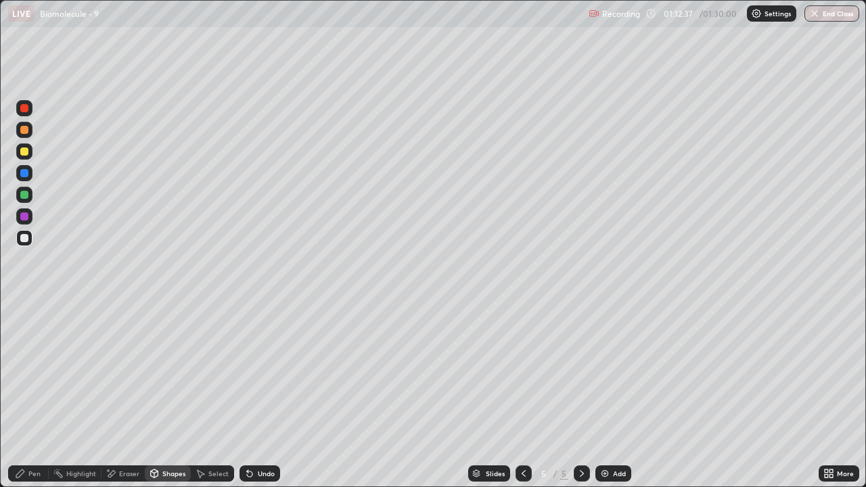
click at [23, 153] on div at bounding box center [24, 151] width 8 height 8
click at [37, 395] on div "Pen" at bounding box center [34, 473] width 12 height 7
click at [168, 395] on div "Shapes" at bounding box center [173, 473] width 23 height 7
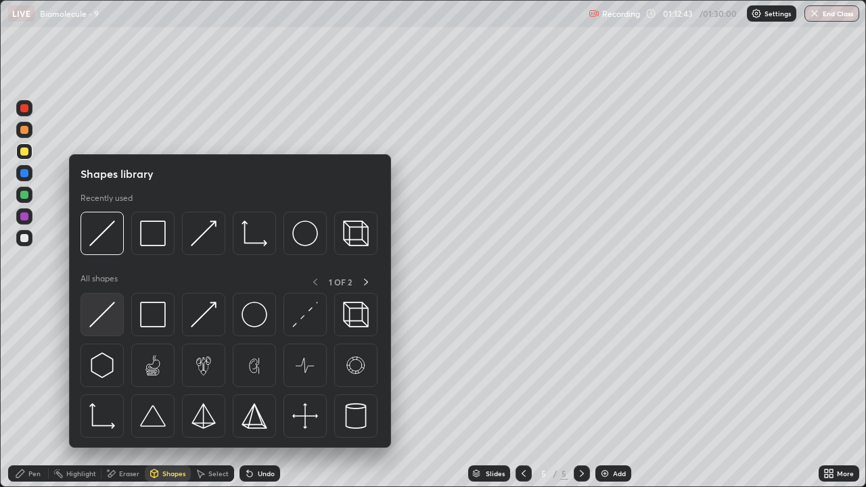
click at [111, 319] on img at bounding box center [102, 315] width 26 height 26
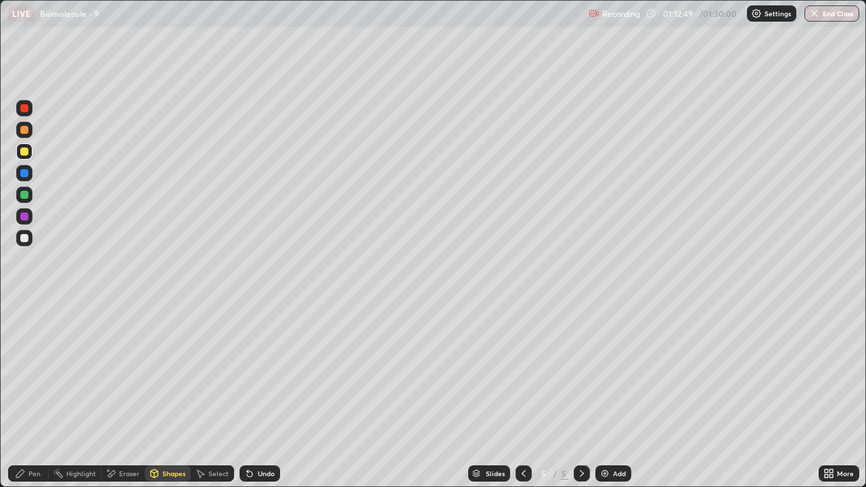
click at [35, 395] on div "Pen" at bounding box center [34, 473] width 12 height 7
click at [172, 395] on div "Shapes" at bounding box center [173, 473] width 23 height 7
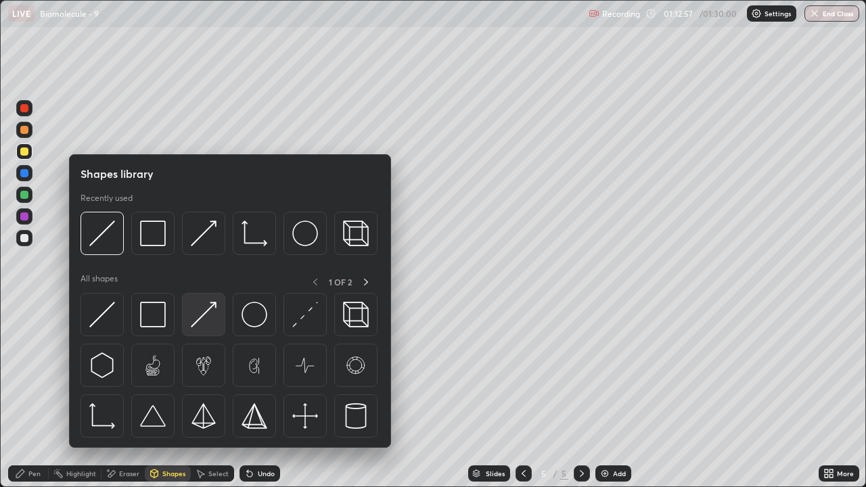
click at [209, 323] on img at bounding box center [204, 315] width 26 height 26
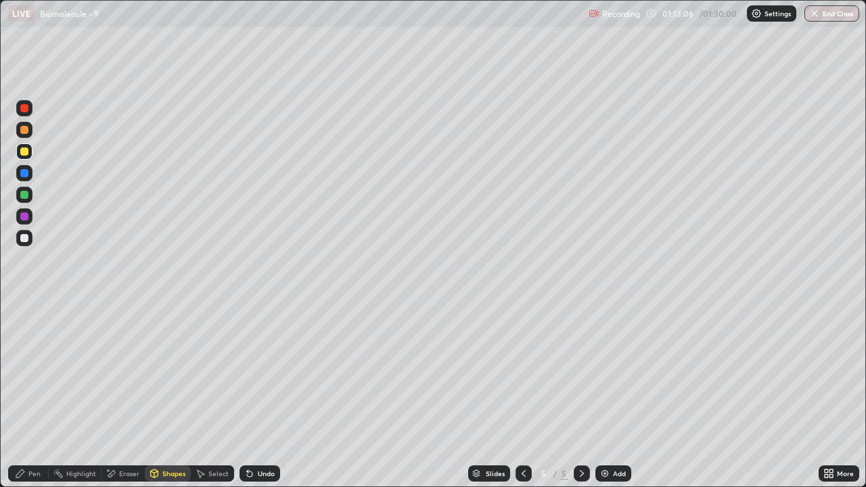
click at [33, 395] on div "Pen" at bounding box center [34, 473] width 12 height 7
click at [28, 239] on div at bounding box center [24, 238] width 8 height 8
click at [24, 152] on div at bounding box center [24, 151] width 8 height 8
click at [172, 395] on div "Shapes" at bounding box center [173, 473] width 23 height 7
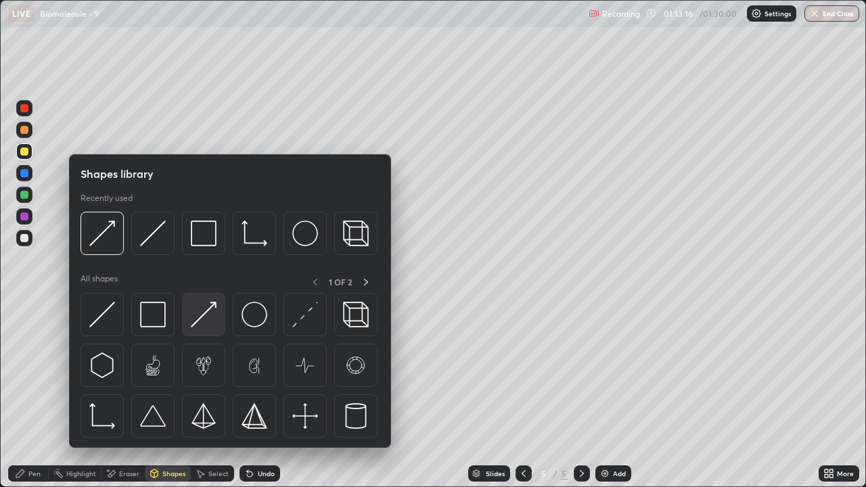
click at [212, 321] on img at bounding box center [204, 315] width 26 height 26
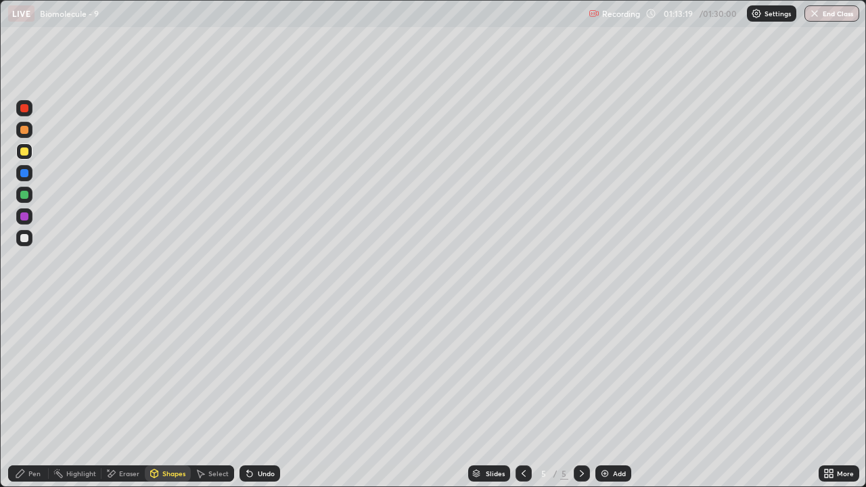
click at [41, 395] on div "Pen" at bounding box center [28, 473] width 41 height 16
click at [137, 395] on div "Eraser" at bounding box center [129, 473] width 20 height 7
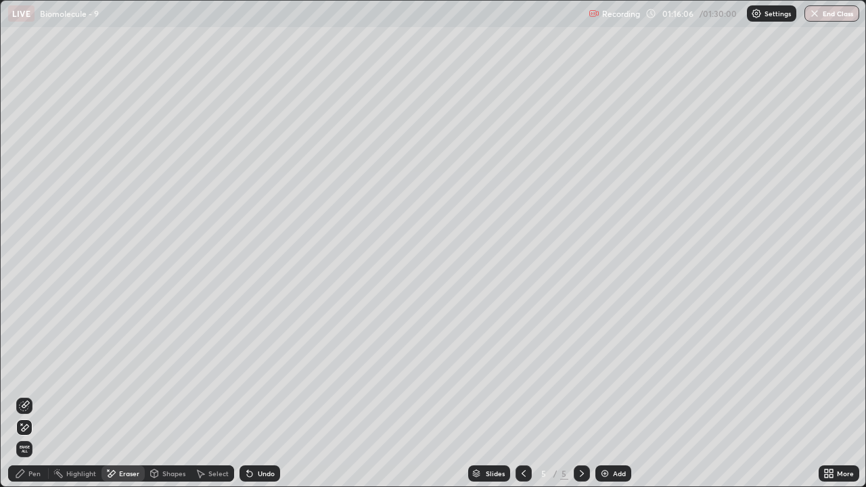
click at [124, 395] on div "Eraser" at bounding box center [122, 473] width 43 height 16
click at [28, 395] on div "Pen" at bounding box center [28, 473] width 41 height 16
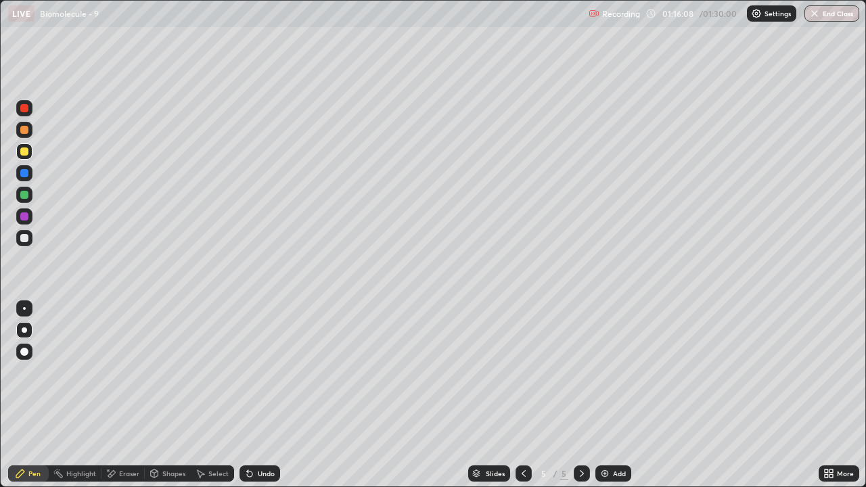
click at [26, 241] on div at bounding box center [24, 238] width 8 height 8
click at [170, 395] on div "Shapes" at bounding box center [168, 473] width 46 height 16
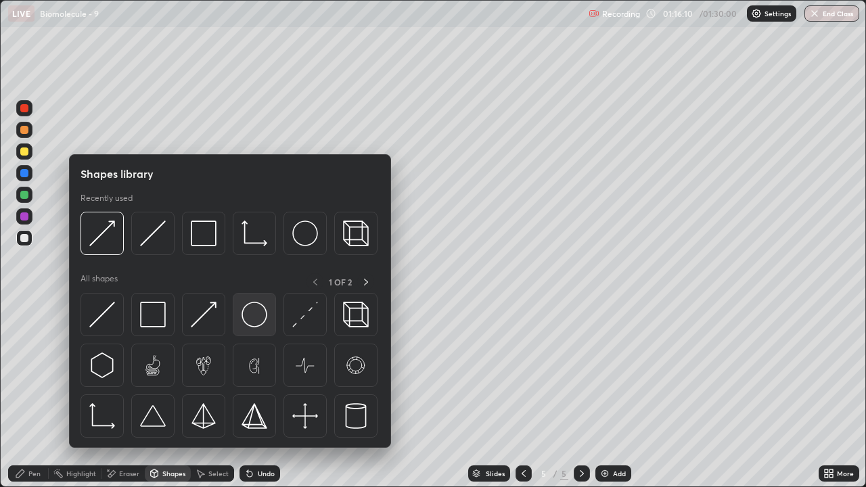
click at [247, 316] on img at bounding box center [254, 315] width 26 height 26
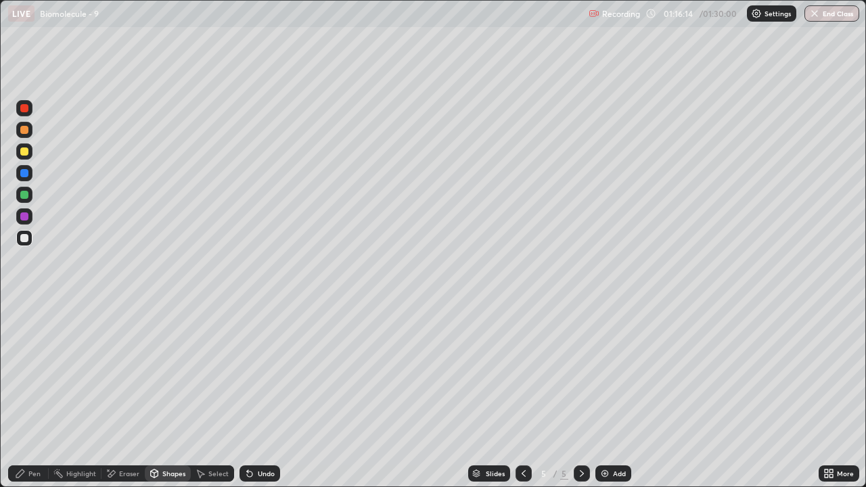
click at [162, 395] on div "Shapes" at bounding box center [173, 473] width 23 height 7
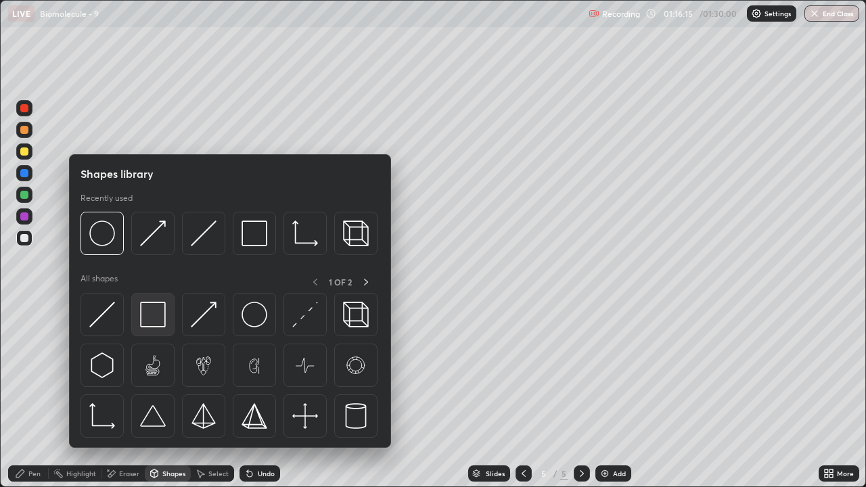
click at [153, 316] on img at bounding box center [153, 315] width 26 height 26
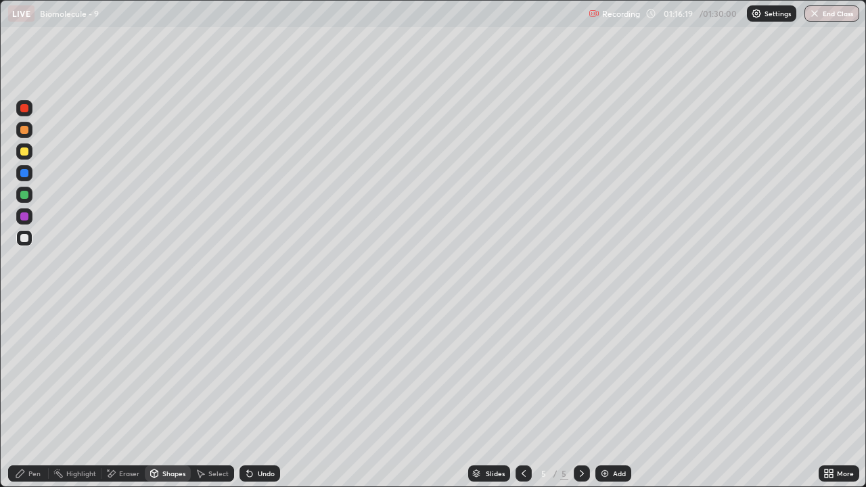
click at [169, 395] on div "Shapes" at bounding box center [173, 473] width 23 height 7
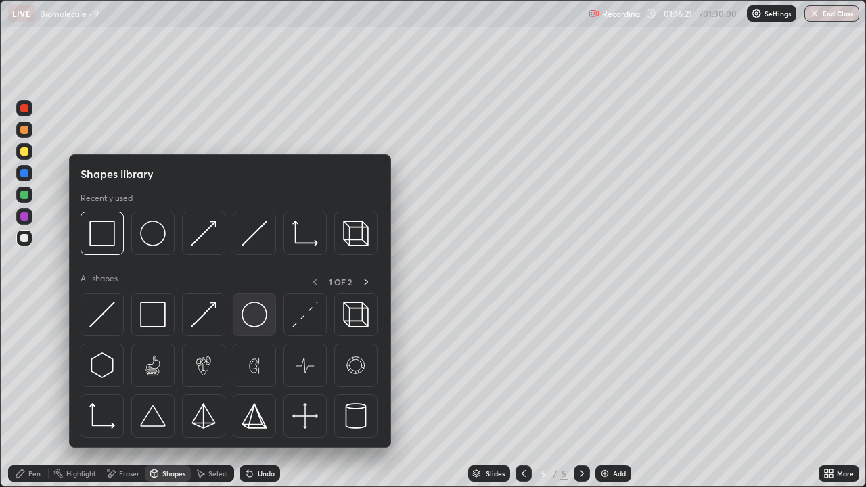
click at [258, 319] on img at bounding box center [254, 315] width 26 height 26
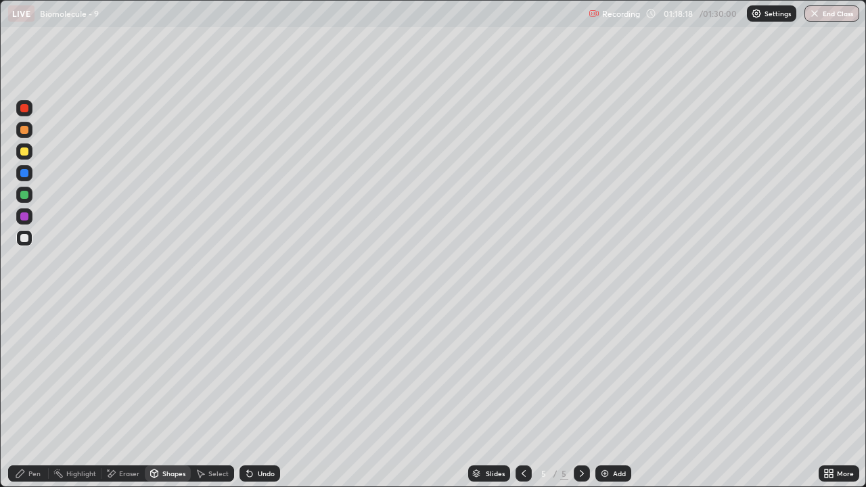
click at [25, 153] on div at bounding box center [24, 151] width 8 height 8
click at [39, 395] on div "Pen" at bounding box center [28, 473] width 41 height 16
click at [26, 237] on div at bounding box center [24, 238] width 8 height 8
click at [154, 395] on icon at bounding box center [154, 473] width 11 height 11
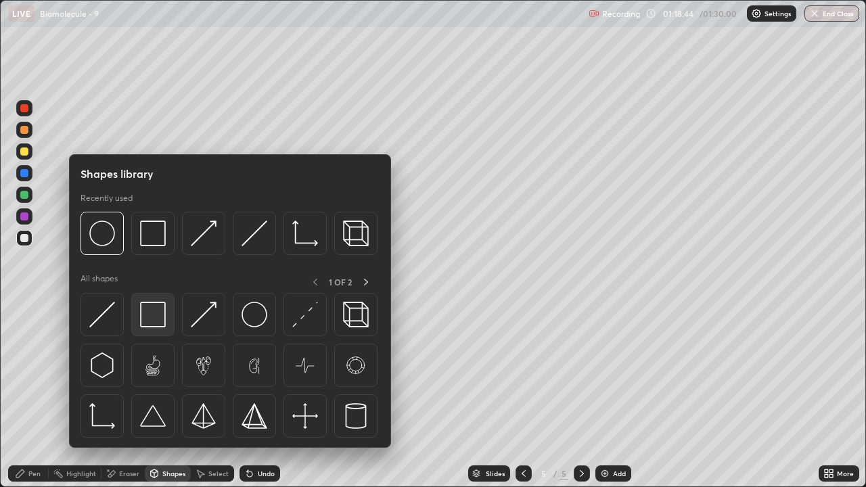
click at [150, 320] on img at bounding box center [153, 315] width 26 height 26
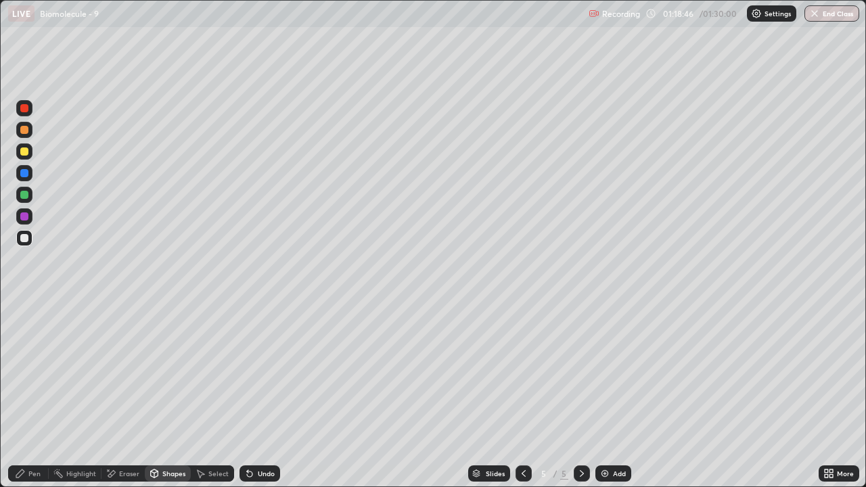
click at [43, 395] on div "Pen" at bounding box center [28, 473] width 41 height 16
click at [26, 133] on div at bounding box center [24, 130] width 8 height 8
click at [35, 395] on div "Pen" at bounding box center [28, 473] width 41 height 16
click at [174, 395] on div "Shapes" at bounding box center [173, 473] width 23 height 7
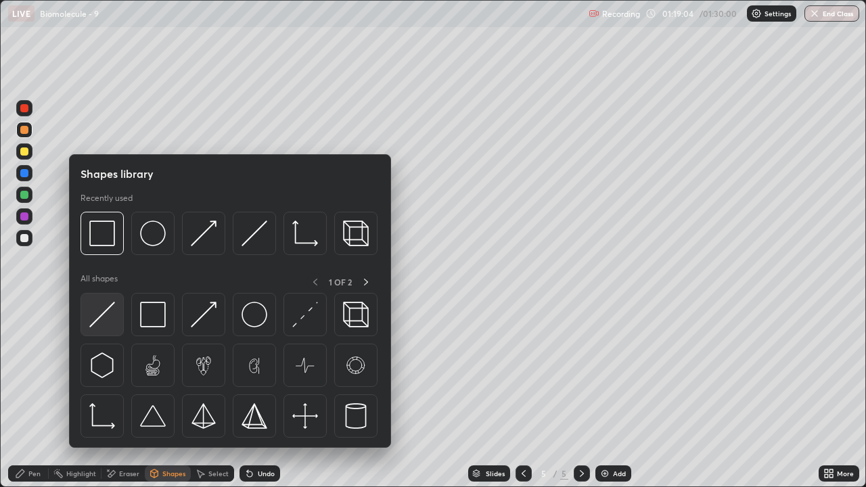
click at [107, 321] on img at bounding box center [102, 315] width 26 height 26
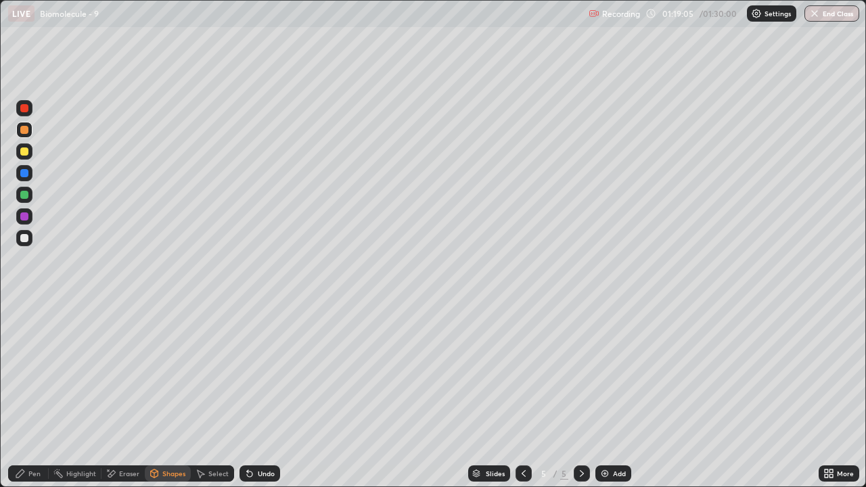
click at [27, 239] on div at bounding box center [24, 238] width 8 height 8
click at [24, 135] on div at bounding box center [24, 130] width 16 height 16
click at [128, 395] on div "Eraser" at bounding box center [129, 473] width 20 height 7
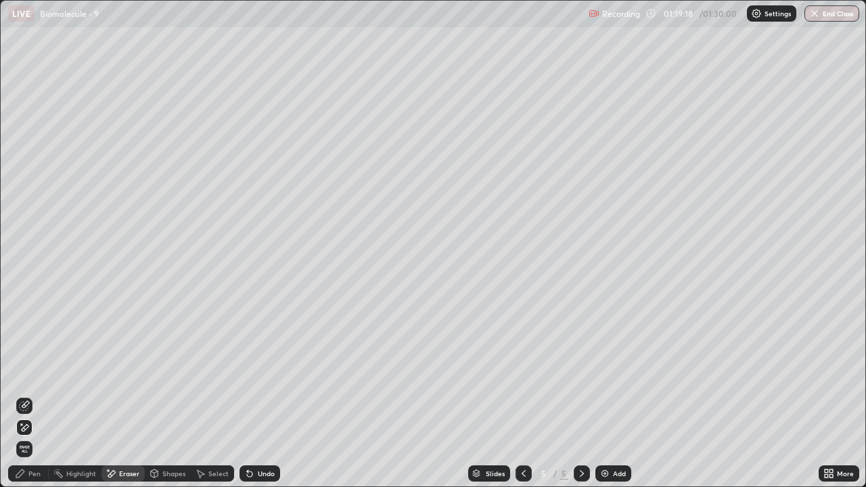
click at [33, 395] on div "Pen" at bounding box center [34, 473] width 12 height 7
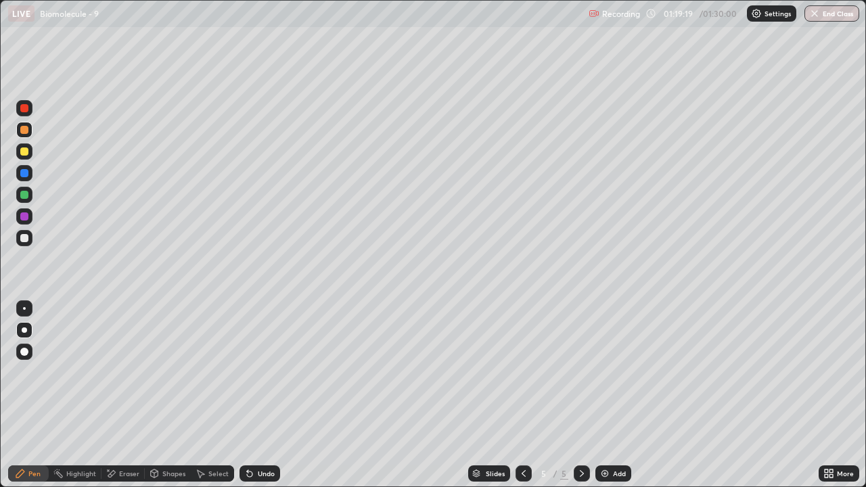
click at [24, 131] on div at bounding box center [24, 130] width 8 height 8
click at [25, 241] on div at bounding box center [24, 238] width 8 height 8
click at [166, 395] on div "Shapes" at bounding box center [173, 473] width 23 height 7
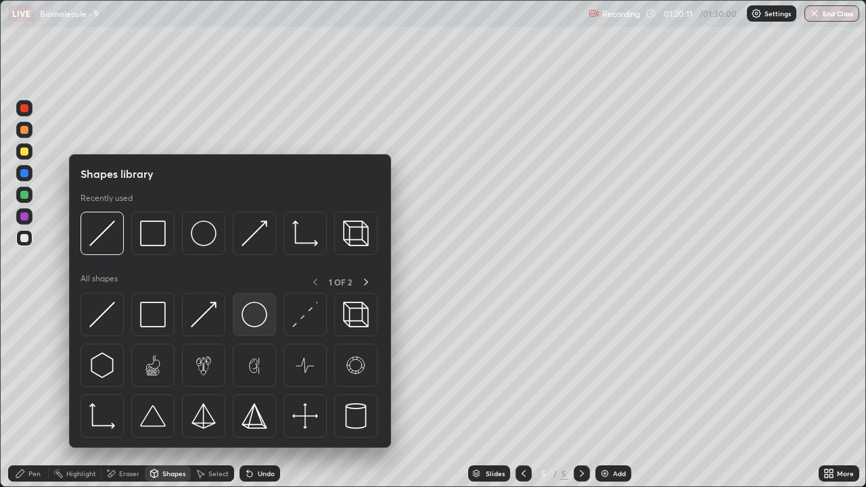
click at [253, 320] on img at bounding box center [254, 315] width 26 height 26
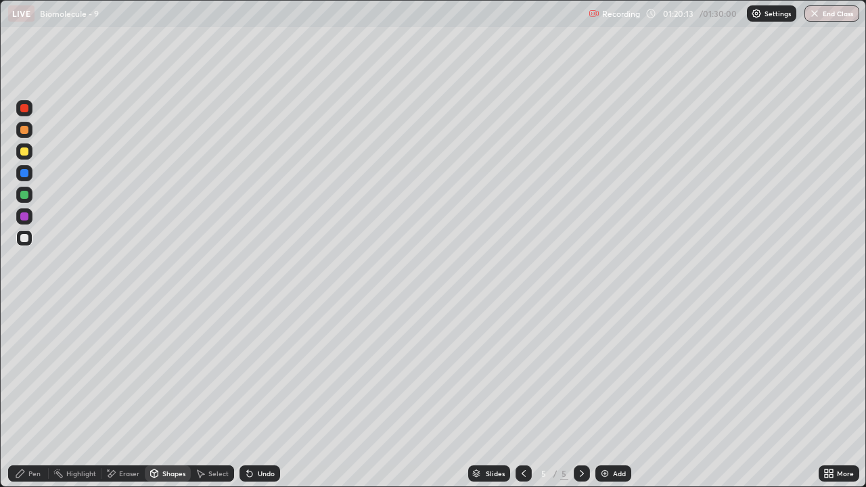
click at [30, 395] on div "Pen" at bounding box center [28, 473] width 41 height 16
click at [34, 395] on div "Pen" at bounding box center [34, 473] width 12 height 7
click at [172, 395] on div "Shapes" at bounding box center [173, 473] width 23 height 7
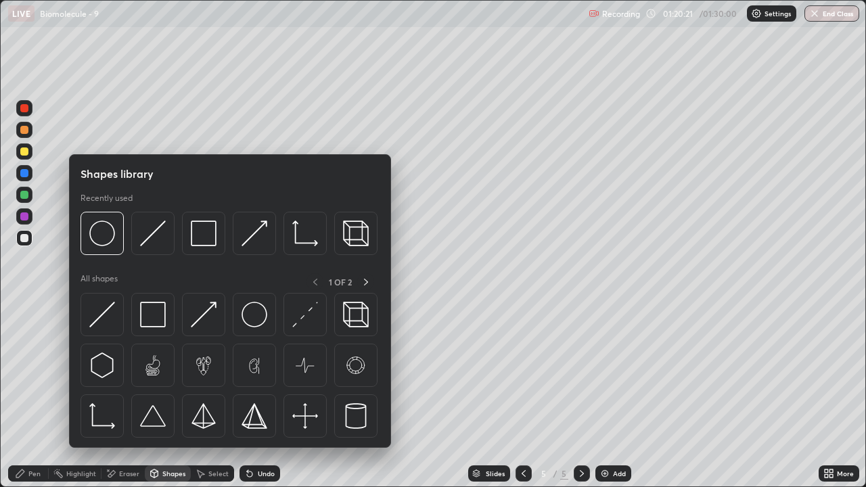
click at [122, 395] on div "Eraser" at bounding box center [129, 473] width 20 height 7
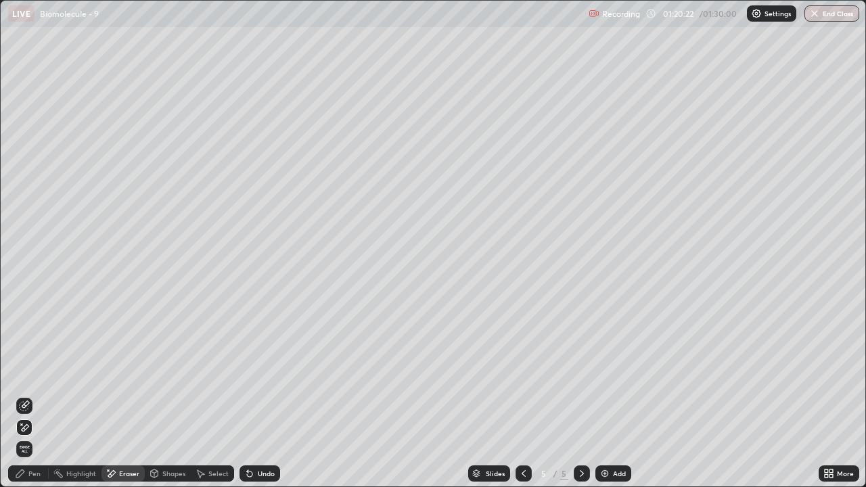
click at [24, 395] on icon at bounding box center [24, 405] width 11 height 11
click at [32, 395] on div "Pen" at bounding box center [34, 473] width 12 height 7
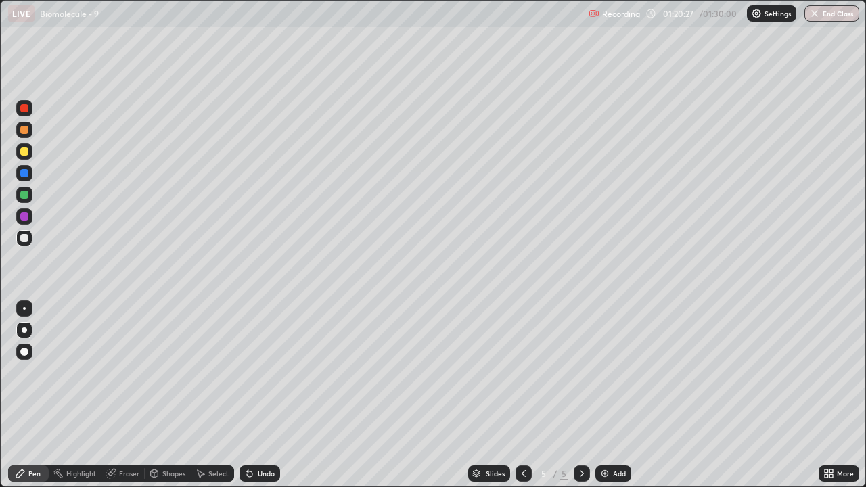
click at [24, 241] on div at bounding box center [24, 238] width 8 height 8
click at [26, 153] on div at bounding box center [24, 151] width 8 height 8
click at [162, 395] on div "Shapes" at bounding box center [168, 473] width 46 height 16
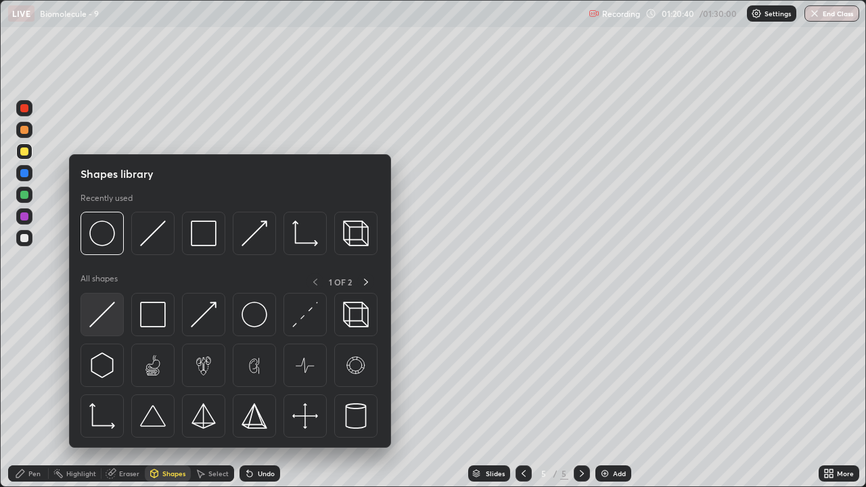
click at [113, 323] on img at bounding box center [102, 315] width 26 height 26
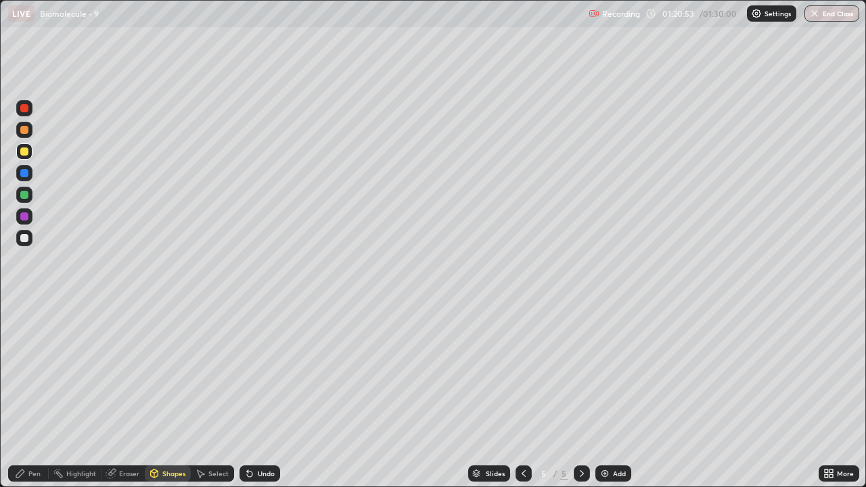
click at [34, 395] on div "Pen" at bounding box center [34, 473] width 12 height 7
click at [127, 395] on div "Eraser" at bounding box center [129, 473] width 20 height 7
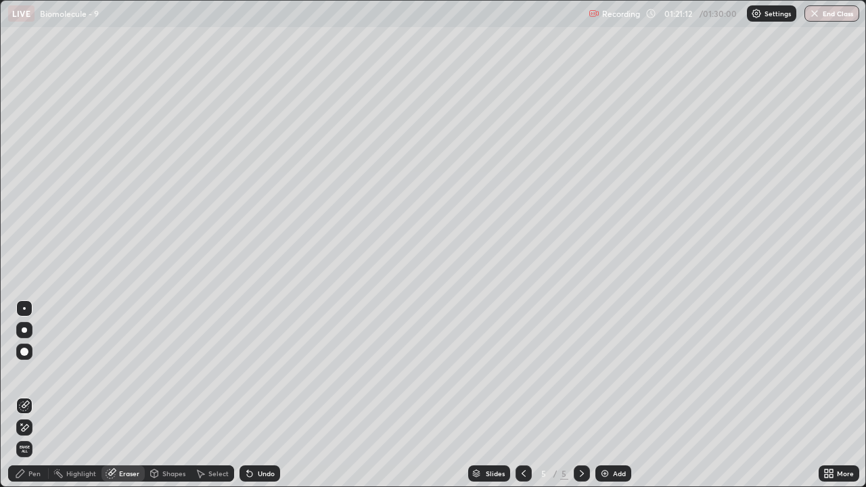
click at [37, 395] on div "Pen" at bounding box center [28, 473] width 41 height 16
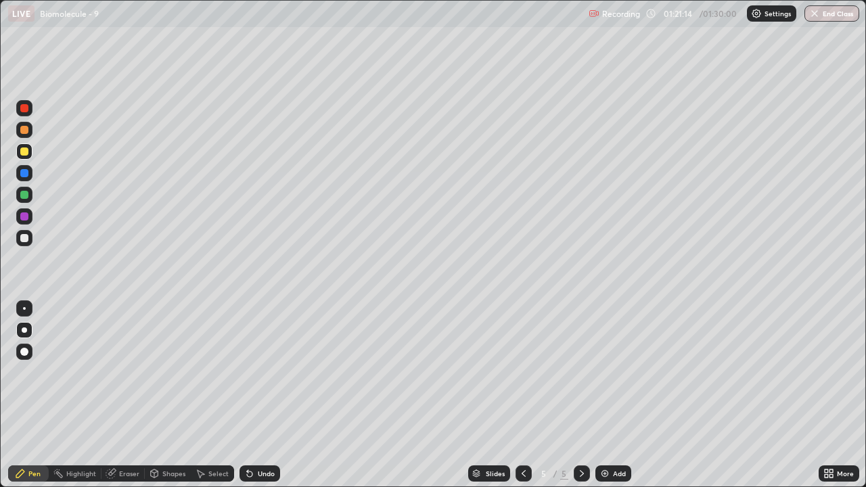
click at [214, 395] on div "Select" at bounding box center [218, 473] width 20 height 7
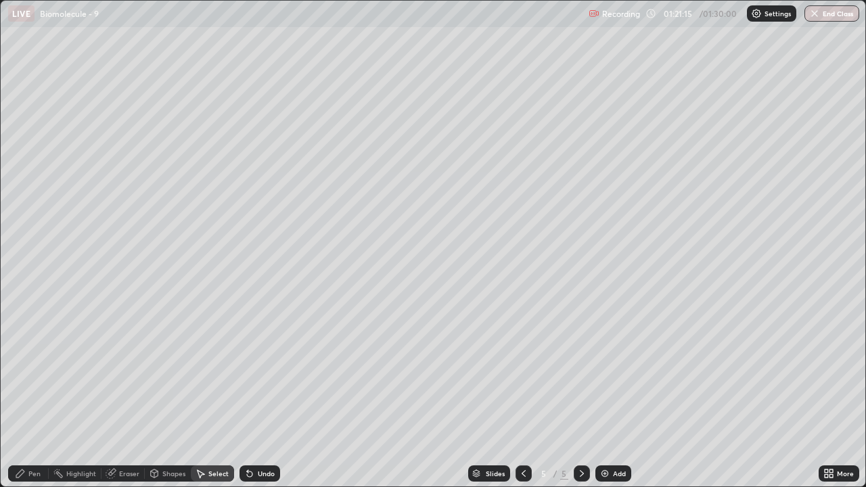
click at [167, 395] on div "Shapes" at bounding box center [173, 473] width 23 height 7
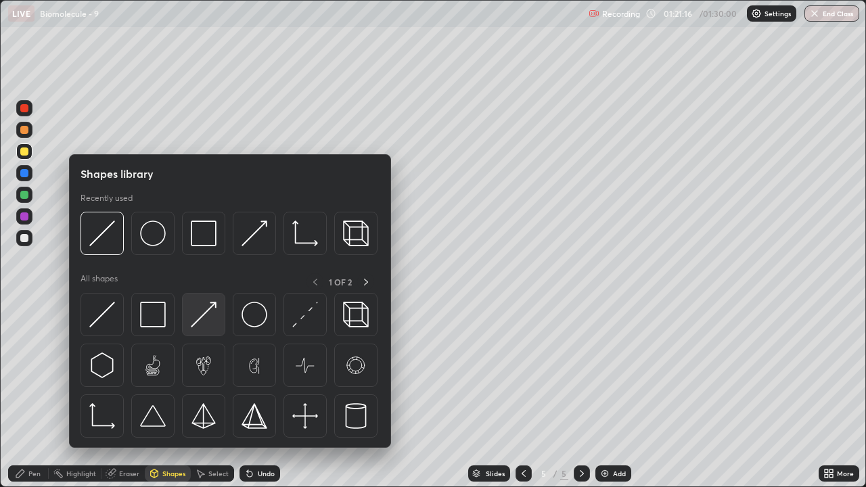
click at [197, 323] on img at bounding box center [204, 315] width 26 height 26
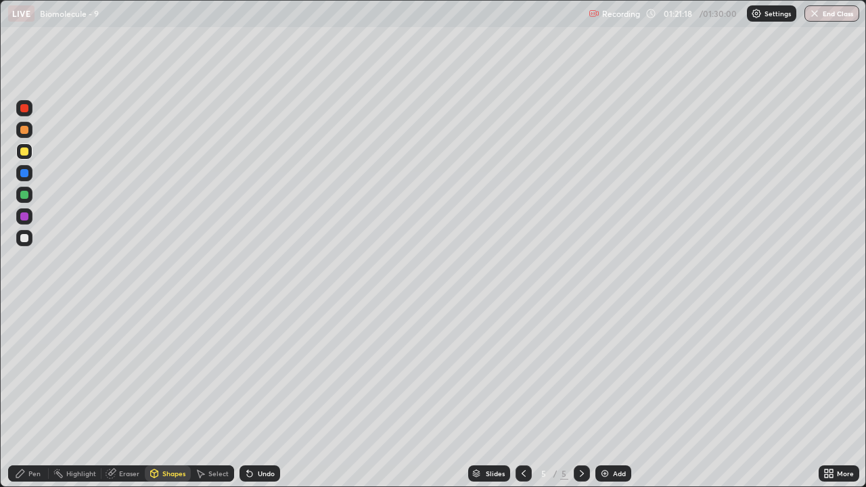
click at [39, 395] on div "Pen" at bounding box center [34, 473] width 12 height 7
click at [27, 240] on div at bounding box center [24, 238] width 8 height 8
click at [169, 395] on div "Shapes" at bounding box center [173, 473] width 23 height 7
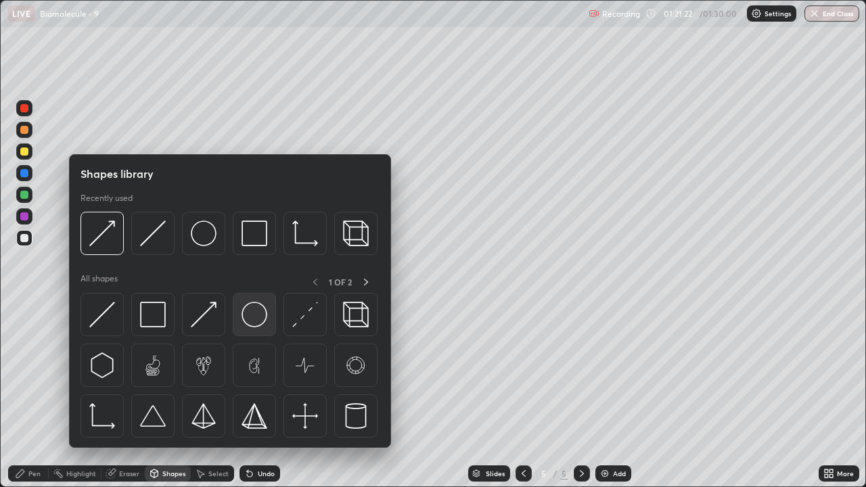
click at [258, 316] on img at bounding box center [254, 315] width 26 height 26
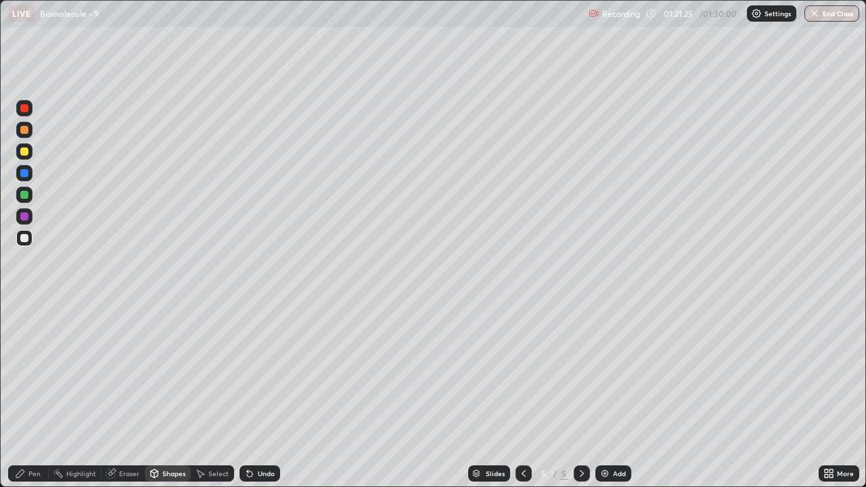
click at [121, 395] on div "Eraser" at bounding box center [129, 473] width 20 height 7
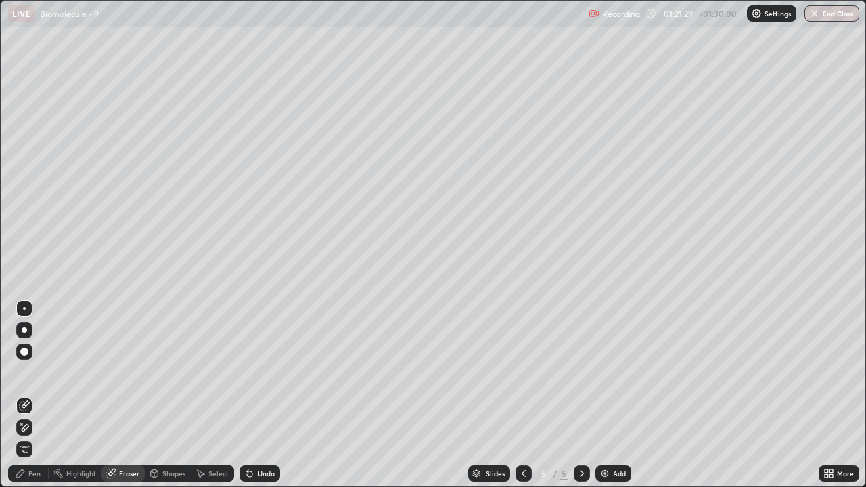
click at [170, 395] on div "Shapes" at bounding box center [173, 473] width 23 height 7
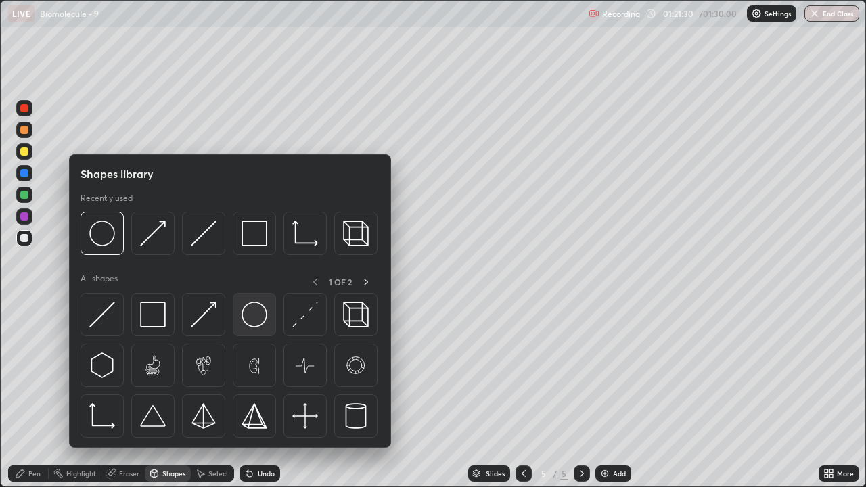
click at [256, 316] on img at bounding box center [254, 315] width 26 height 26
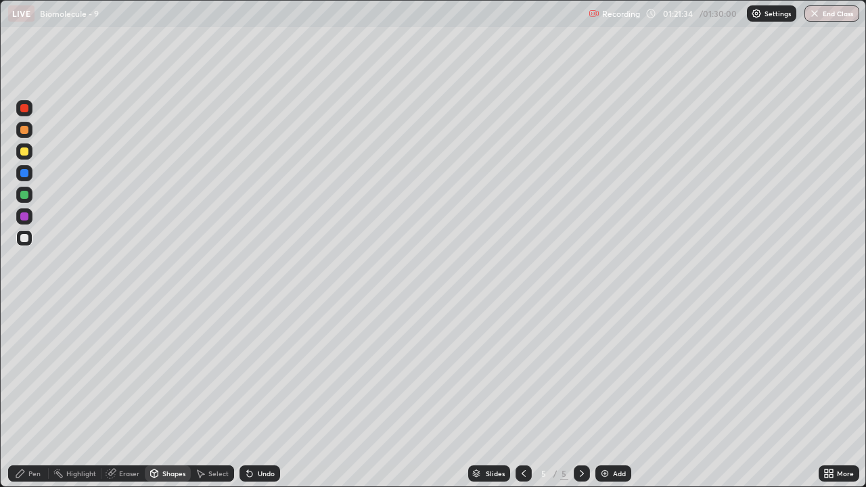
click at [35, 395] on div "Pen" at bounding box center [34, 473] width 12 height 7
click at [127, 395] on div "Eraser" at bounding box center [129, 473] width 20 height 7
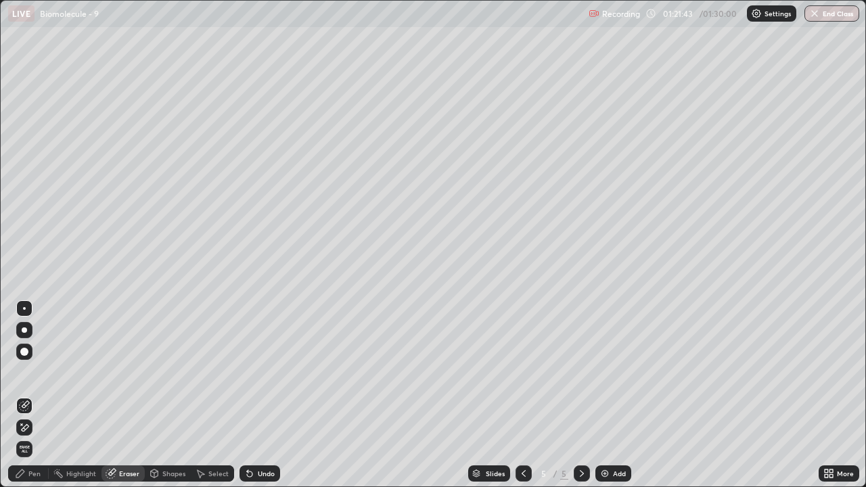
click at [34, 395] on div "Pen" at bounding box center [34, 473] width 12 height 7
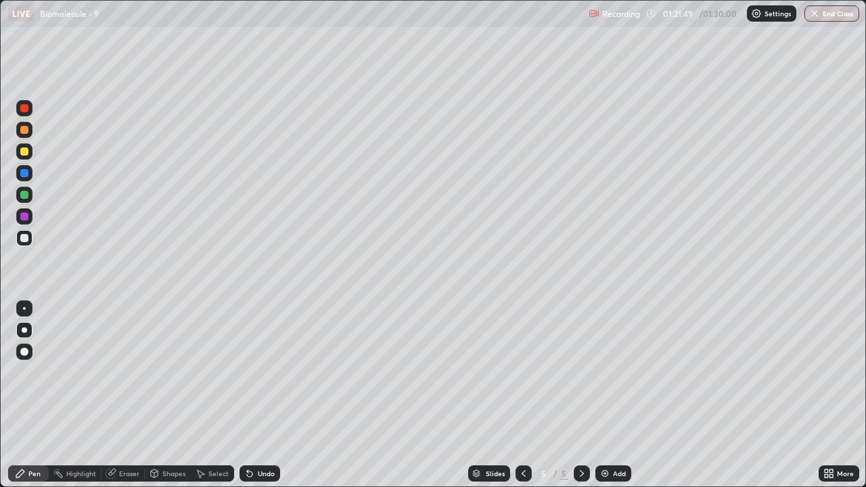
click at [26, 153] on div at bounding box center [24, 151] width 8 height 8
click at [33, 395] on div "Pen" at bounding box center [34, 473] width 12 height 7
click at [174, 395] on div "Shapes" at bounding box center [173, 473] width 23 height 7
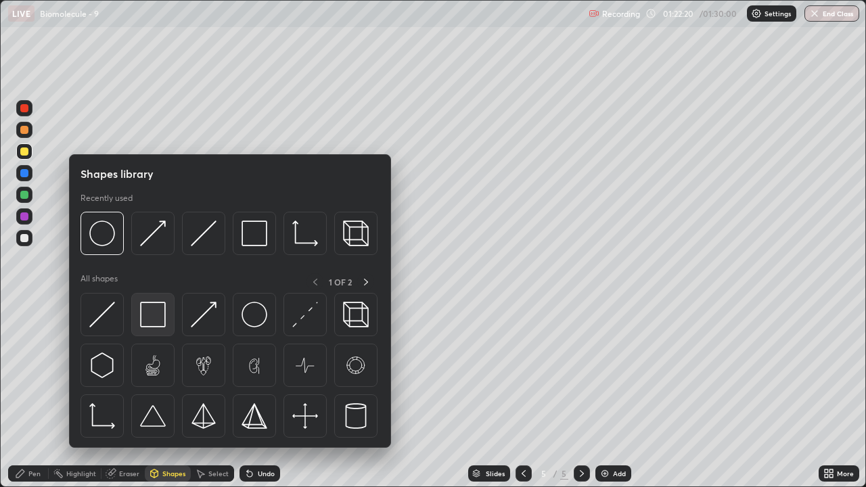
click at [156, 317] on img at bounding box center [153, 315] width 26 height 26
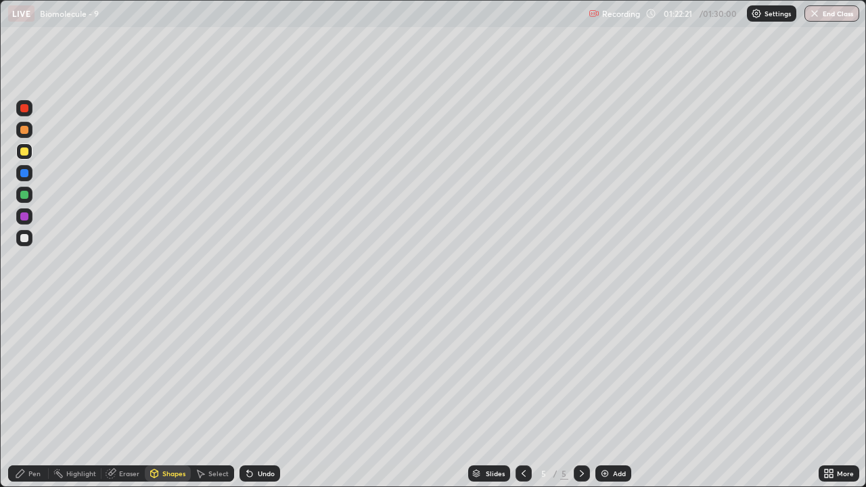
click at [27, 237] on div at bounding box center [24, 238] width 8 height 8
click at [28, 395] on div "Pen" at bounding box center [28, 473] width 41 height 16
click at [24, 152] on div at bounding box center [24, 151] width 8 height 8
click at [24, 151] on div at bounding box center [24, 151] width 8 height 8
click at [32, 395] on div "Pen" at bounding box center [34, 473] width 12 height 7
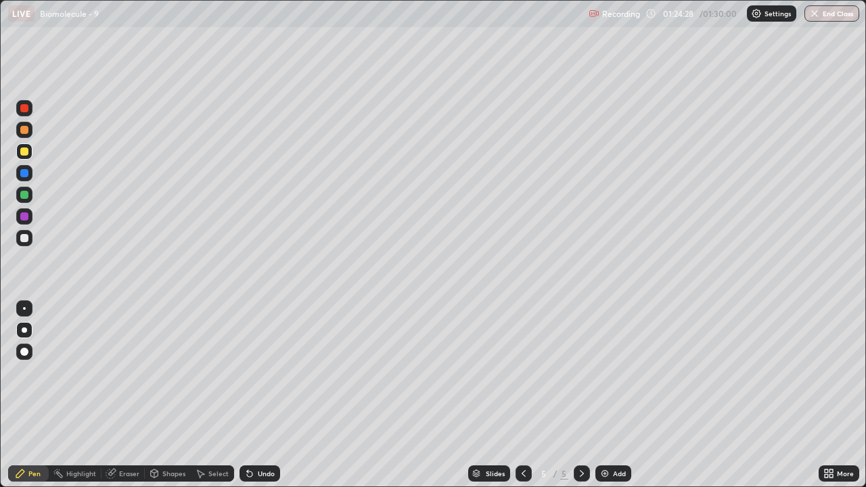
click at [580, 395] on icon at bounding box center [582, 473] width 4 height 7
click at [605, 395] on img at bounding box center [604, 473] width 11 height 11
click at [27, 133] on div at bounding box center [24, 130] width 8 height 8
click at [34, 395] on div "Pen" at bounding box center [34, 473] width 12 height 7
click at [520, 395] on icon at bounding box center [523, 473] width 11 height 11
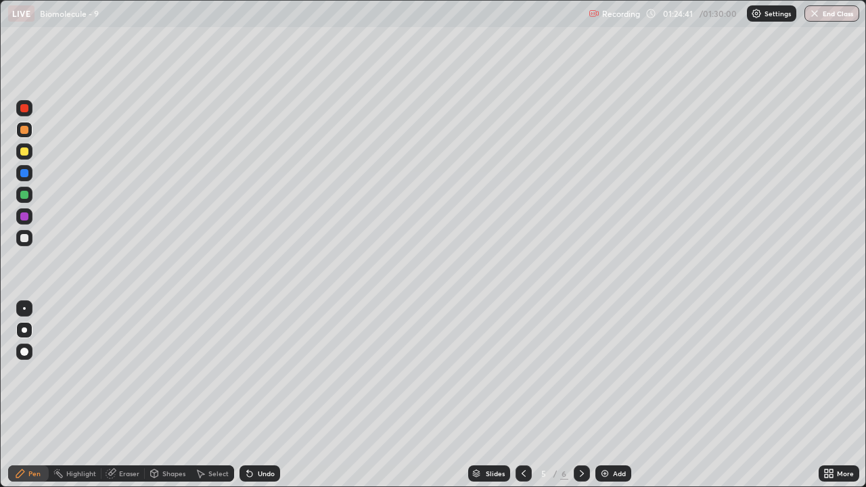
click at [580, 395] on icon at bounding box center [581, 473] width 11 height 11
click at [25, 151] on div at bounding box center [24, 151] width 8 height 8
click at [170, 395] on div "Shapes" at bounding box center [173, 473] width 23 height 7
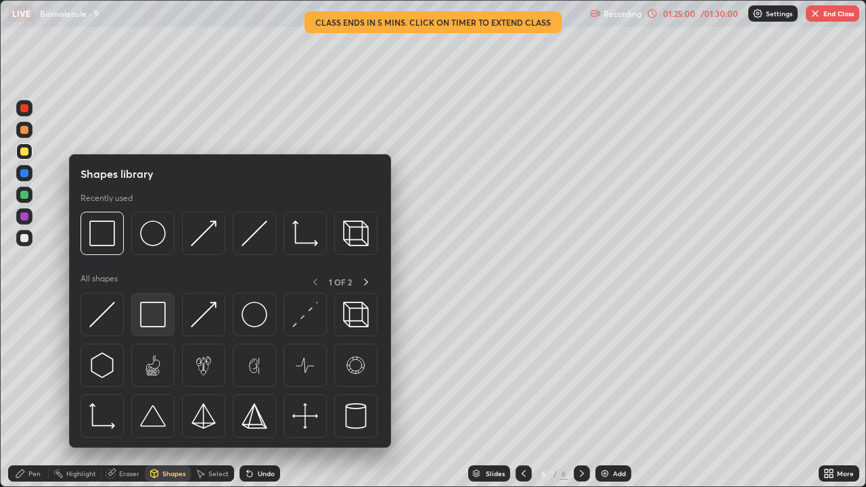
click at [151, 314] on img at bounding box center [153, 315] width 26 height 26
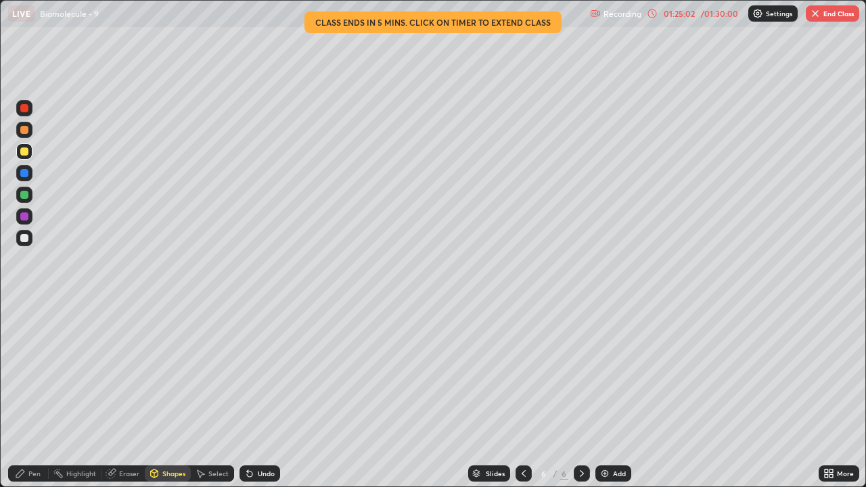
click at [34, 395] on div "Pen" at bounding box center [28, 473] width 41 height 16
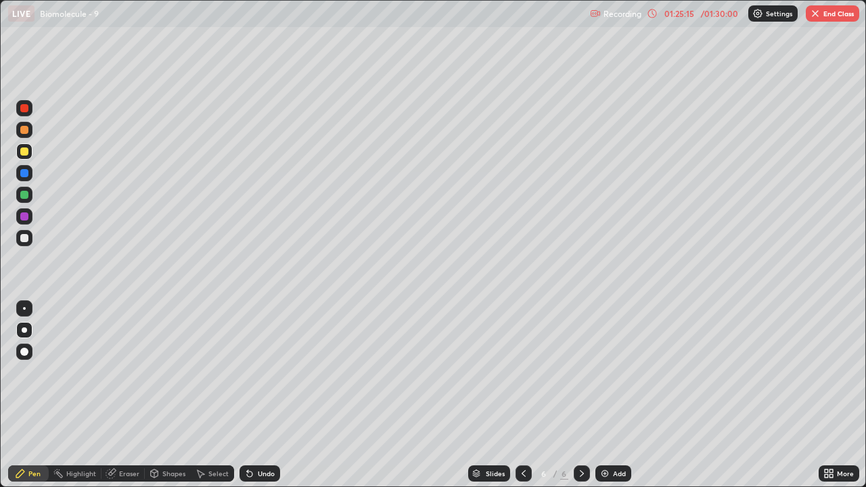
click at [23, 239] on div at bounding box center [24, 238] width 8 height 8
click at [164, 395] on div "Shapes" at bounding box center [168, 473] width 46 height 16
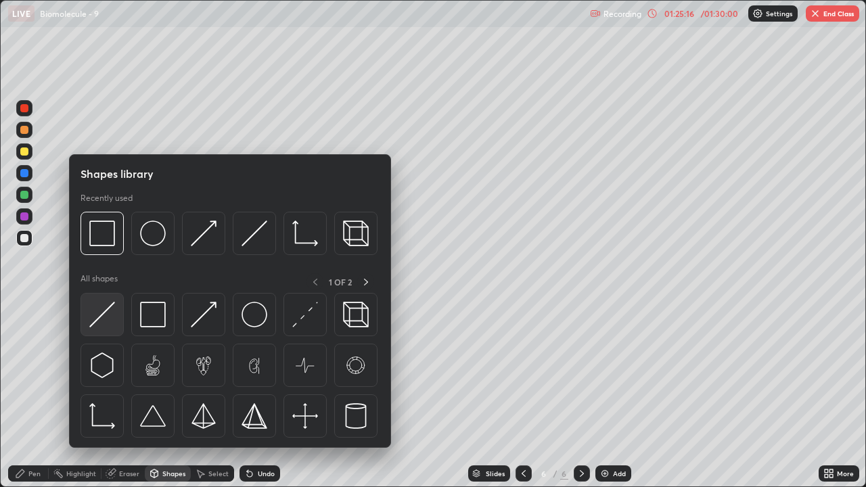
click at [111, 319] on img at bounding box center [102, 315] width 26 height 26
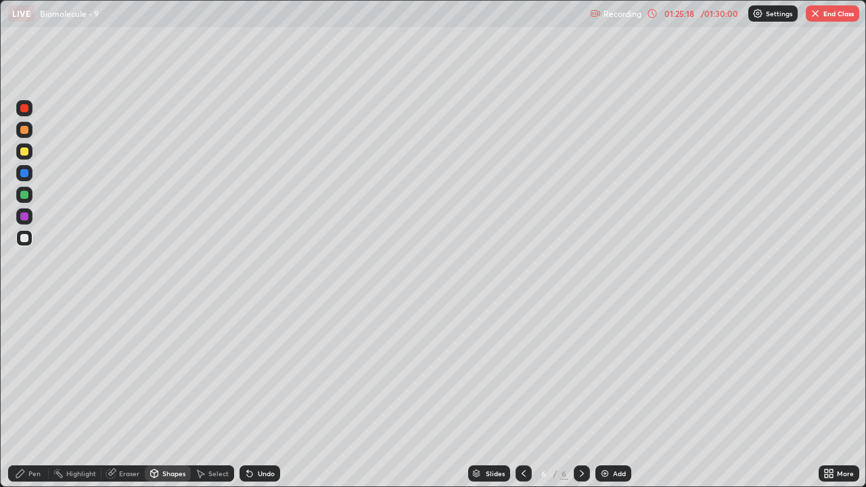
click at [177, 395] on div "Shapes" at bounding box center [173, 473] width 23 height 7
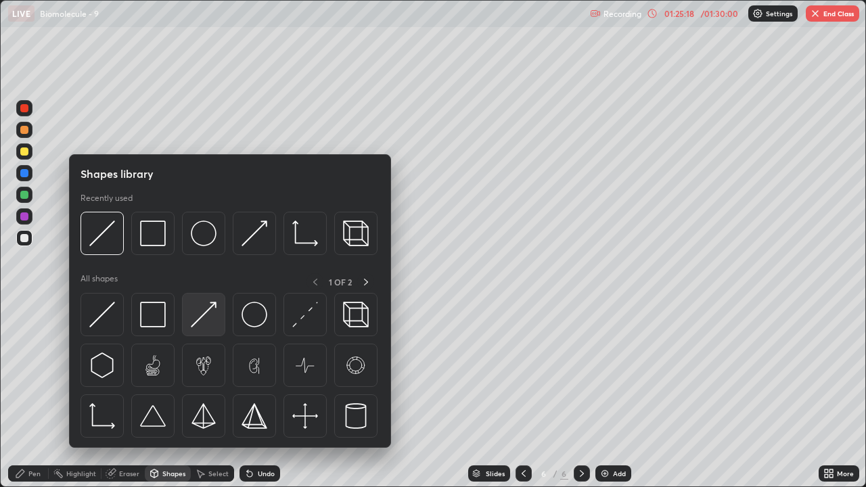
click at [206, 323] on img at bounding box center [204, 315] width 26 height 26
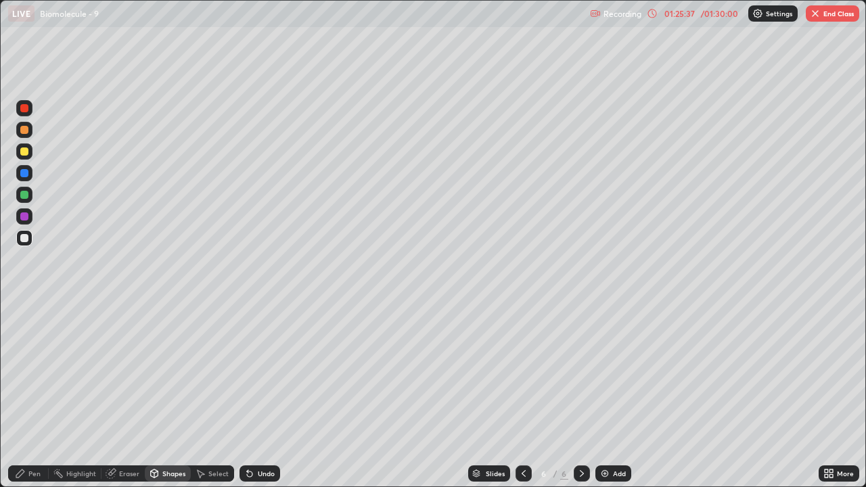
click at [135, 395] on div "Eraser" at bounding box center [129, 473] width 20 height 7
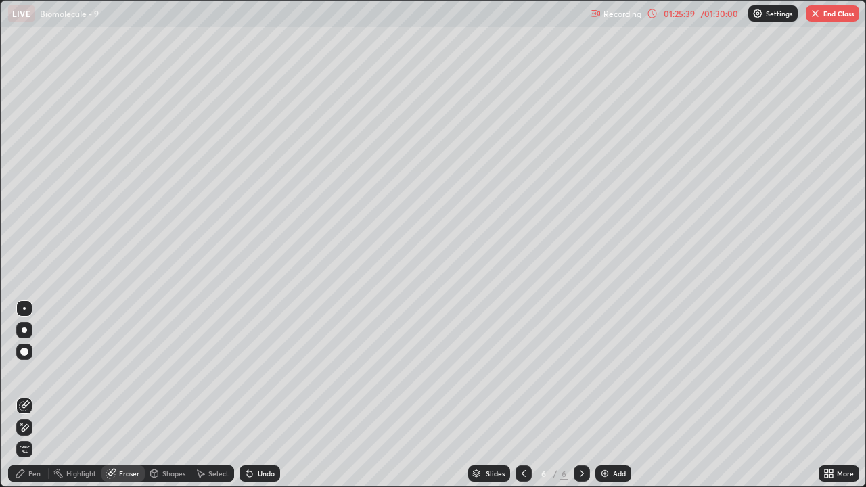
click at [37, 395] on div "Pen" at bounding box center [34, 473] width 12 height 7
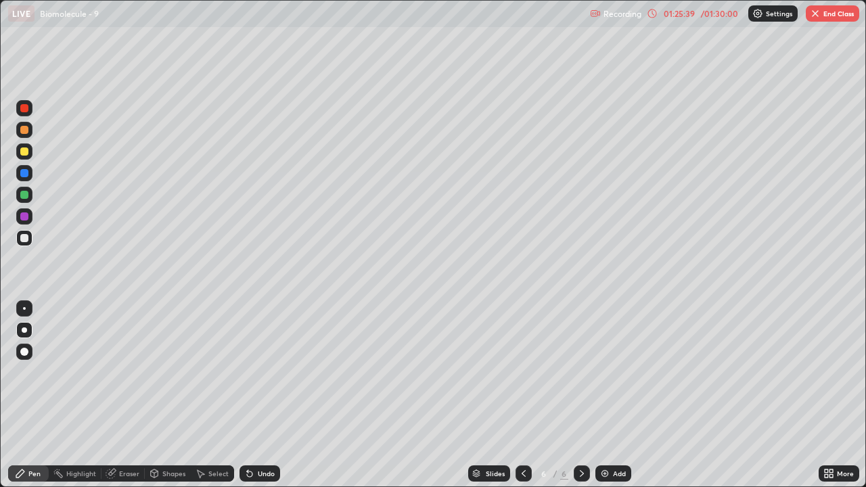
click at [168, 395] on div "Shapes" at bounding box center [173, 473] width 23 height 7
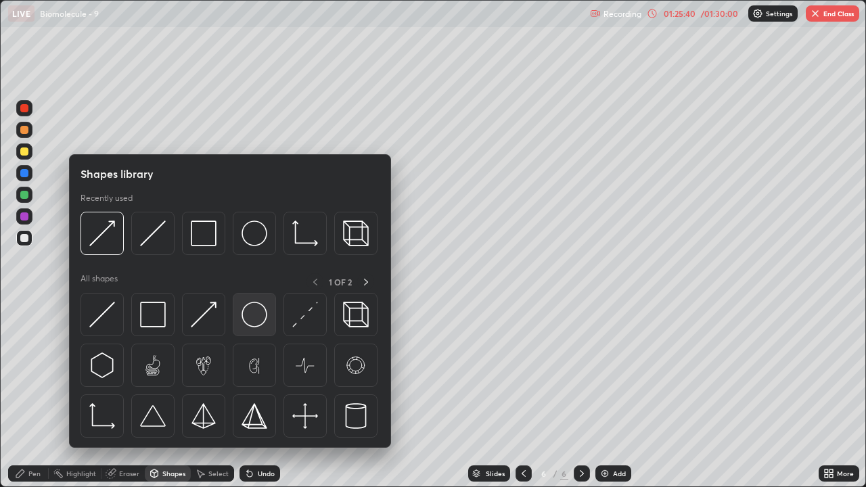
click at [250, 315] on img at bounding box center [254, 315] width 26 height 26
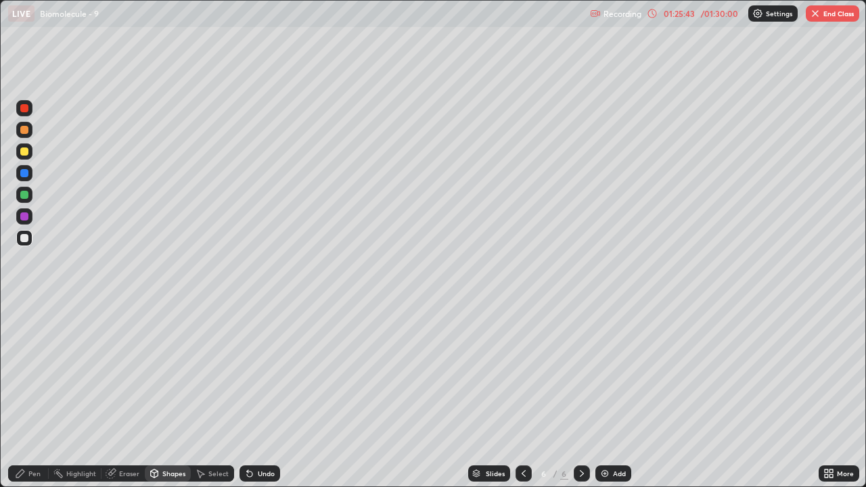
click at [34, 395] on div "Pen" at bounding box center [34, 473] width 12 height 7
click at [121, 395] on div "Eraser" at bounding box center [129, 473] width 20 height 7
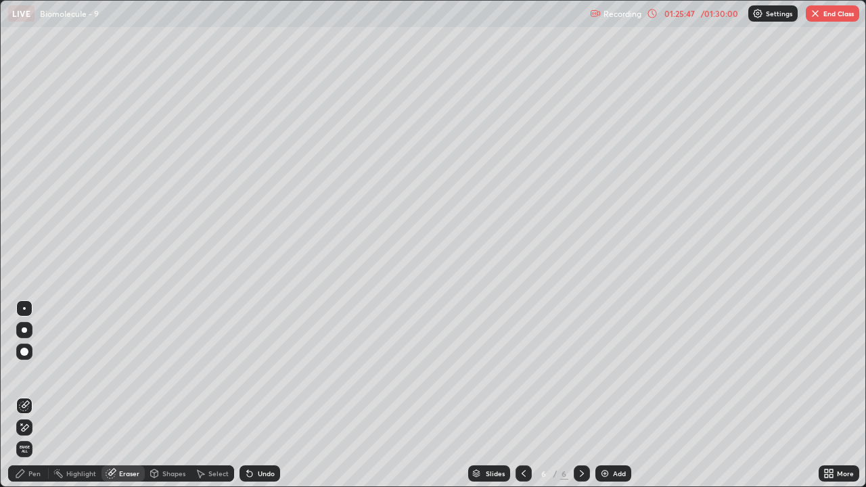
click at [27, 395] on icon at bounding box center [24, 405] width 11 height 11
click at [39, 395] on div "Pen" at bounding box center [28, 473] width 41 height 16
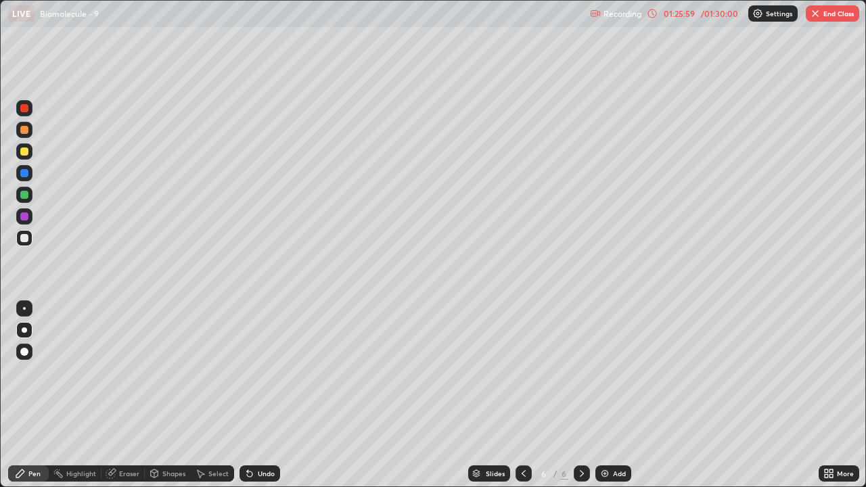
click at [128, 395] on div "Eraser" at bounding box center [129, 473] width 20 height 7
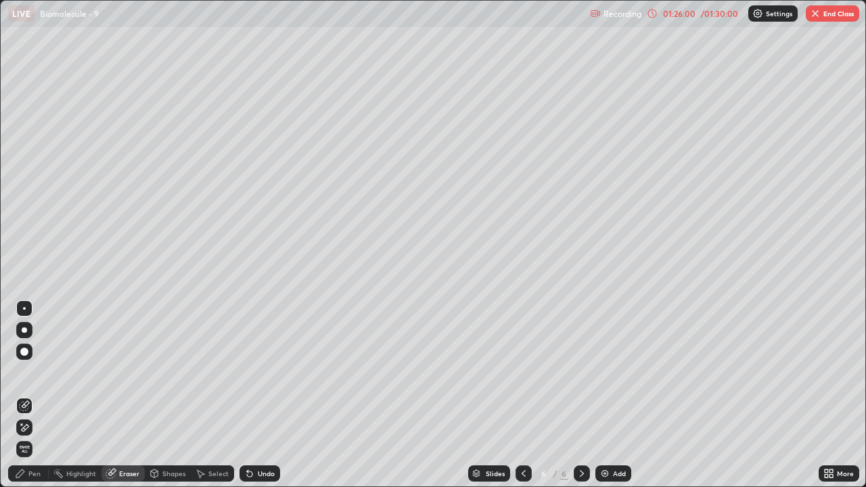
click at [130, 395] on div "Eraser" at bounding box center [129, 473] width 20 height 7
click at [31, 395] on div at bounding box center [24, 427] width 16 height 16
click at [36, 395] on div "Pen" at bounding box center [34, 473] width 12 height 7
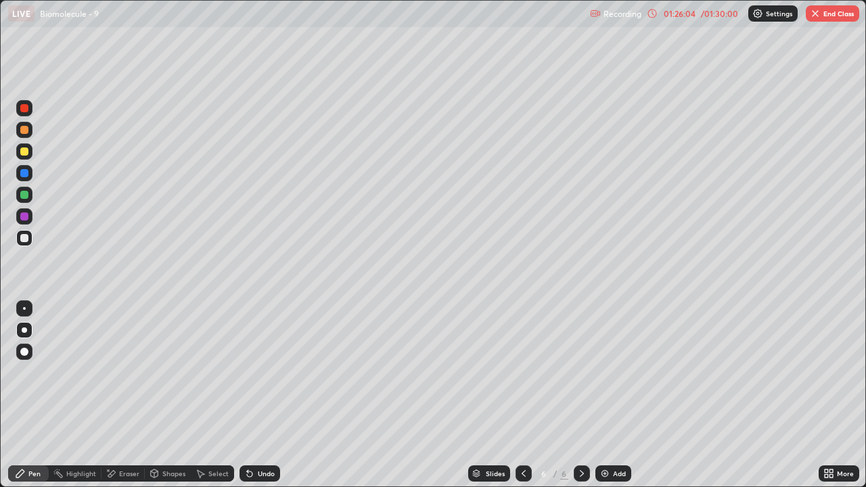
click at [27, 153] on div at bounding box center [24, 151] width 8 height 8
click at [160, 395] on div "Shapes" at bounding box center [168, 473] width 46 height 16
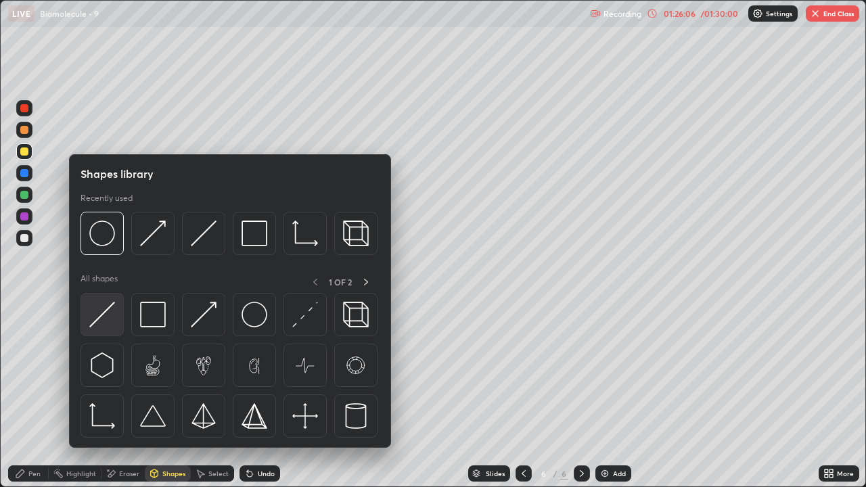
click at [110, 323] on img at bounding box center [102, 315] width 26 height 26
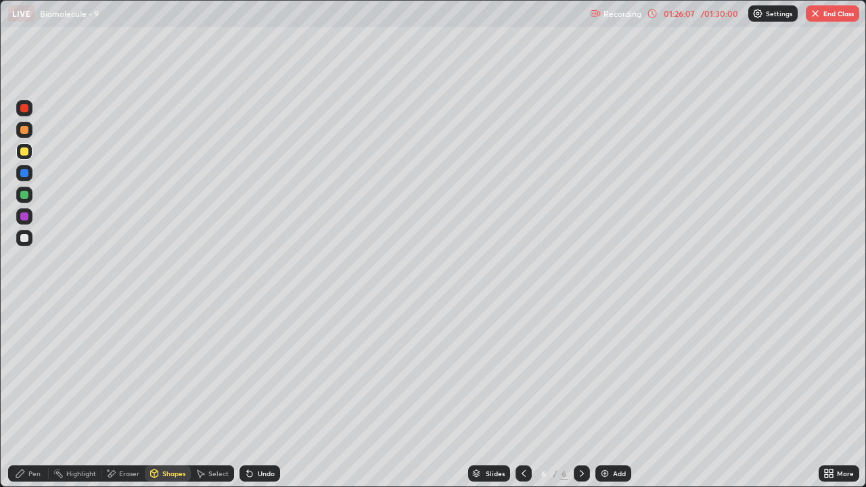
click at [24, 151] on div at bounding box center [24, 151] width 8 height 8
click at [41, 395] on div "Pen" at bounding box center [28, 473] width 41 height 16
click at [173, 395] on div "Shapes" at bounding box center [173, 473] width 23 height 7
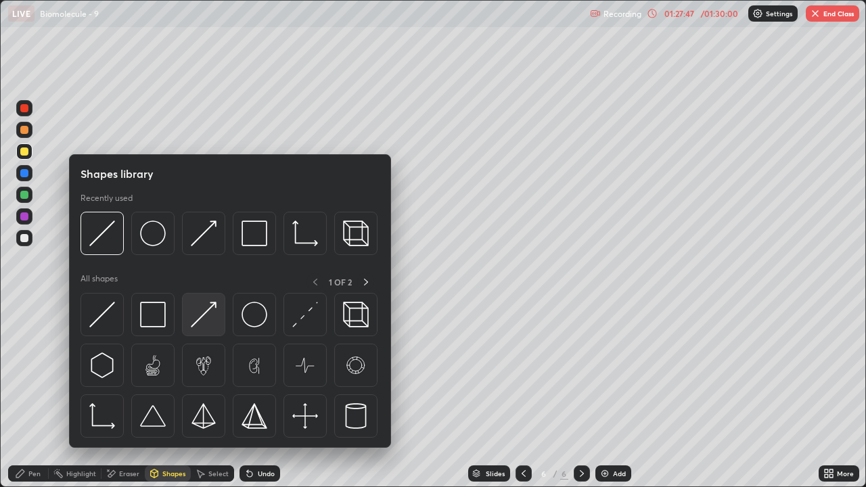
click at [209, 323] on img at bounding box center [204, 315] width 26 height 26
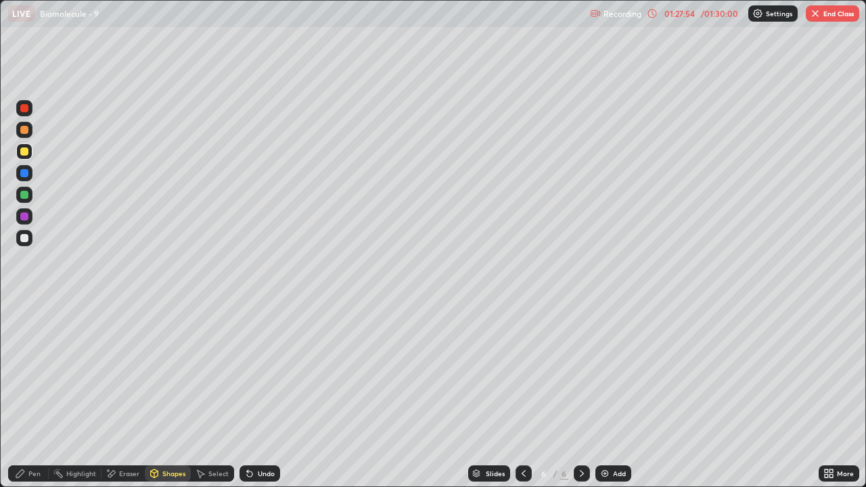
click at [32, 395] on div "Pen" at bounding box center [28, 473] width 41 height 16
click at [24, 239] on div at bounding box center [24, 238] width 8 height 8
click at [169, 395] on div "Shapes" at bounding box center [173, 473] width 23 height 7
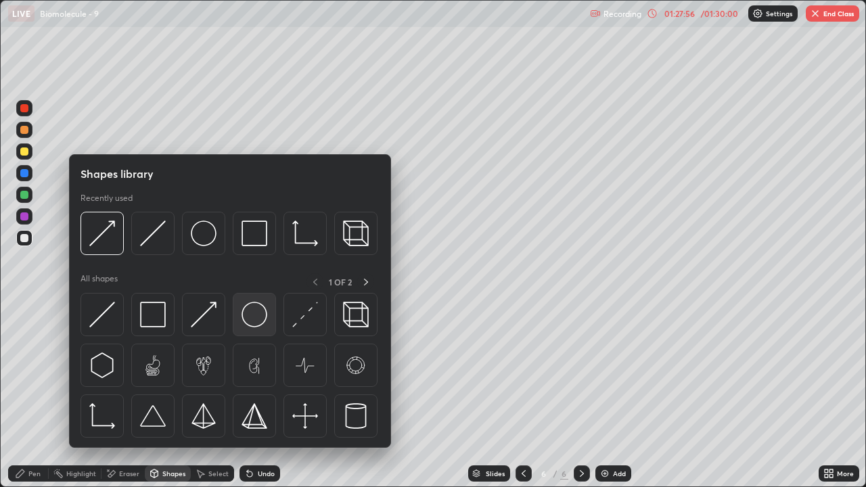
click at [249, 314] on img at bounding box center [254, 315] width 26 height 26
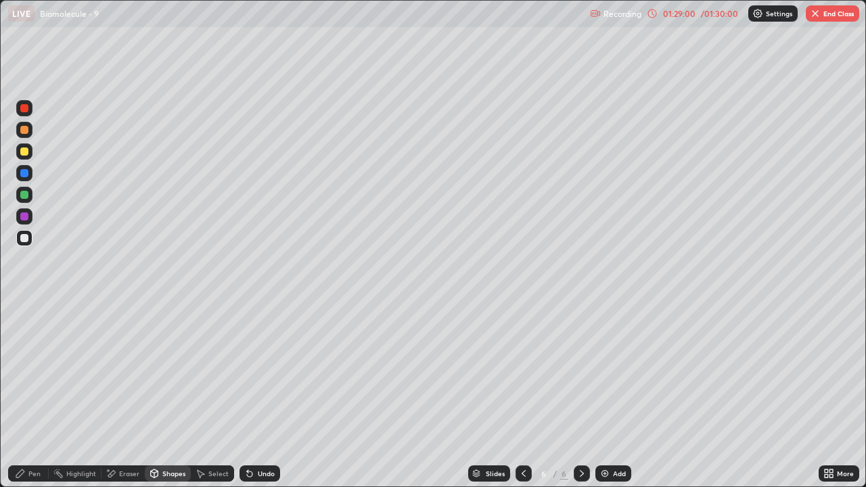
click at [124, 395] on div "Eraser" at bounding box center [129, 473] width 20 height 7
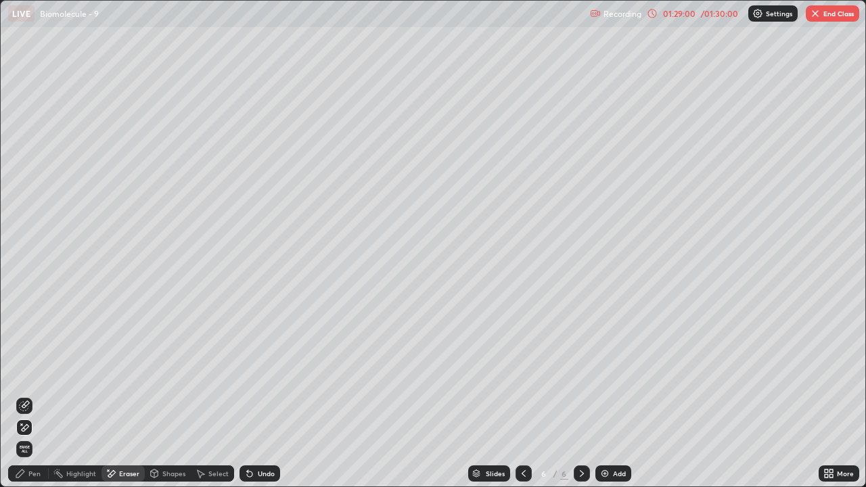
click at [26, 395] on icon at bounding box center [24, 405] width 11 height 11
click at [165, 395] on div "Shapes" at bounding box center [173, 473] width 23 height 7
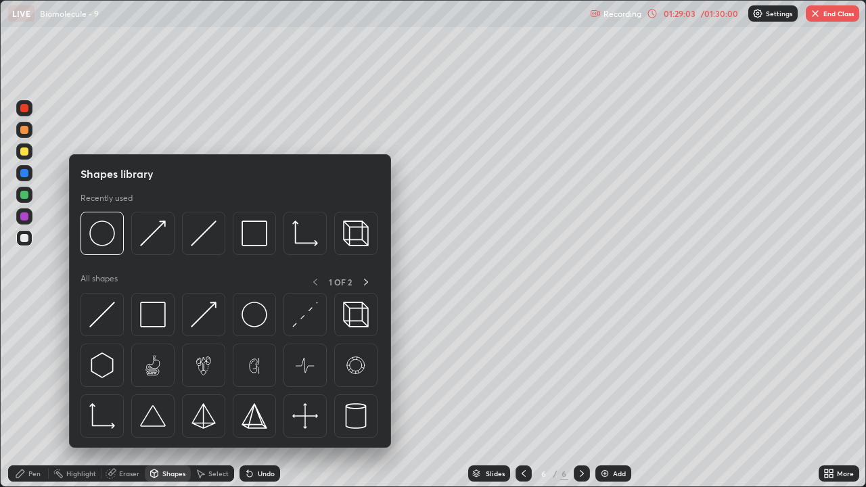
click at [119, 395] on div "Eraser" at bounding box center [129, 473] width 20 height 7
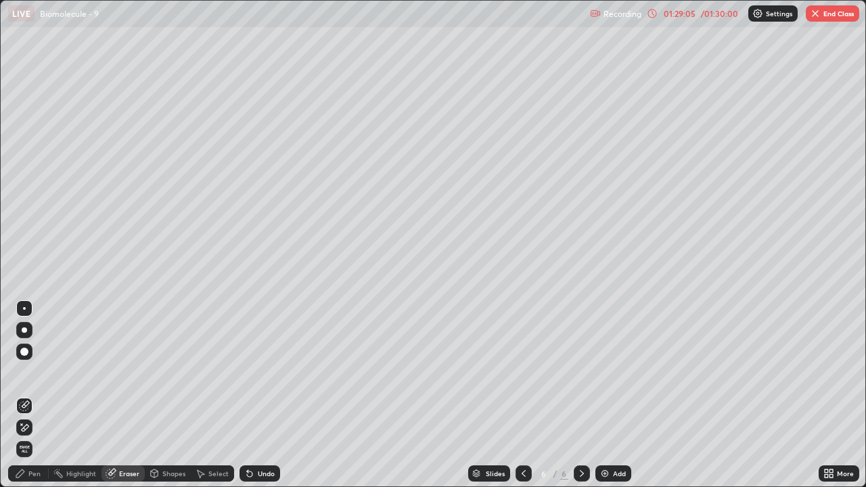
click at [30, 395] on div at bounding box center [24, 427] width 16 height 16
click at [164, 395] on div "Shapes" at bounding box center [168, 473] width 46 height 16
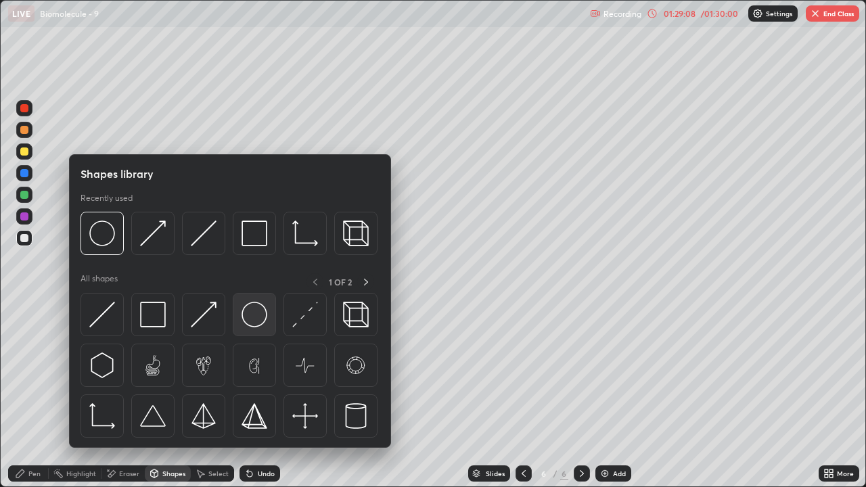
click at [252, 311] on img at bounding box center [254, 315] width 26 height 26
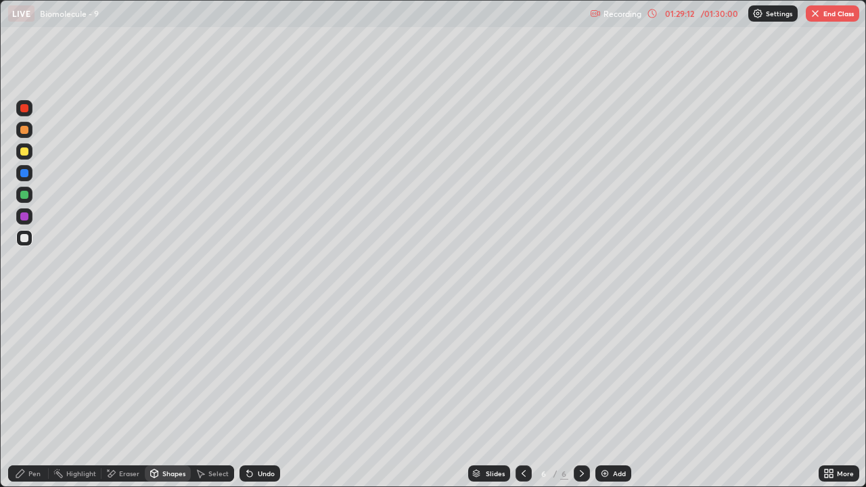
click at [135, 395] on div "Eraser" at bounding box center [122, 473] width 43 height 16
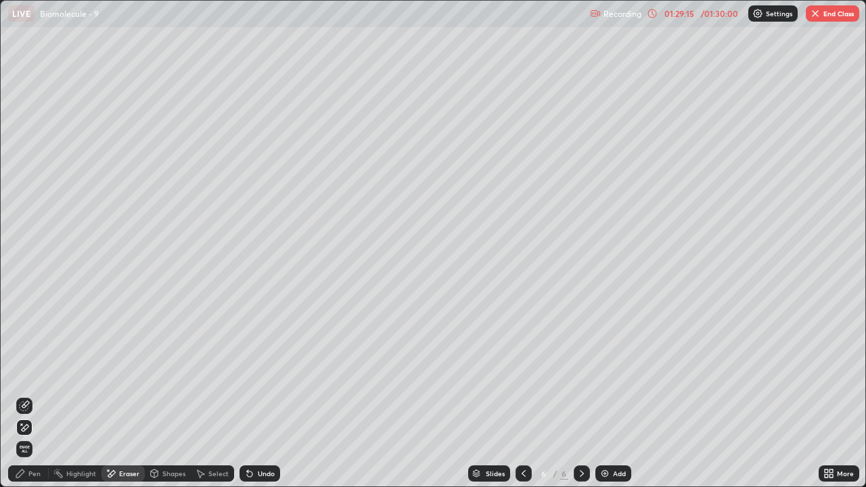
click at [26, 395] on icon at bounding box center [25, 404] width 7 height 7
click at [33, 395] on div "Pen" at bounding box center [28, 473] width 41 height 16
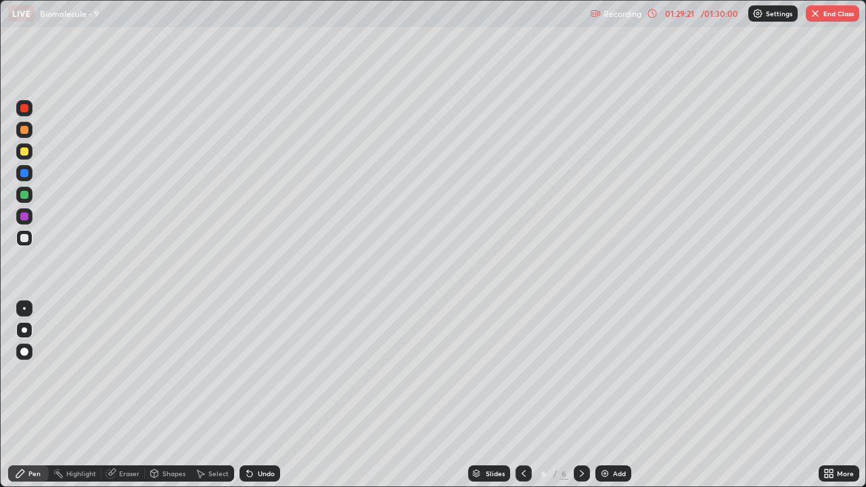
click at [24, 154] on div at bounding box center [24, 151] width 8 height 8
click at [24, 238] on div at bounding box center [24, 238] width 8 height 8
click at [162, 395] on div "Shapes" at bounding box center [173, 473] width 23 height 7
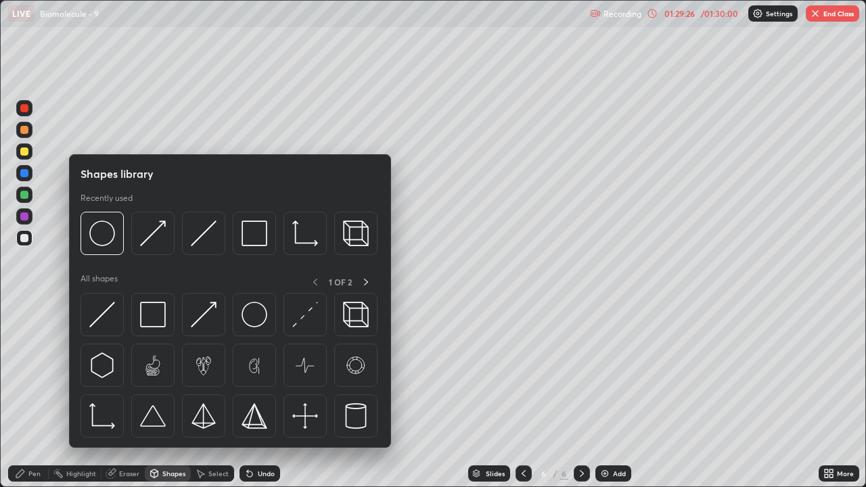
click at [25, 237] on div at bounding box center [24, 238] width 8 height 8
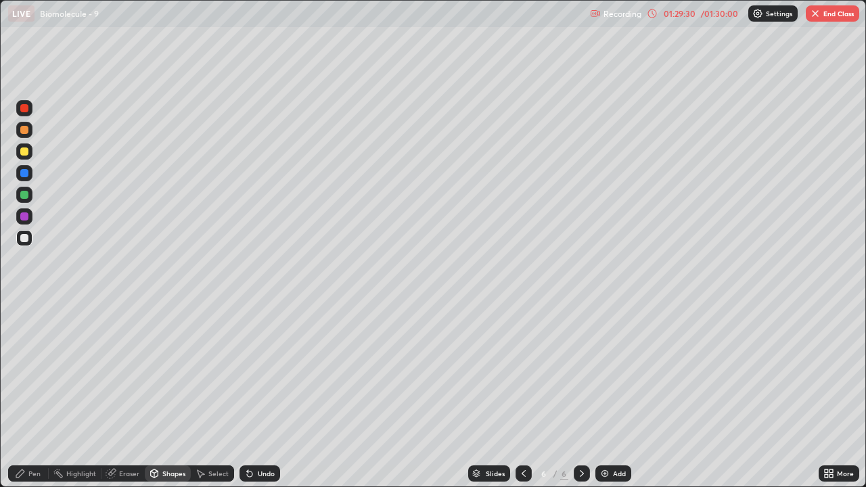
click at [30, 395] on div "Pen" at bounding box center [34, 473] width 12 height 7
click at [24, 151] on div at bounding box center [24, 151] width 8 height 8
click at [35, 395] on div "Pen" at bounding box center [34, 473] width 12 height 7
click at [24, 151] on div at bounding box center [24, 151] width 8 height 8
click at [161, 395] on div "Shapes" at bounding box center [168, 473] width 46 height 16
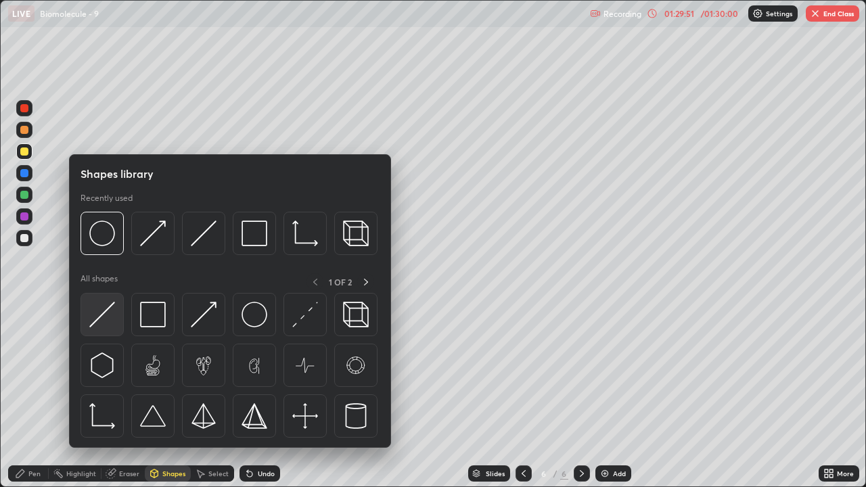
click at [110, 321] on img at bounding box center [102, 315] width 26 height 26
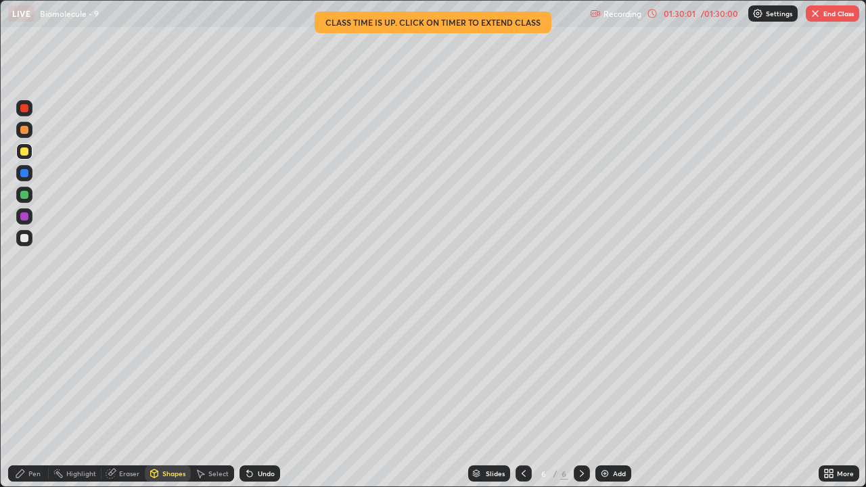
click at [127, 395] on div "Eraser" at bounding box center [129, 473] width 20 height 7
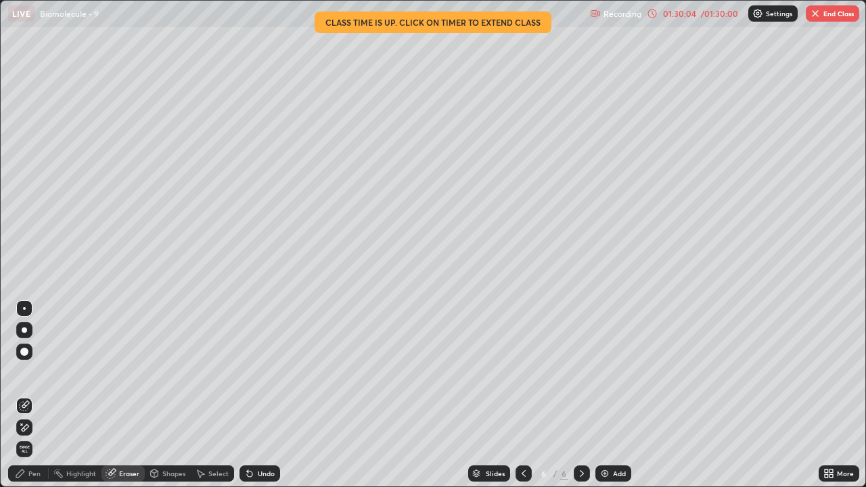
click at [34, 395] on div "Pen" at bounding box center [34, 473] width 12 height 7
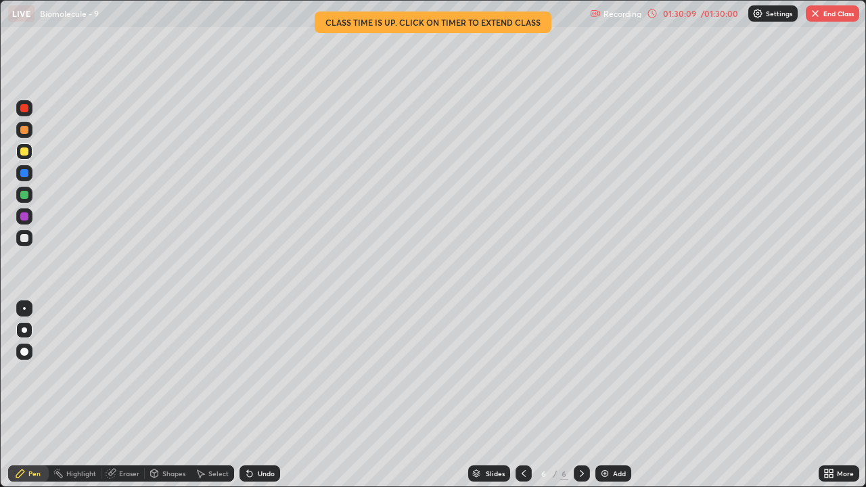
click at [123, 395] on div "Eraser" at bounding box center [129, 473] width 20 height 7
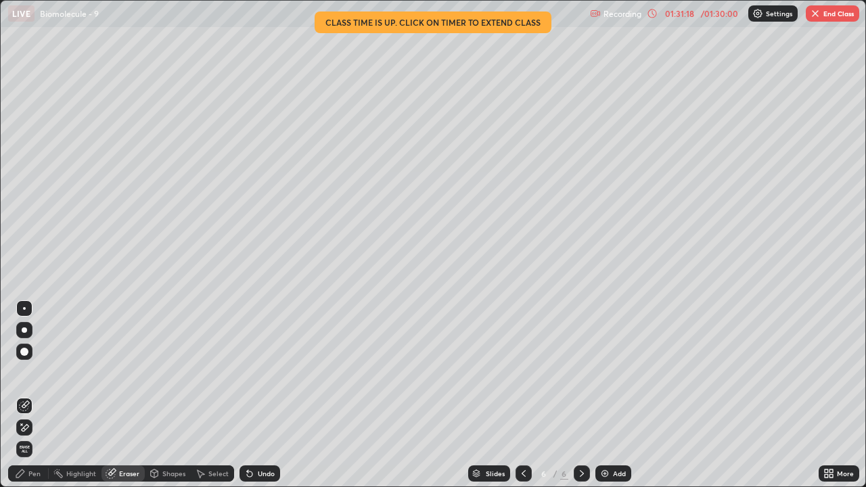
click at [35, 395] on div "Pen" at bounding box center [28, 473] width 41 height 16
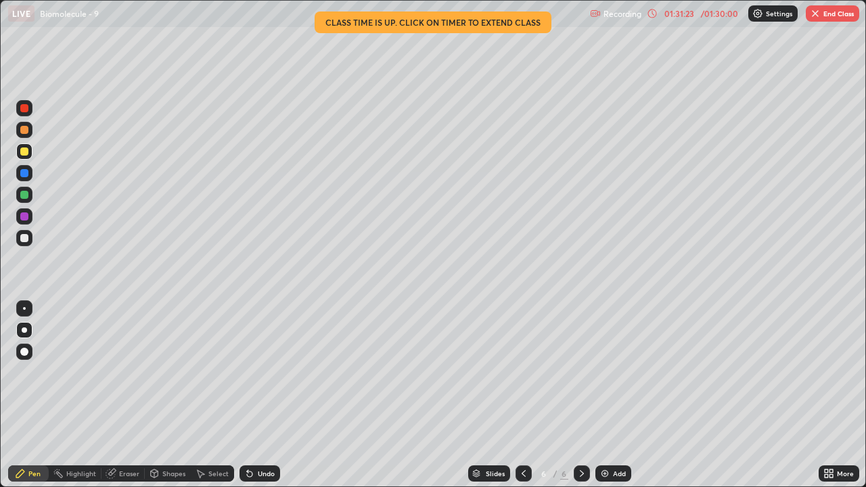
click at [25, 238] on div at bounding box center [24, 238] width 8 height 8
click at [24, 152] on div at bounding box center [24, 151] width 8 height 8
click at [818, 18] on img "button" at bounding box center [814, 13] width 11 height 11
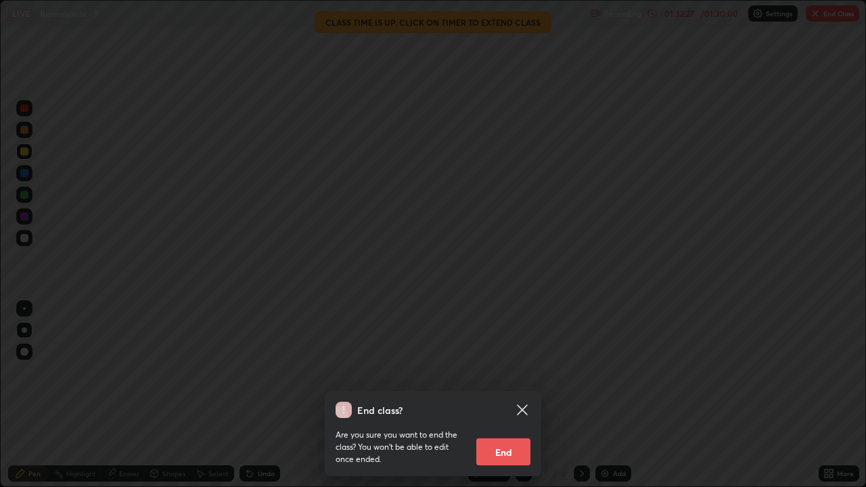
click at [500, 395] on button "End" at bounding box center [503, 451] width 54 height 27
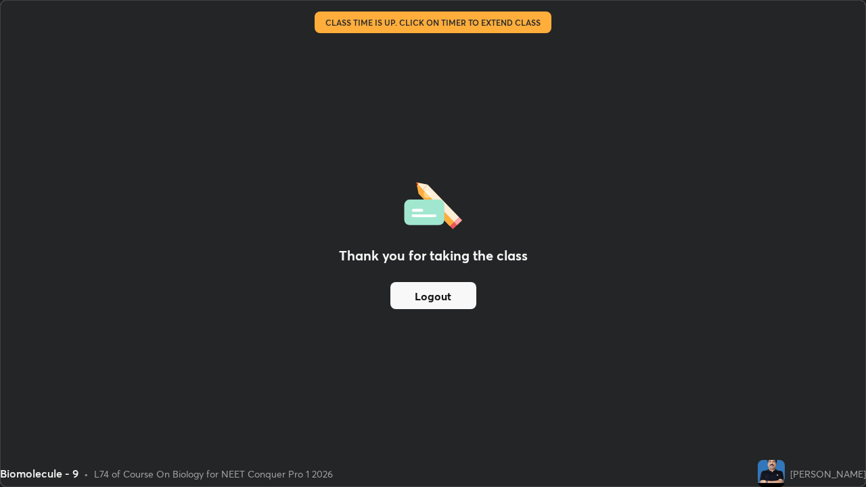
click at [440, 298] on button "Logout" at bounding box center [433, 295] width 86 height 27
